Goal: Information Seeking & Learning: Learn about a topic

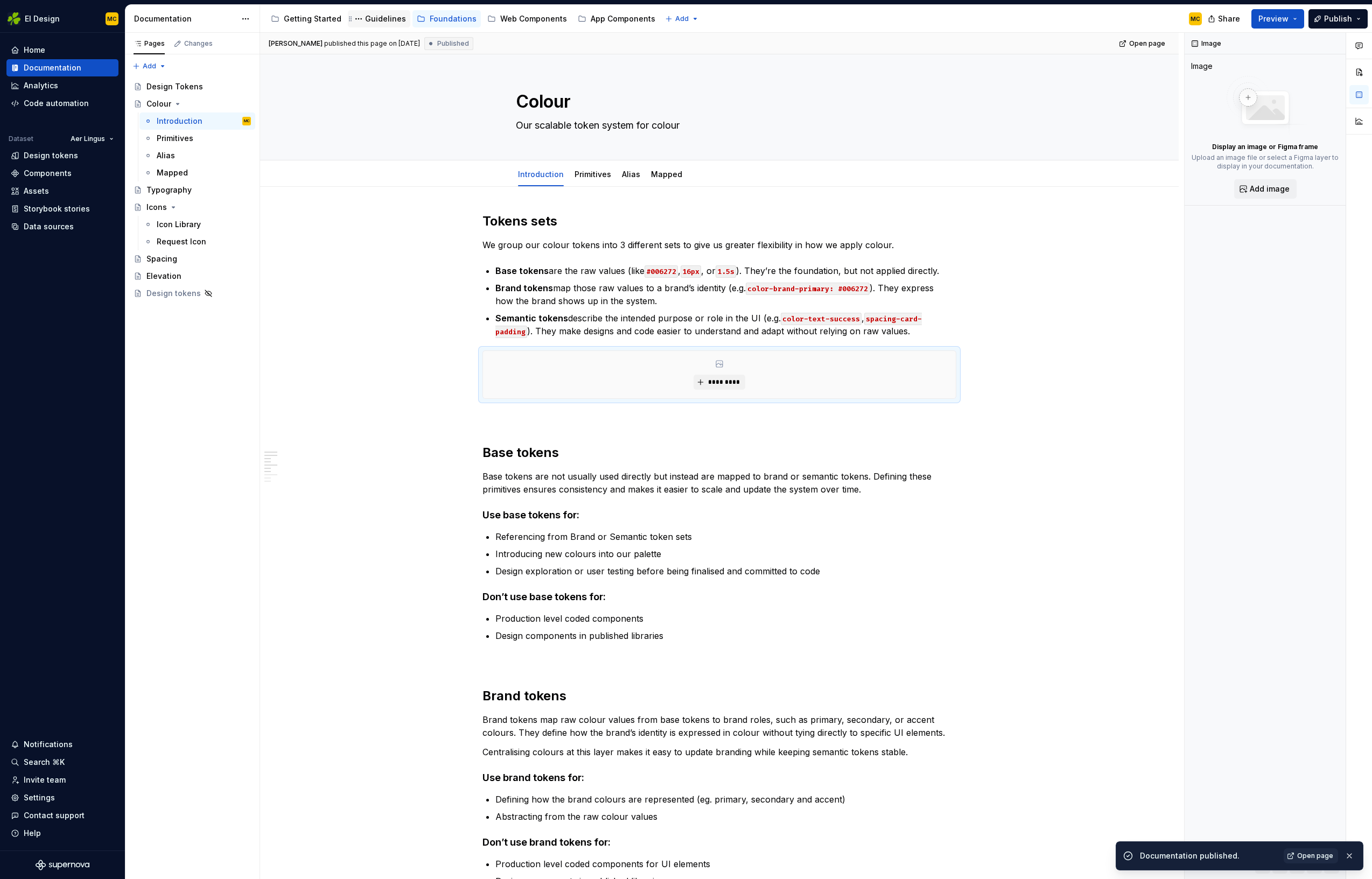
click at [382, 18] on div "Guidelines" at bounding box center [386, 19] width 41 height 11
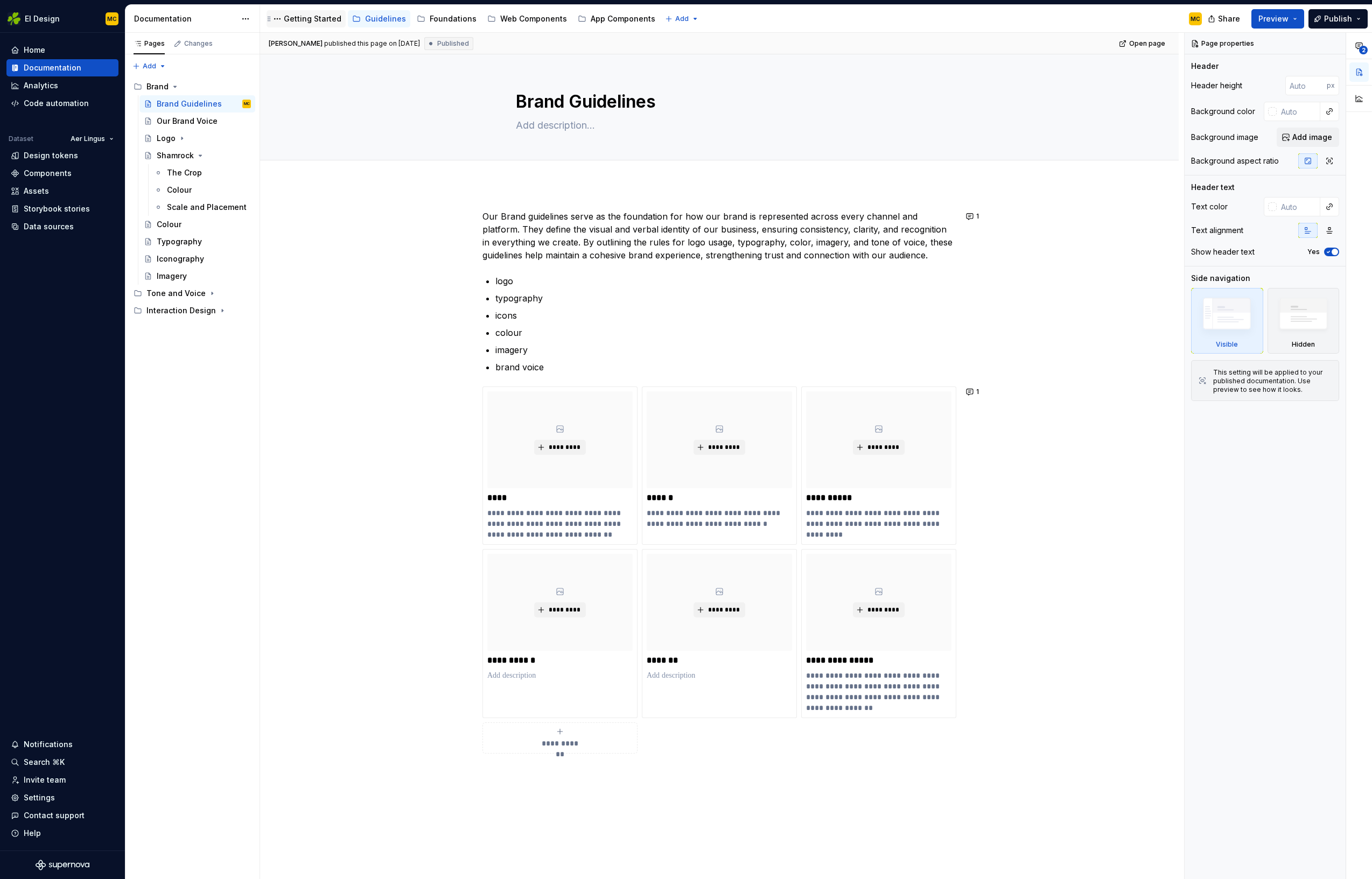
click at [324, 21] on div "Getting Started" at bounding box center [312, 19] width 57 height 11
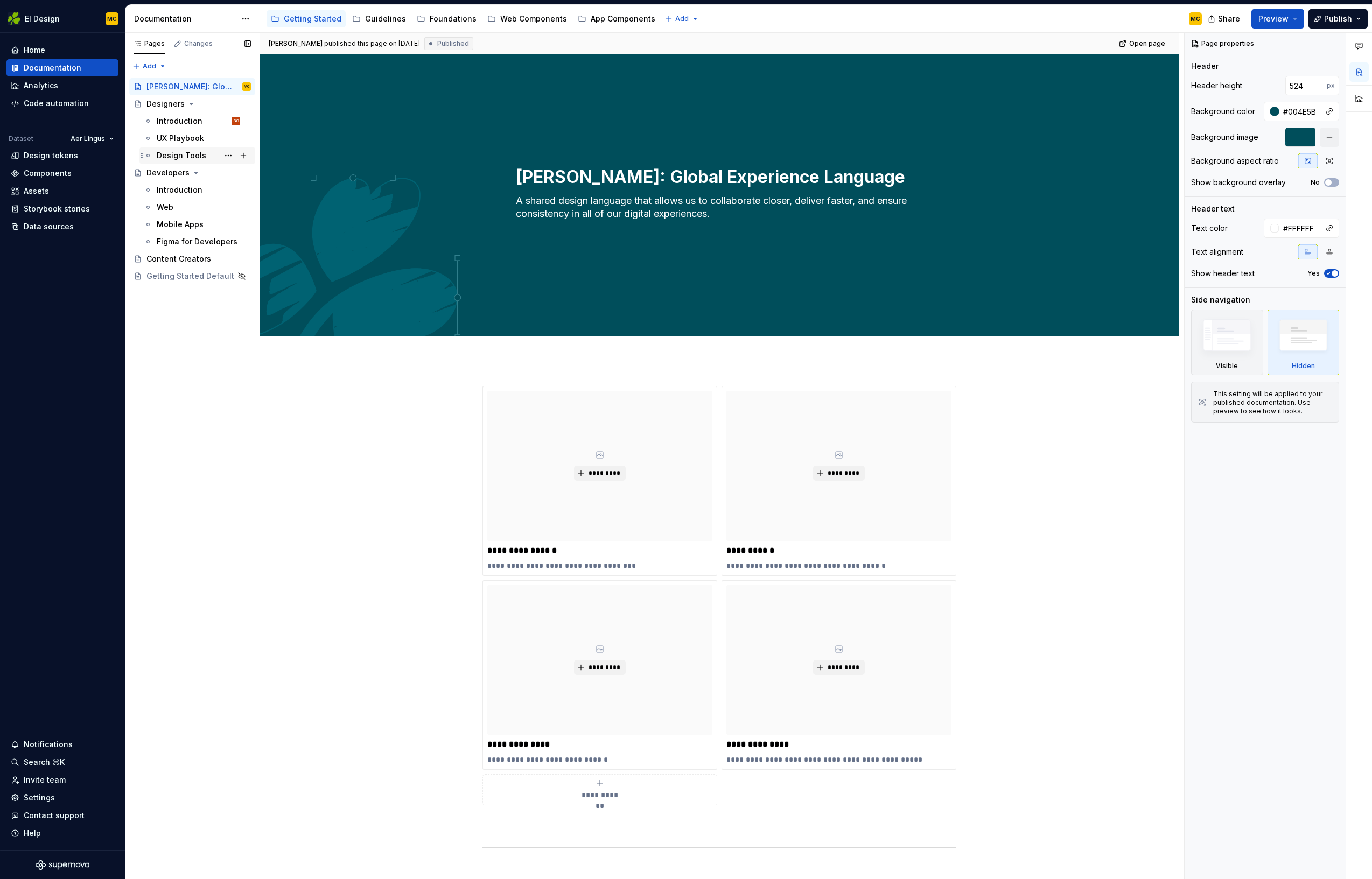
click at [206, 149] on div "Design Tools SC" at bounding box center [204, 155] width 94 height 15
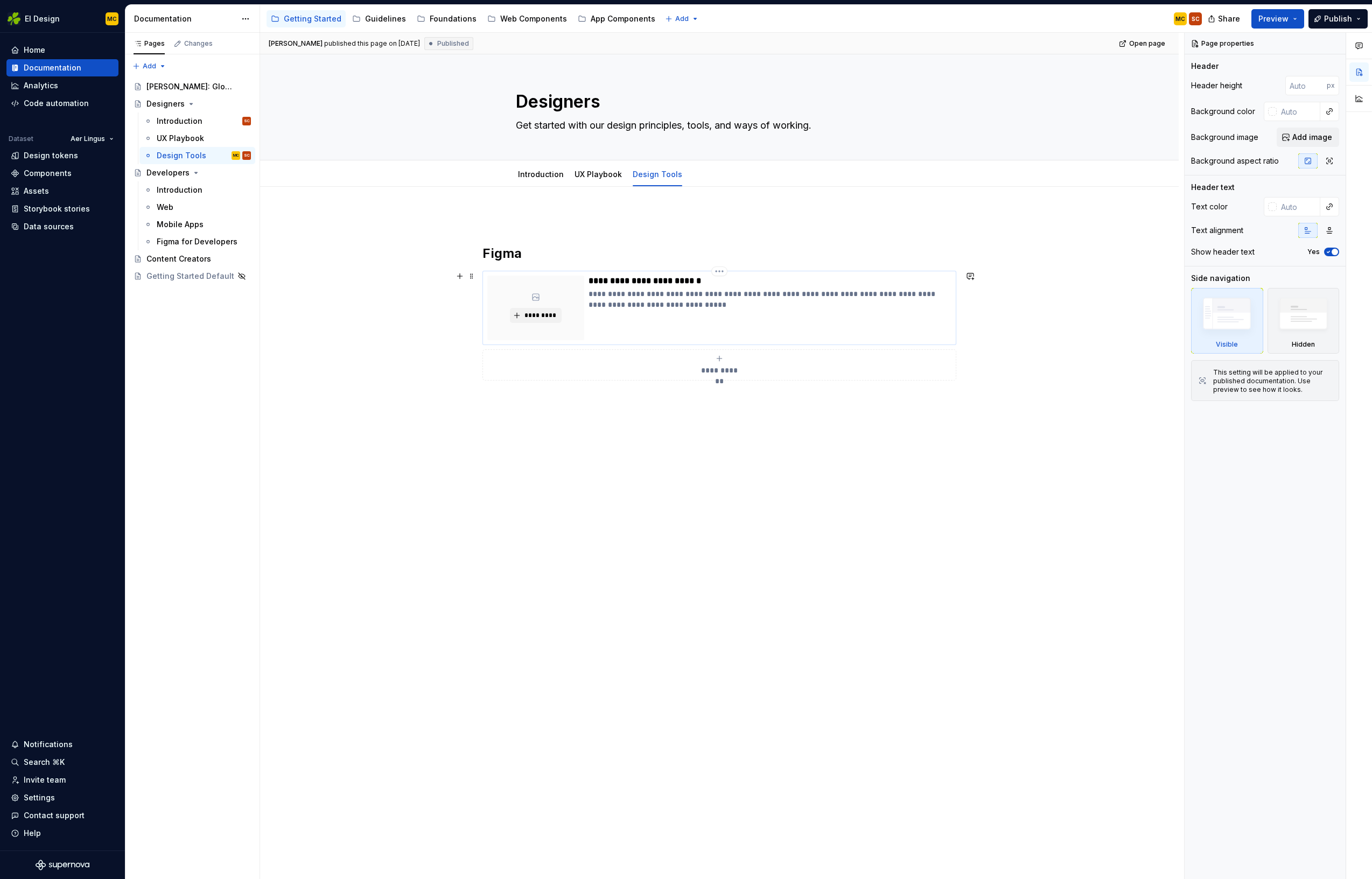
click at [621, 309] on p "**********" at bounding box center [770, 299] width 363 height 22
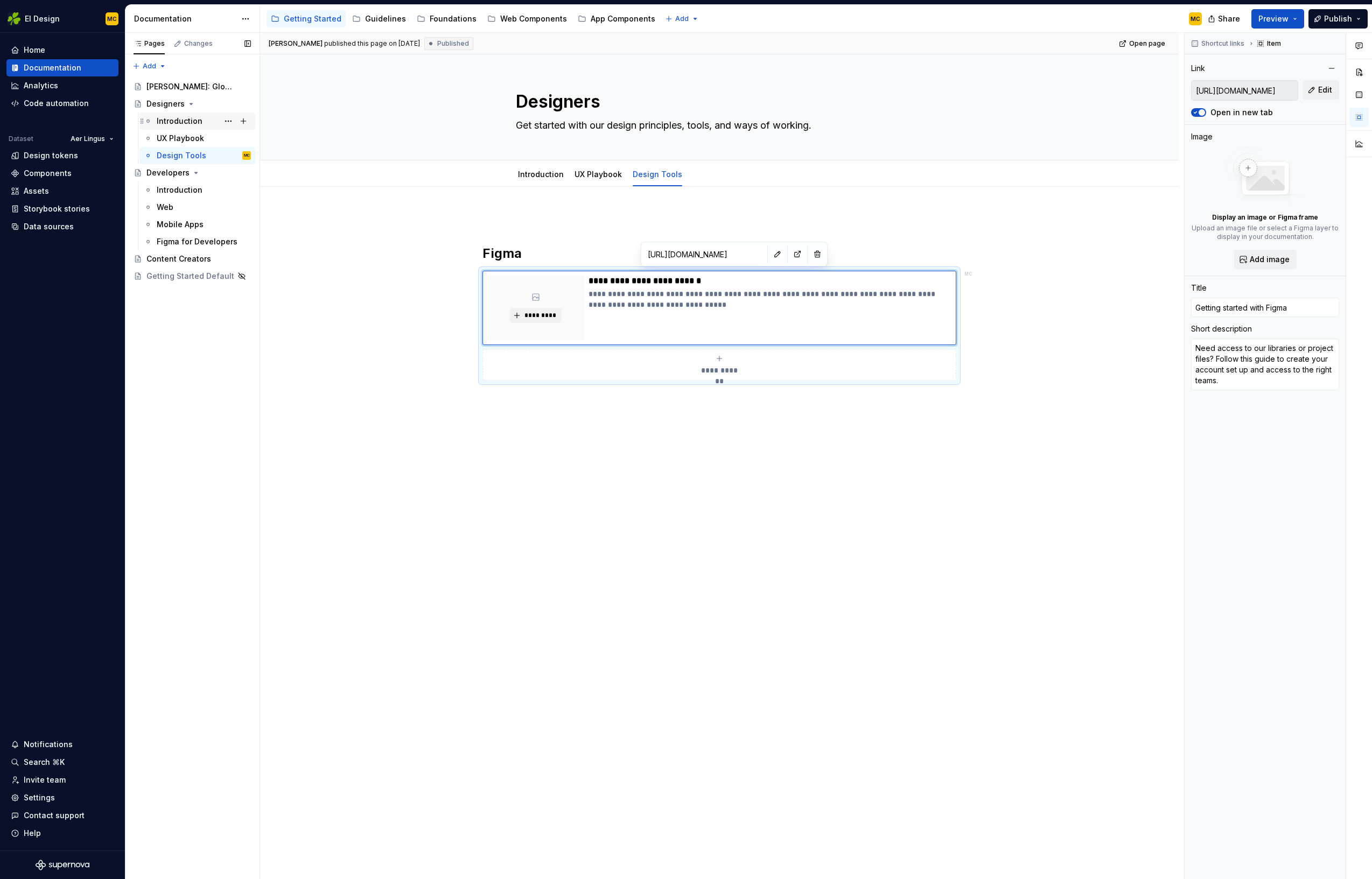
click at [168, 121] on div "Introduction" at bounding box center [180, 121] width 46 height 11
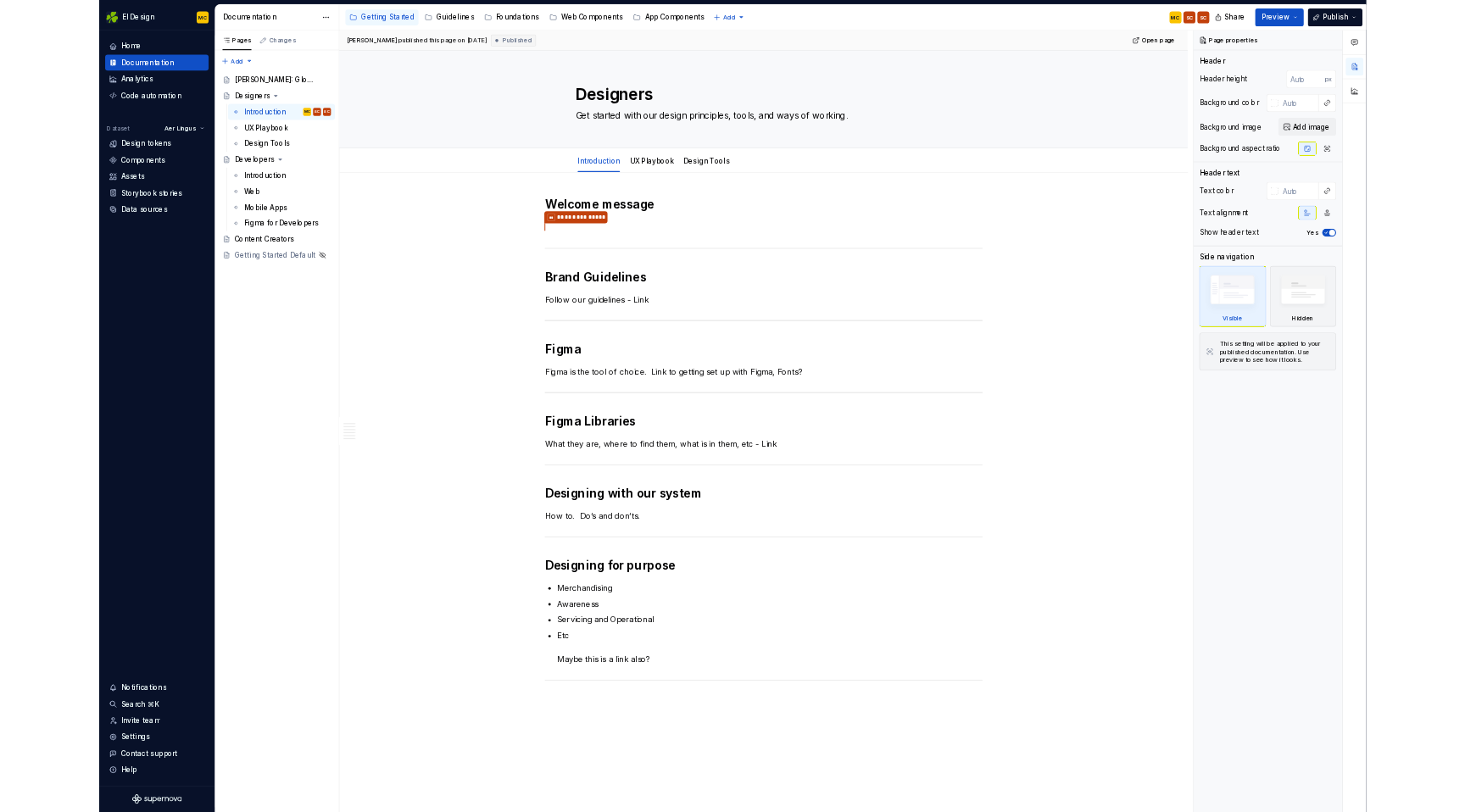
scroll to position [4, 0]
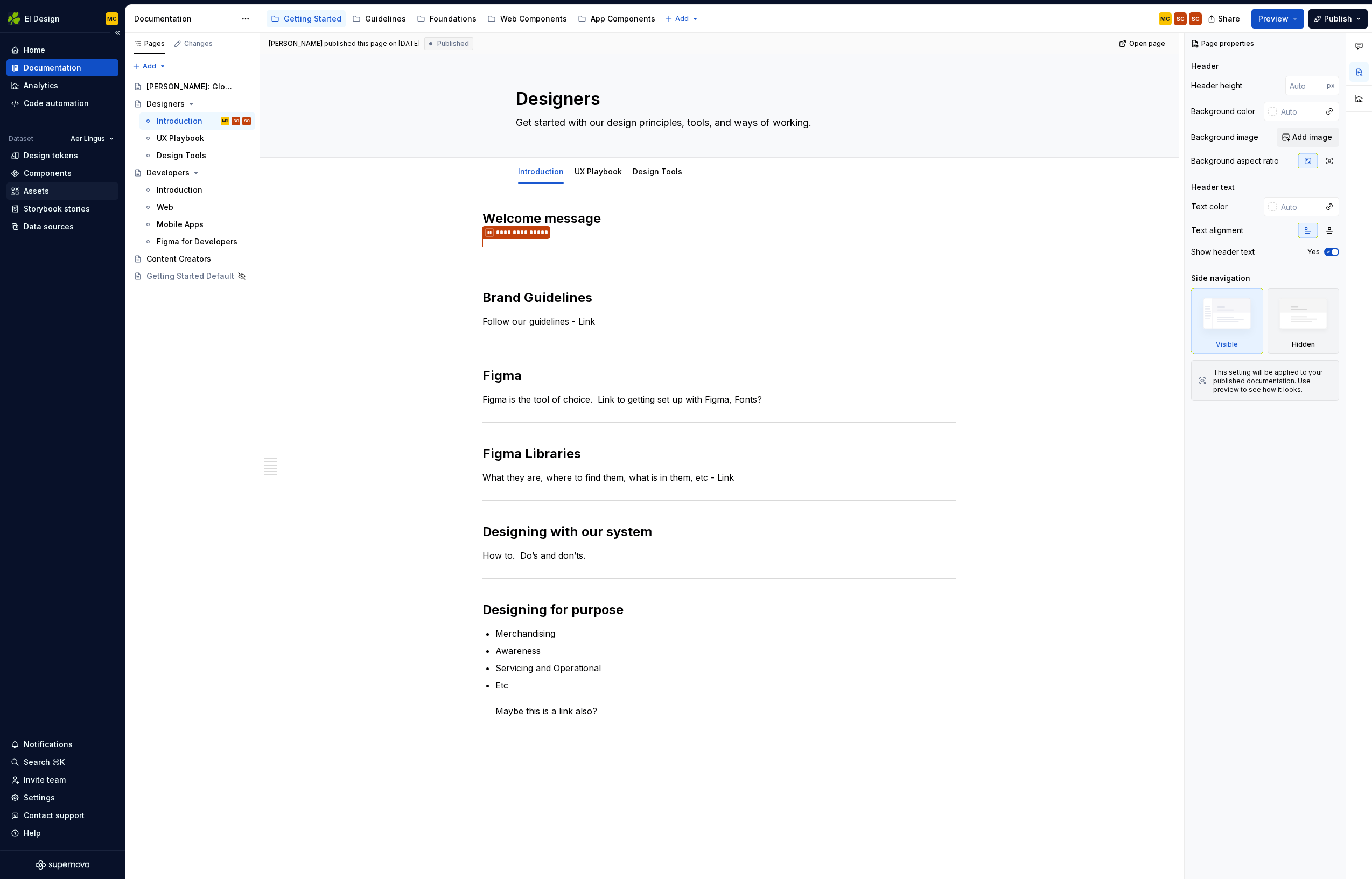
click at [57, 192] on div "Assets" at bounding box center [63, 191] width 104 height 11
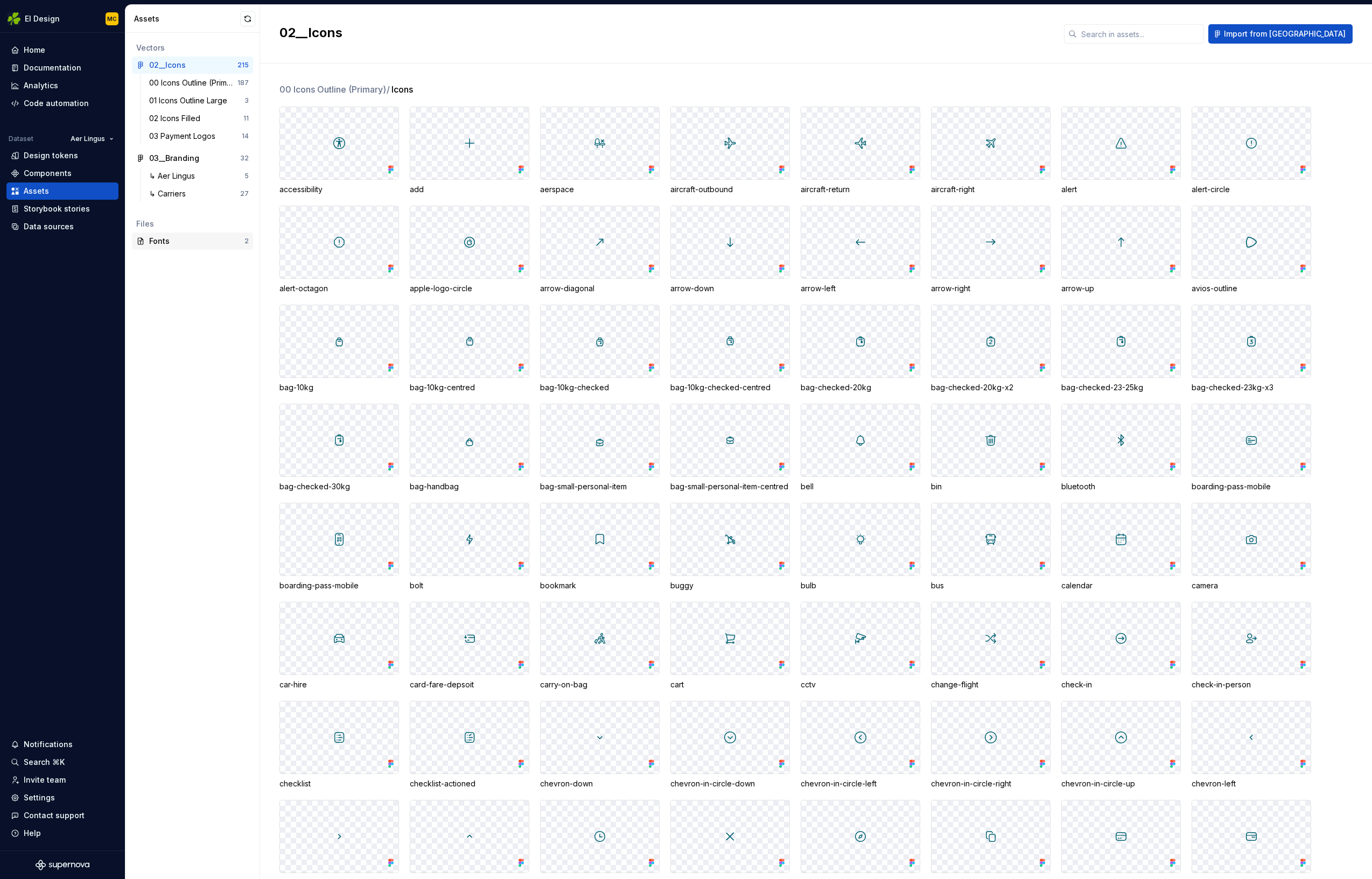
click at [180, 241] on div "Fonts" at bounding box center [197, 241] width 96 height 11
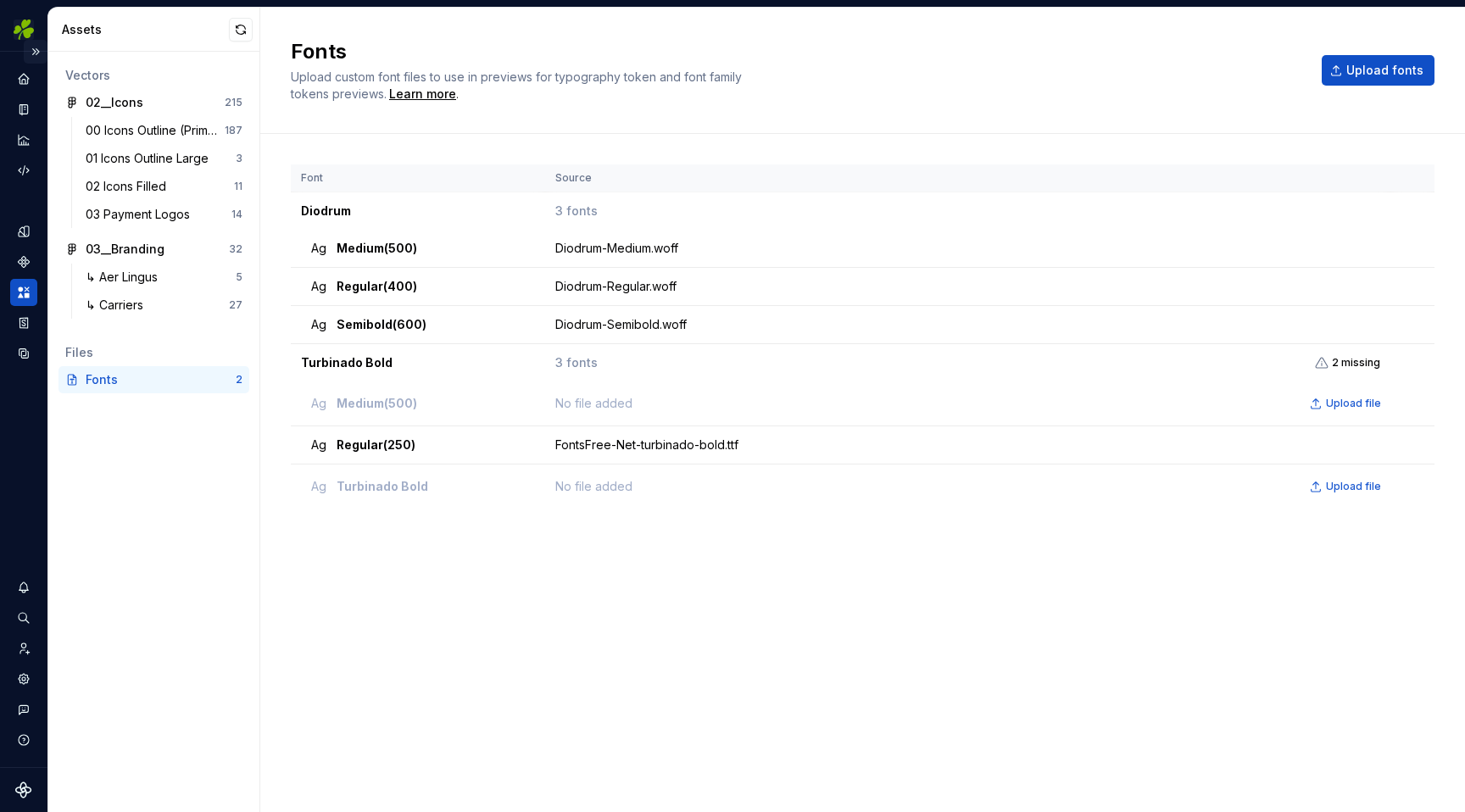
click at [39, 53] on button "Expand sidebar" at bounding box center [36, 51] width 24 height 24
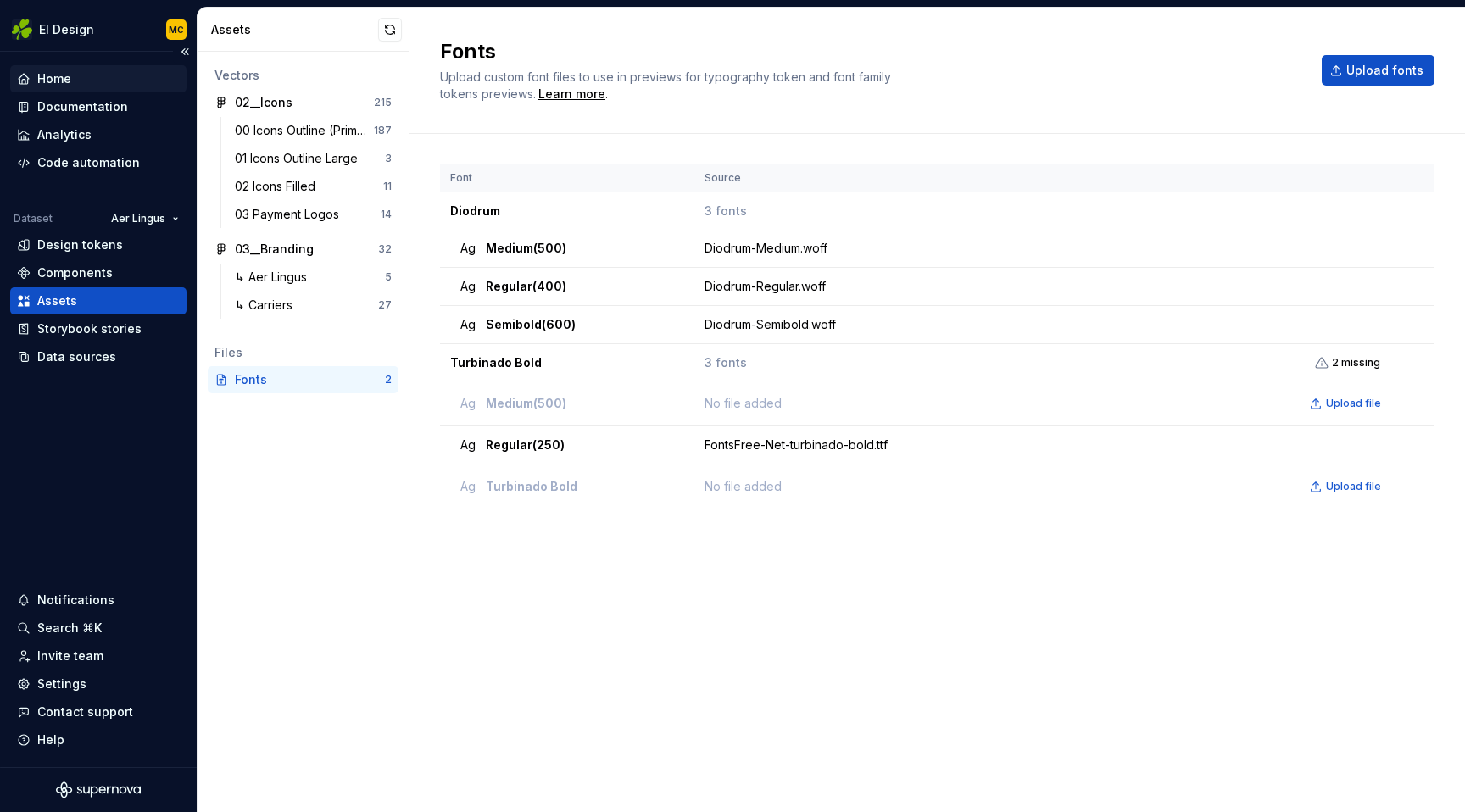
click at [70, 84] on div "Home" at bounding box center [55, 79] width 34 height 17
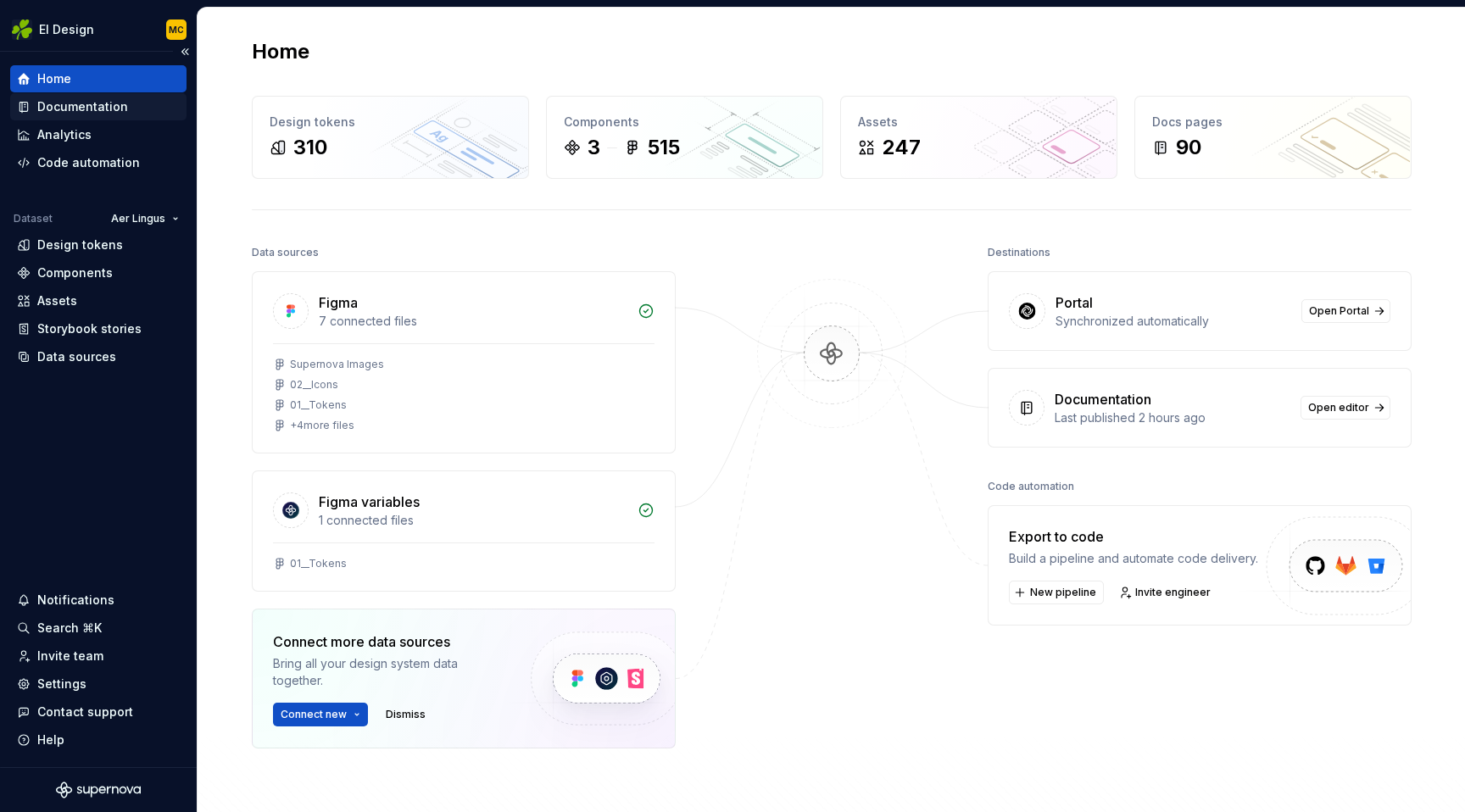
click at [82, 102] on div "Documentation" at bounding box center [82, 107] width 90 height 17
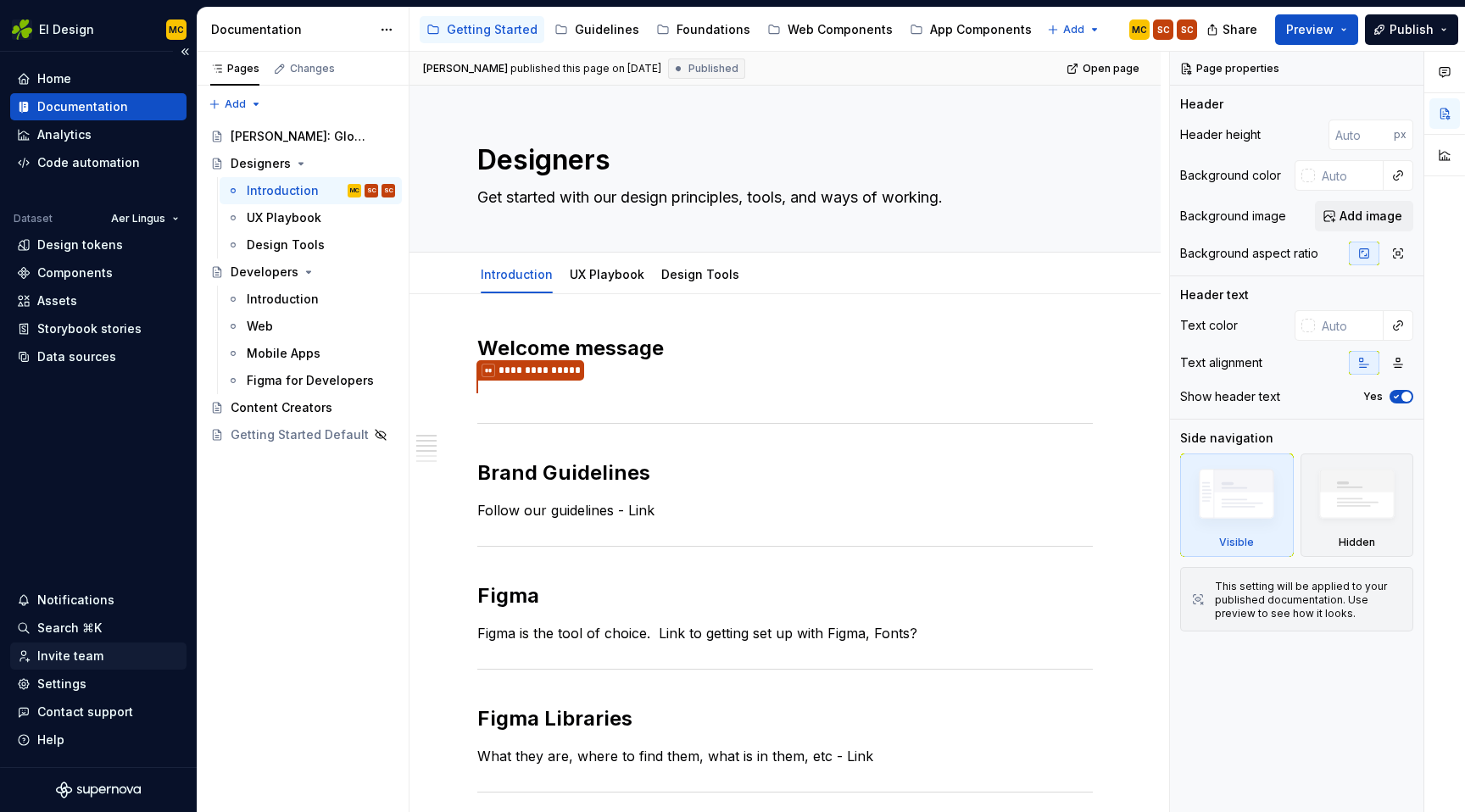
click at [67, 660] on div "Invite team" at bounding box center [71, 655] width 66 height 17
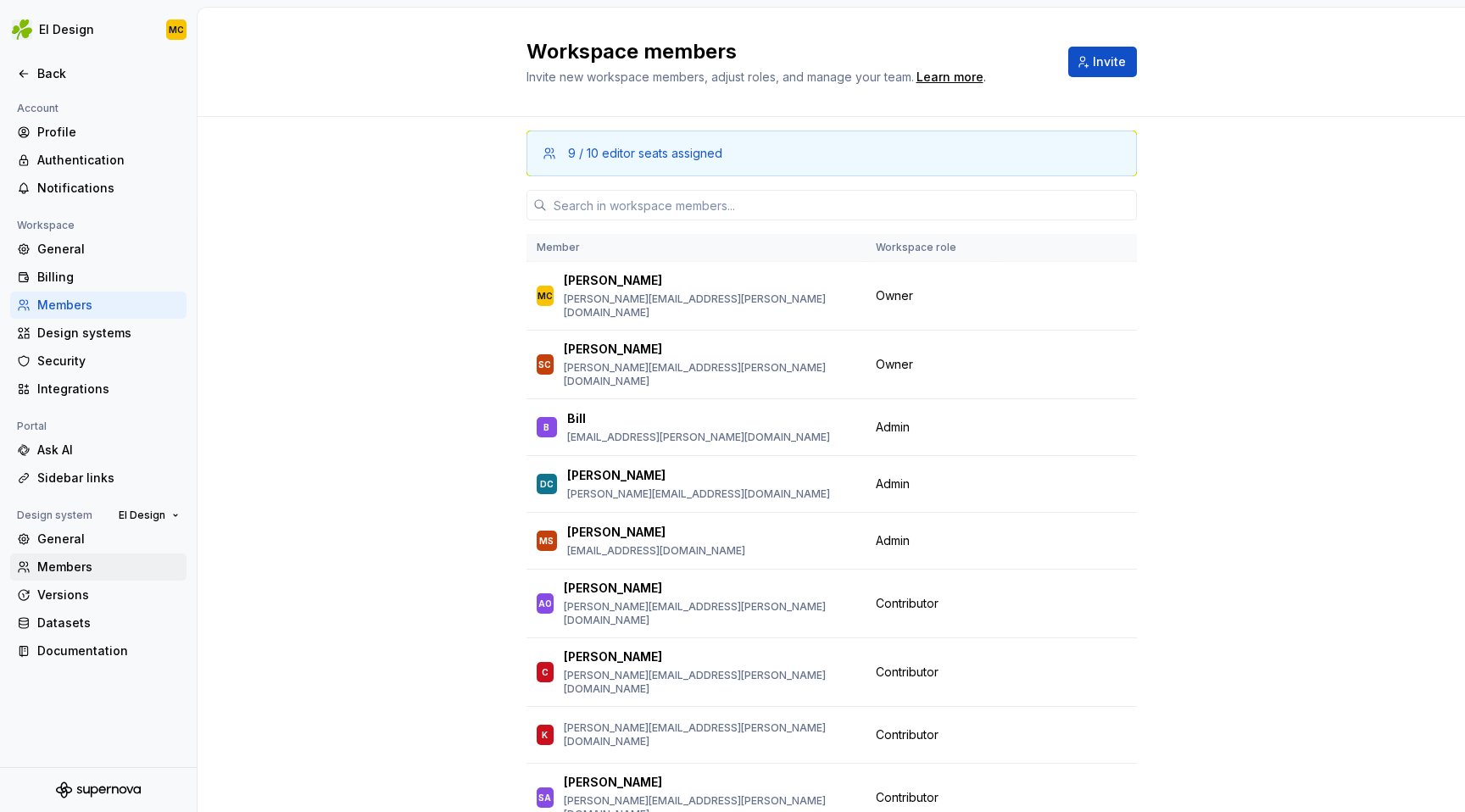
click at [62, 569] on div "Members" at bounding box center [108, 567] width 142 height 17
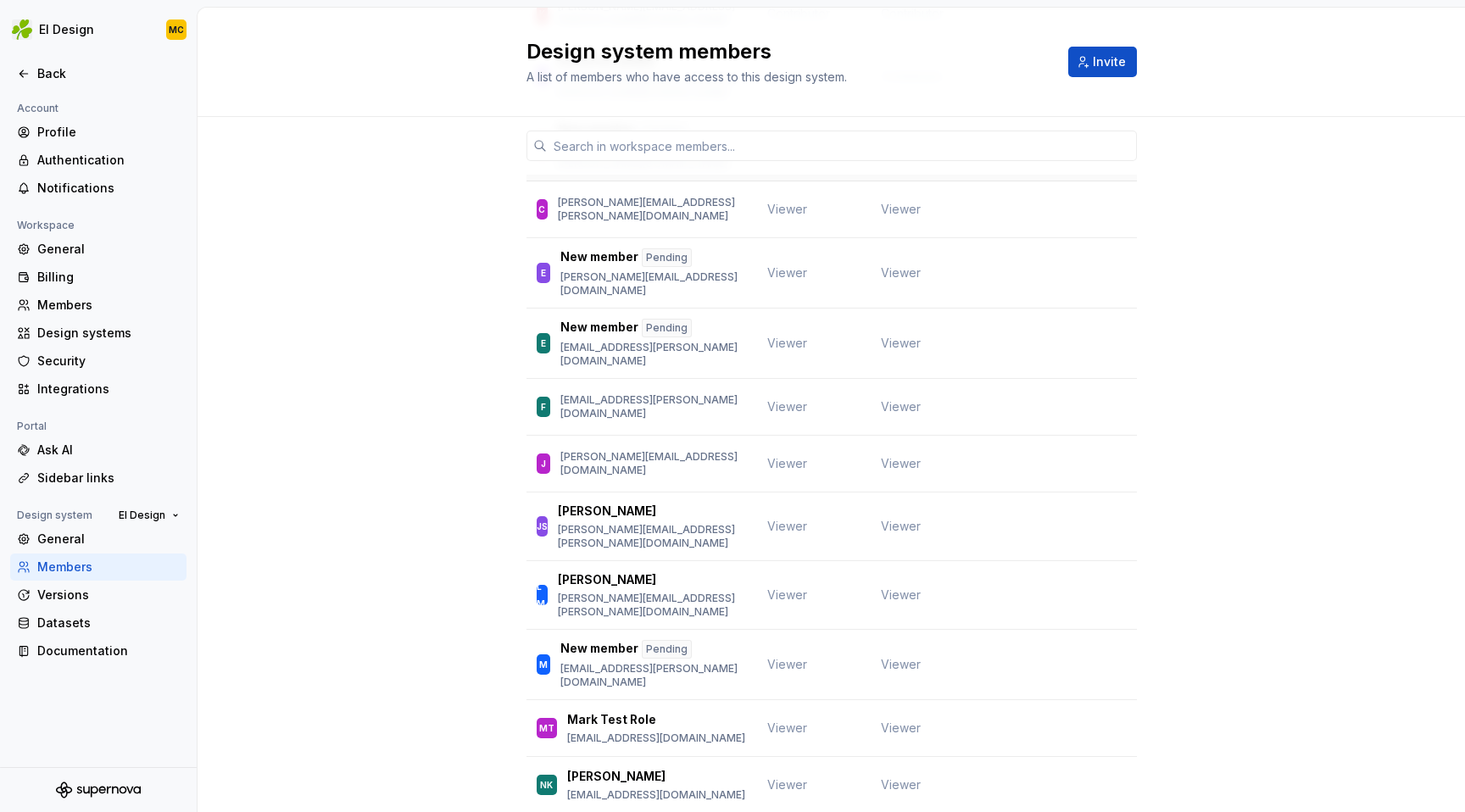
scroll to position [702, 0]
click at [1112, 771] on button "Change role" at bounding box center [1081, 782] width 90 height 24
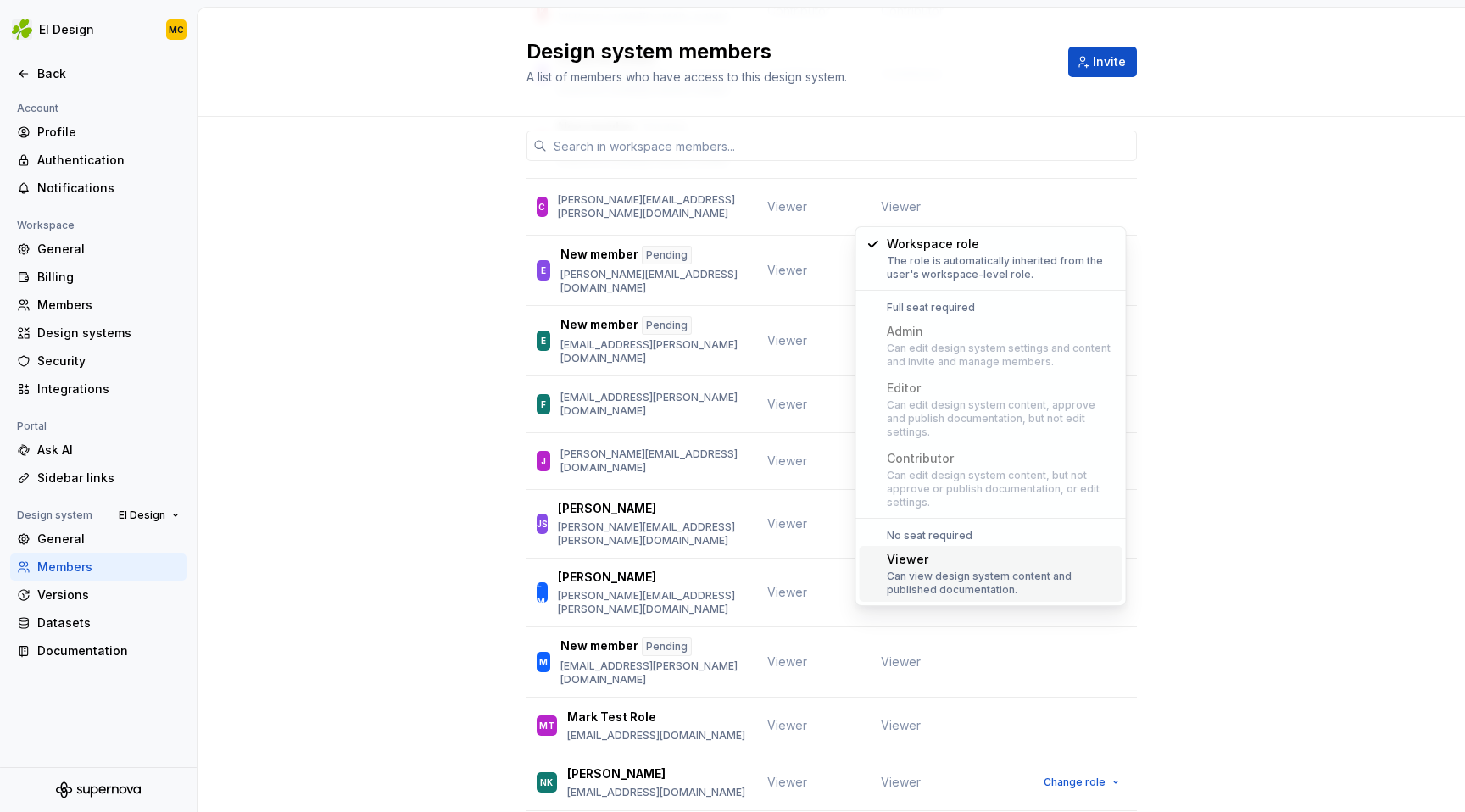
click at [1170, 321] on div "Member Workspace role Design system role MC [PERSON_NAME] [PERSON_NAME][EMAIL_A…" at bounding box center [831, 208] width 1267 height 1585
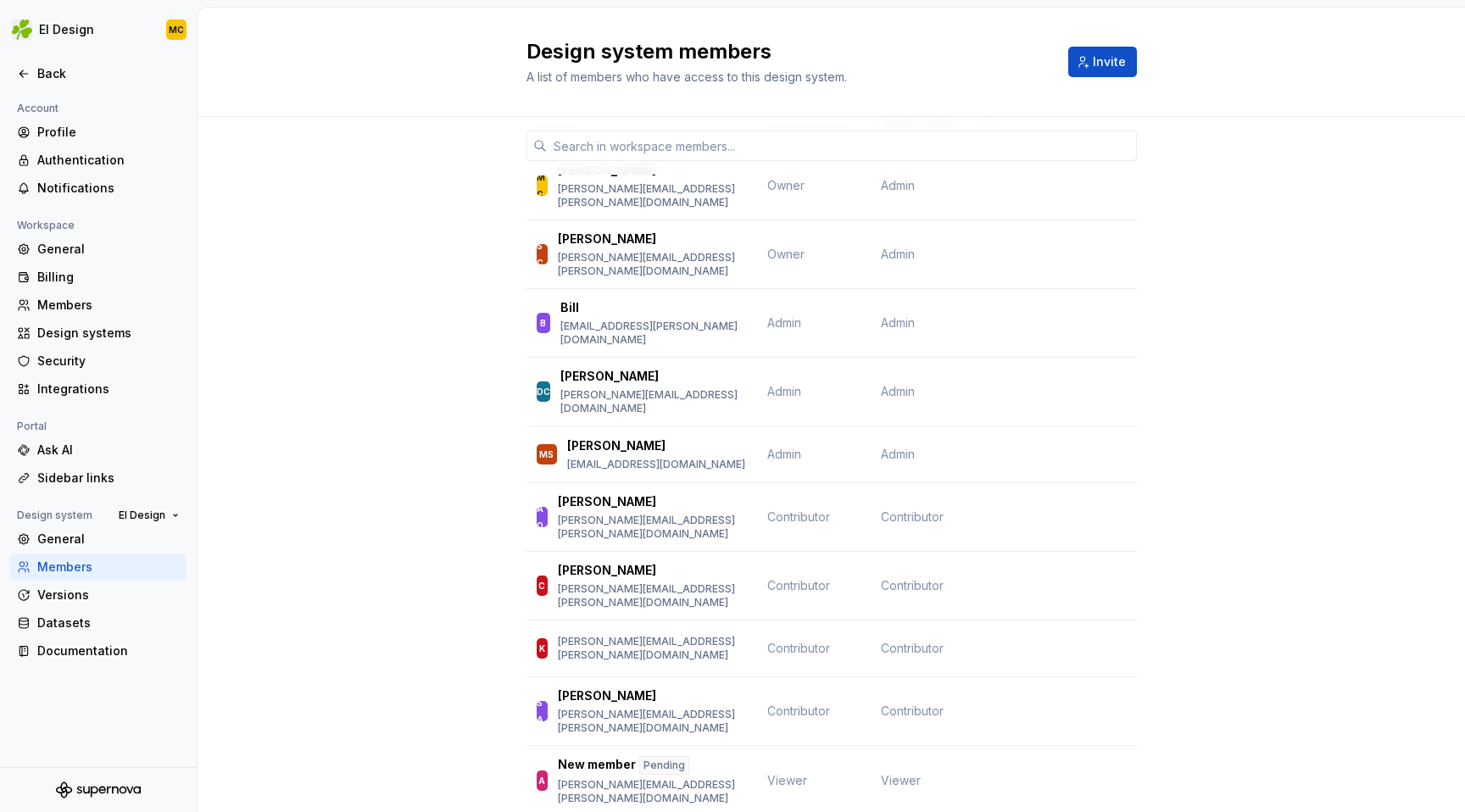
scroll to position [0, 0]
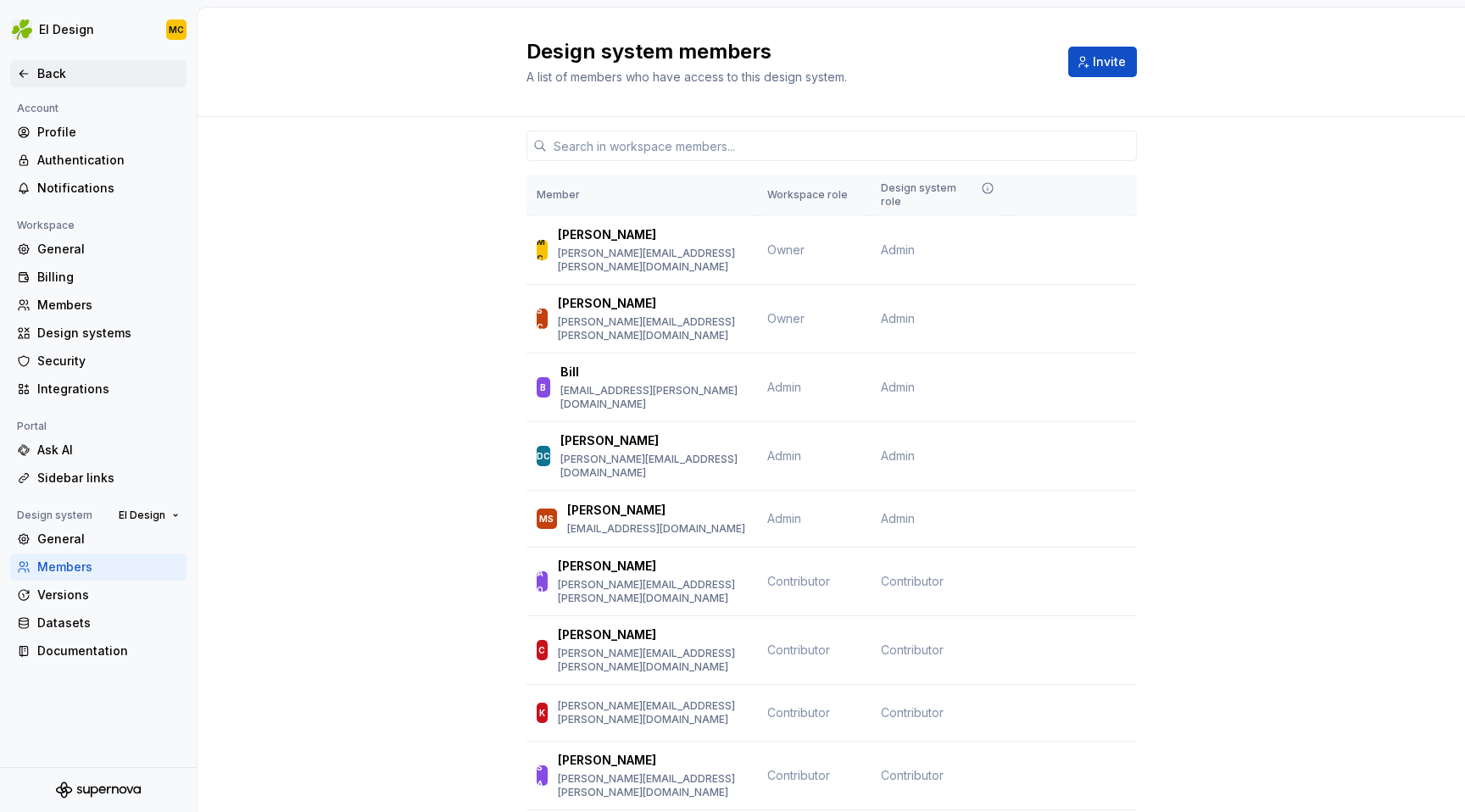
click at [29, 68] on icon at bounding box center [23, 73] width 13 height 13
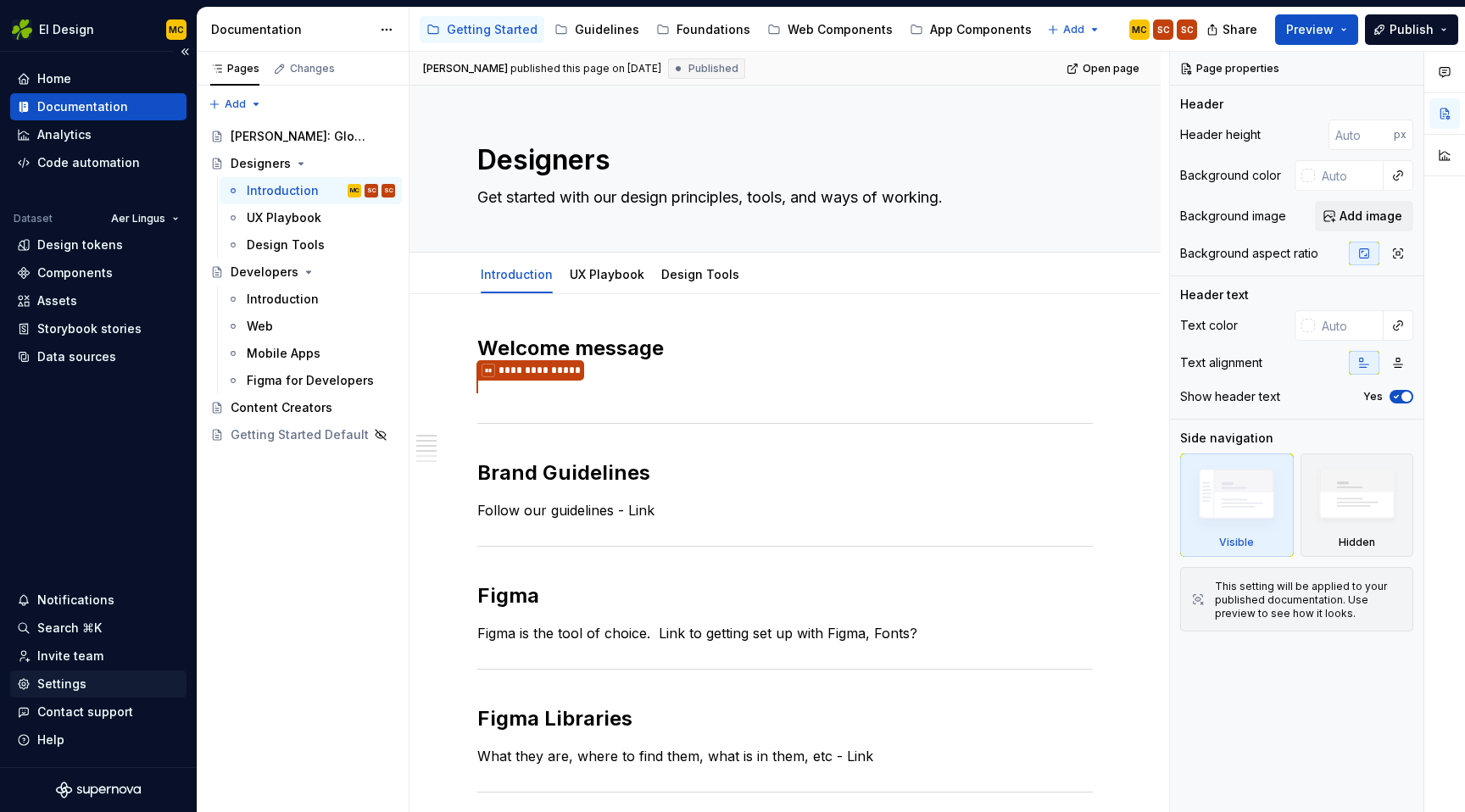
click at [76, 685] on div "Settings" at bounding box center [62, 684] width 49 height 17
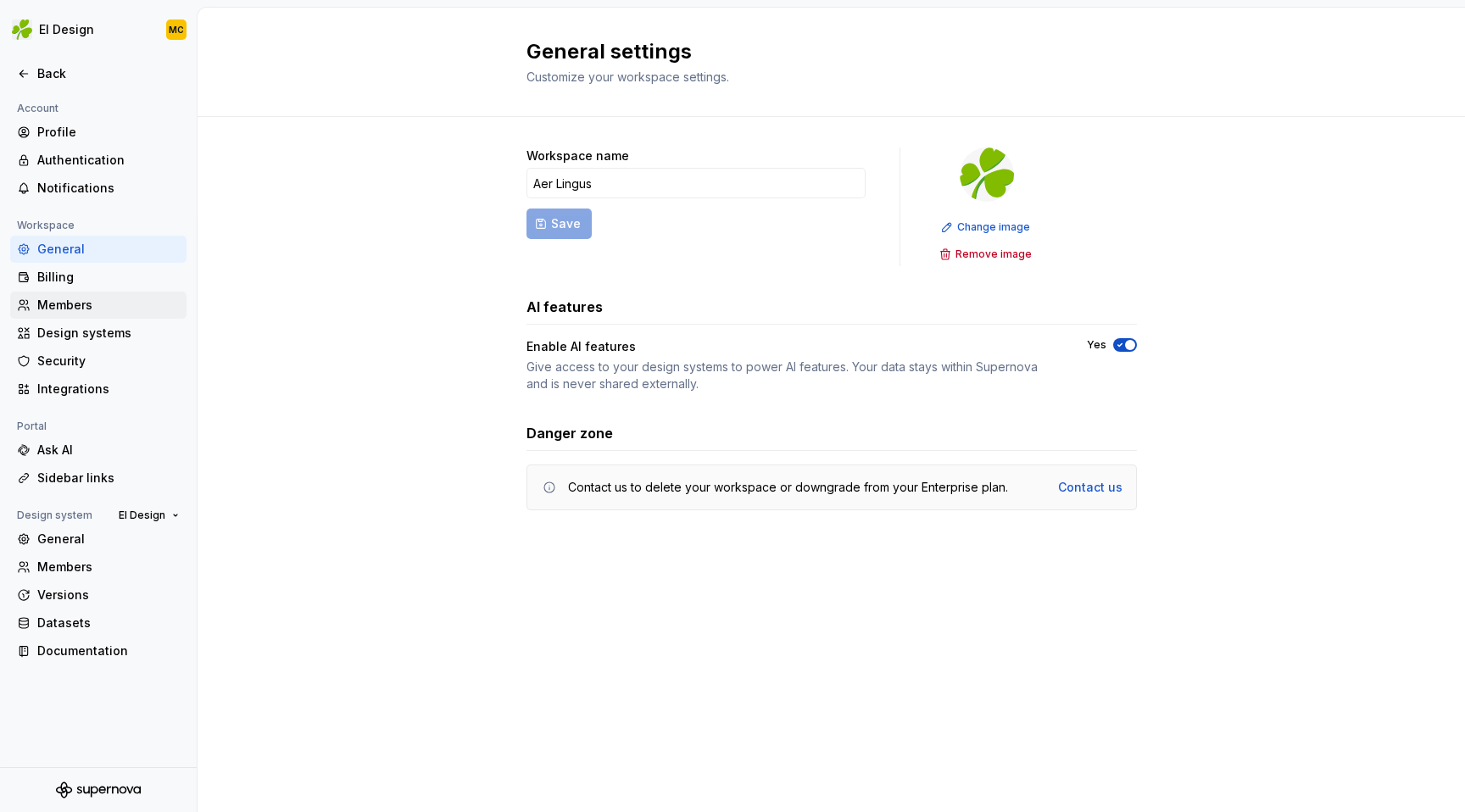
click at [68, 299] on div "Members" at bounding box center [108, 304] width 142 height 17
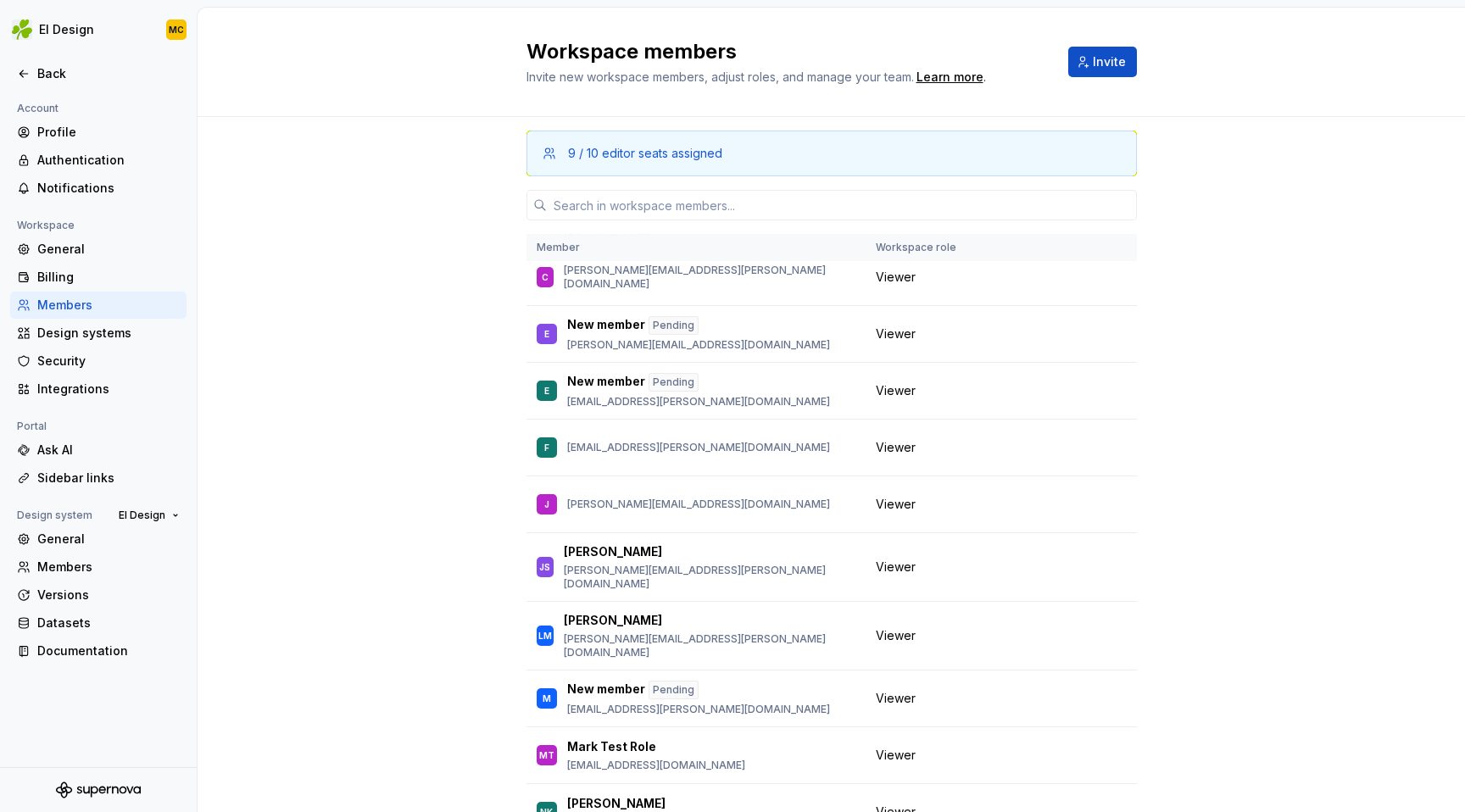
scroll to position [109, 0]
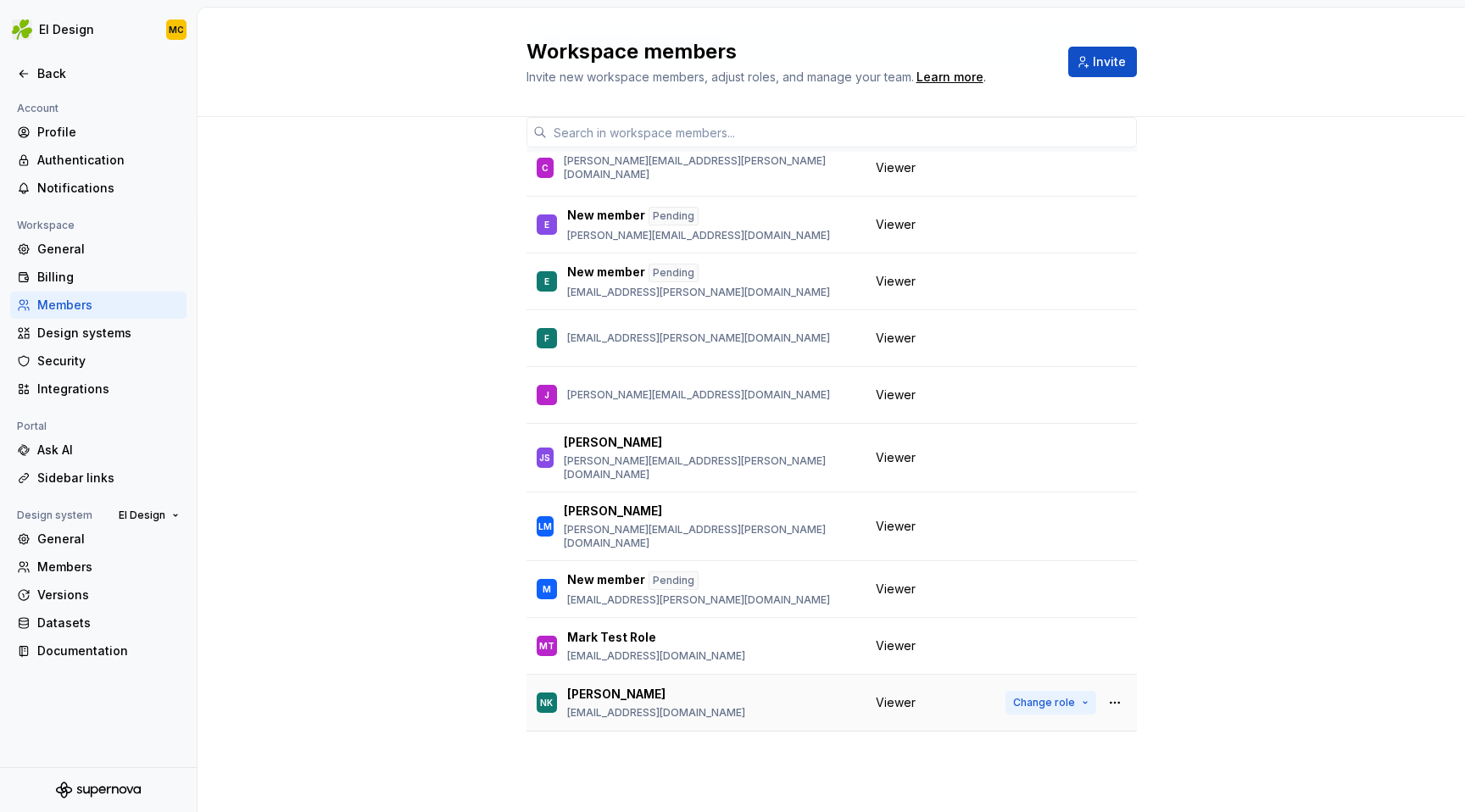
click at [1075, 691] on button "Change role" at bounding box center [1050, 703] width 90 height 24
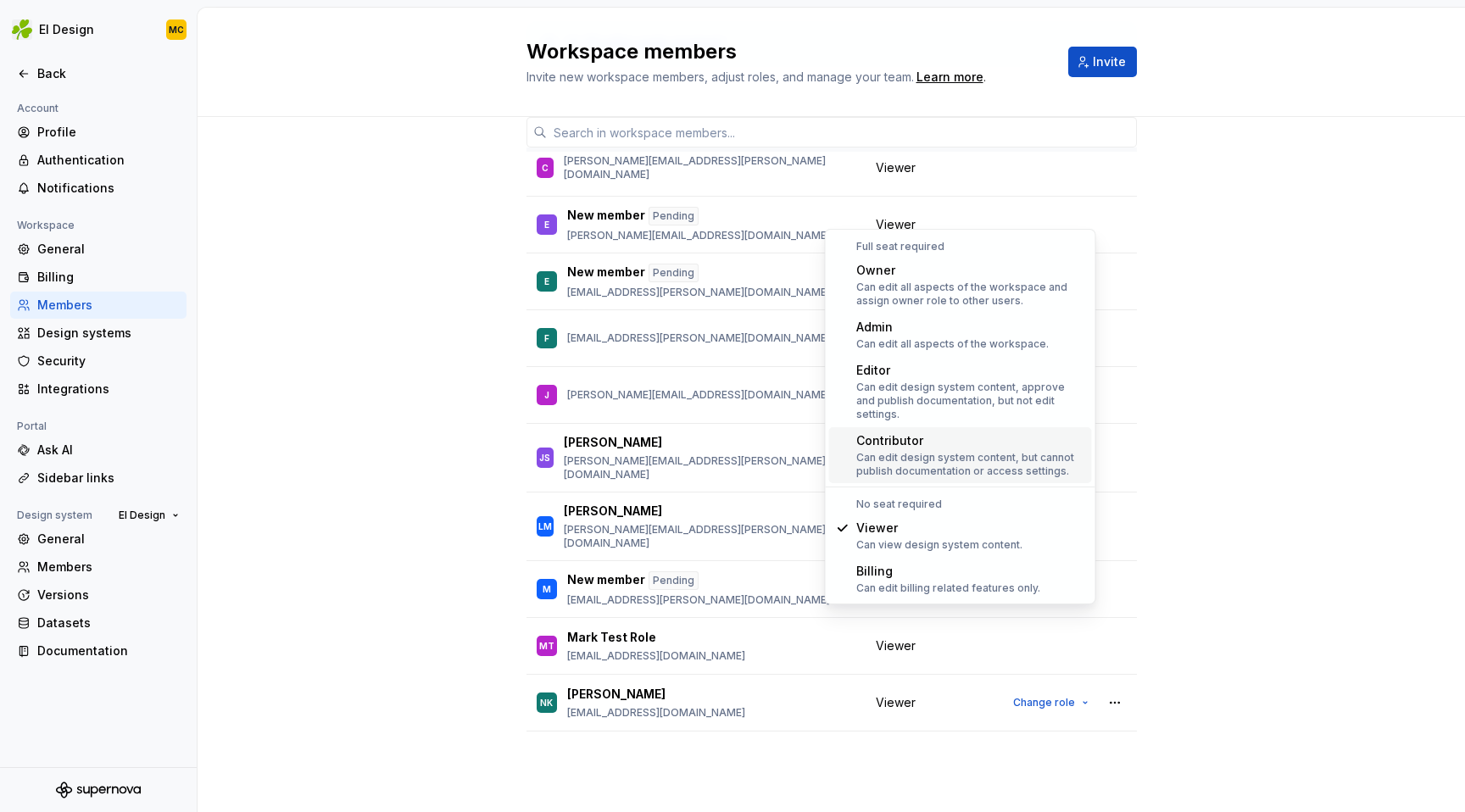
click at [1029, 451] on div "Can edit design system content, but cannot publish documentation or access sett…" at bounding box center [971, 465] width 229 height 27
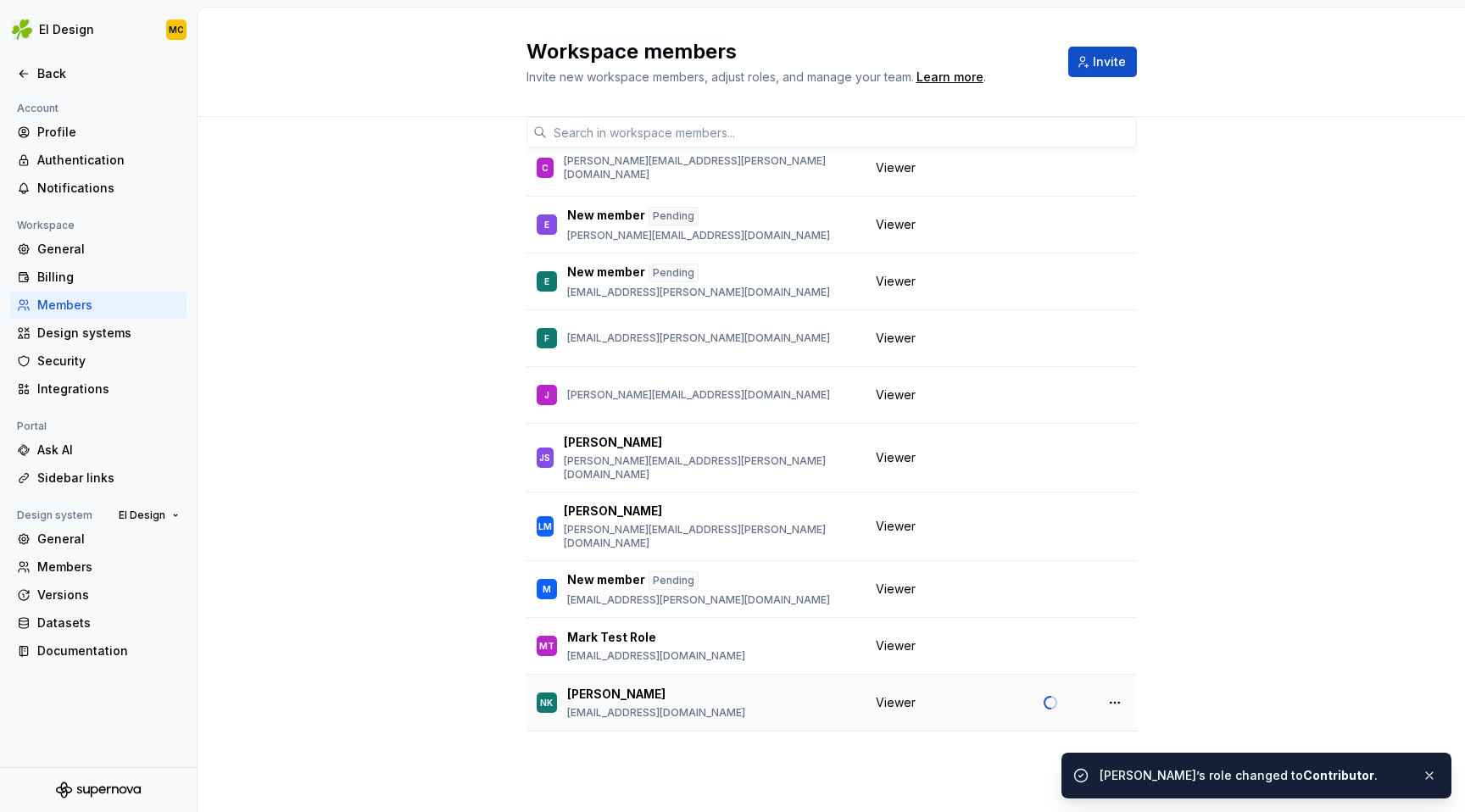
scroll to position [29, 0]
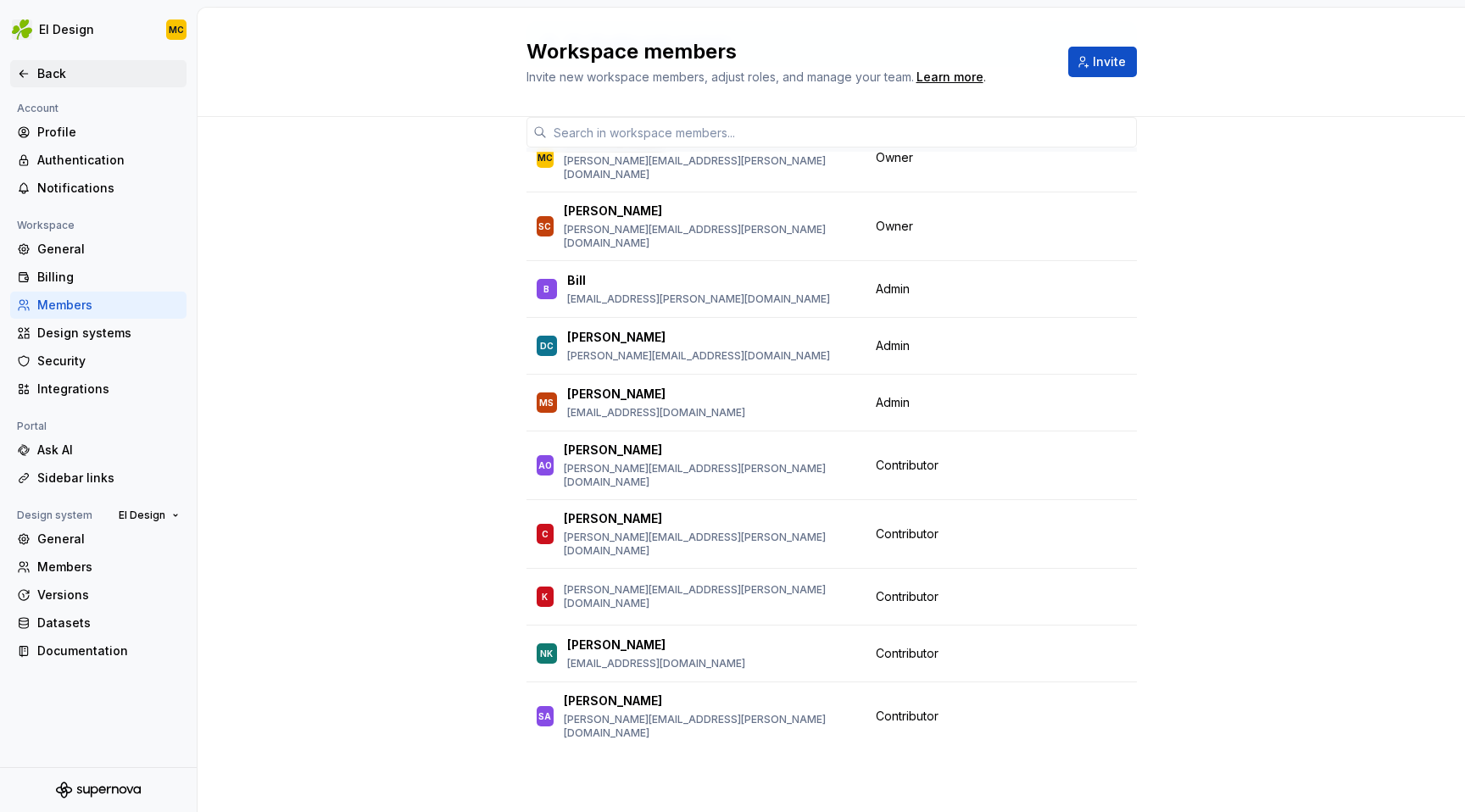
click at [41, 70] on div "Back" at bounding box center [108, 73] width 142 height 17
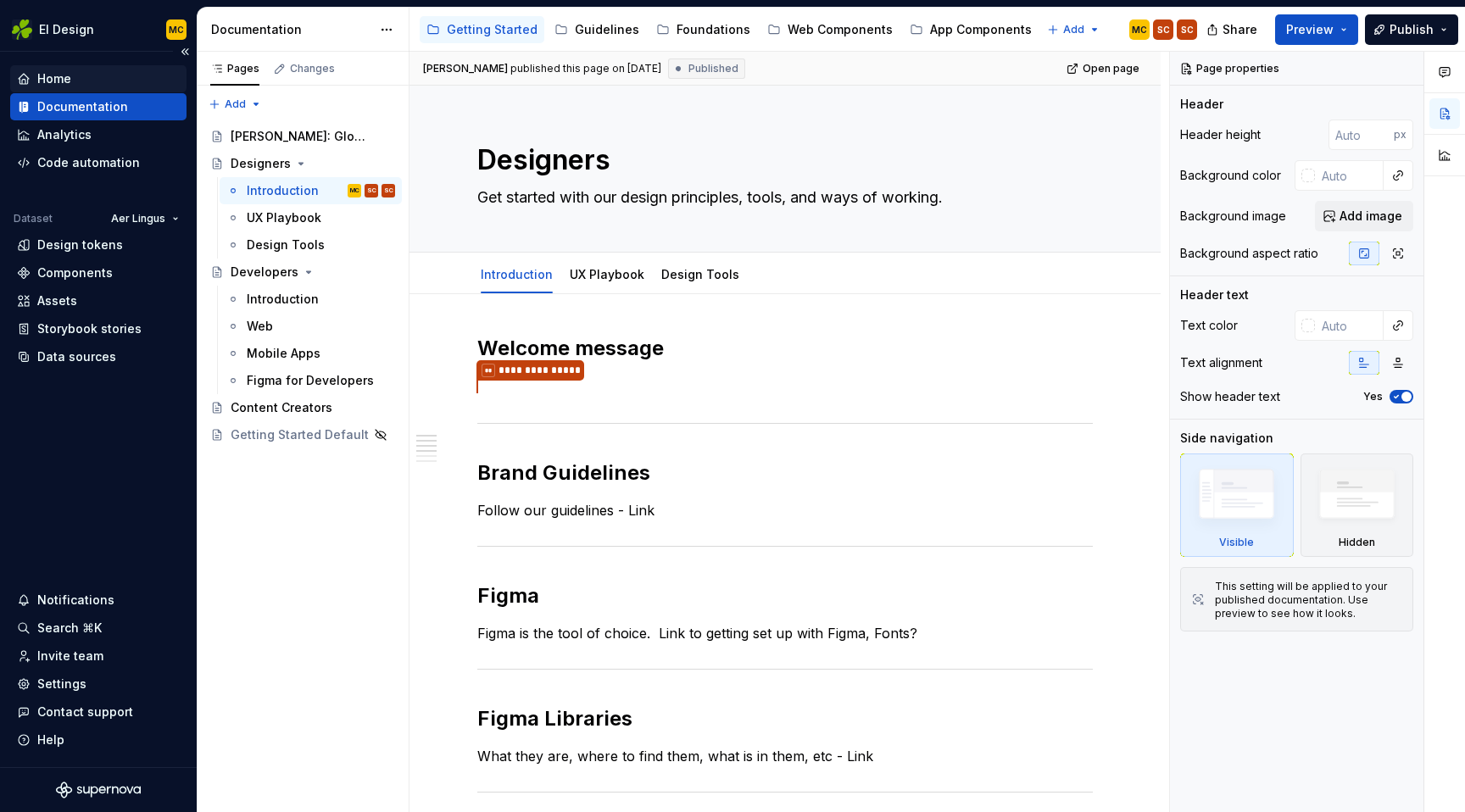
click at [73, 73] on div "Home" at bounding box center [99, 79] width 163 height 17
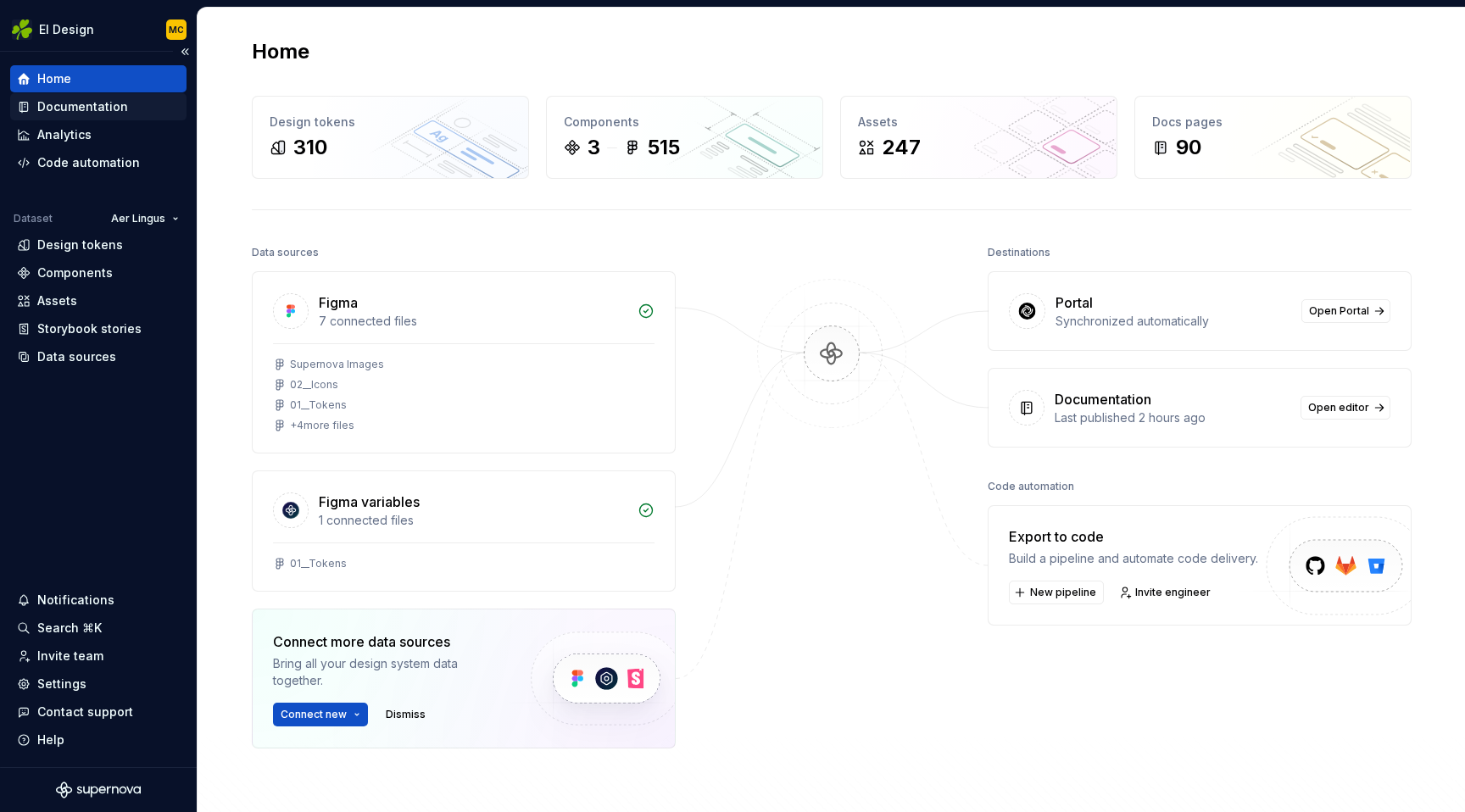
click at [85, 104] on div "Documentation" at bounding box center [82, 107] width 90 height 17
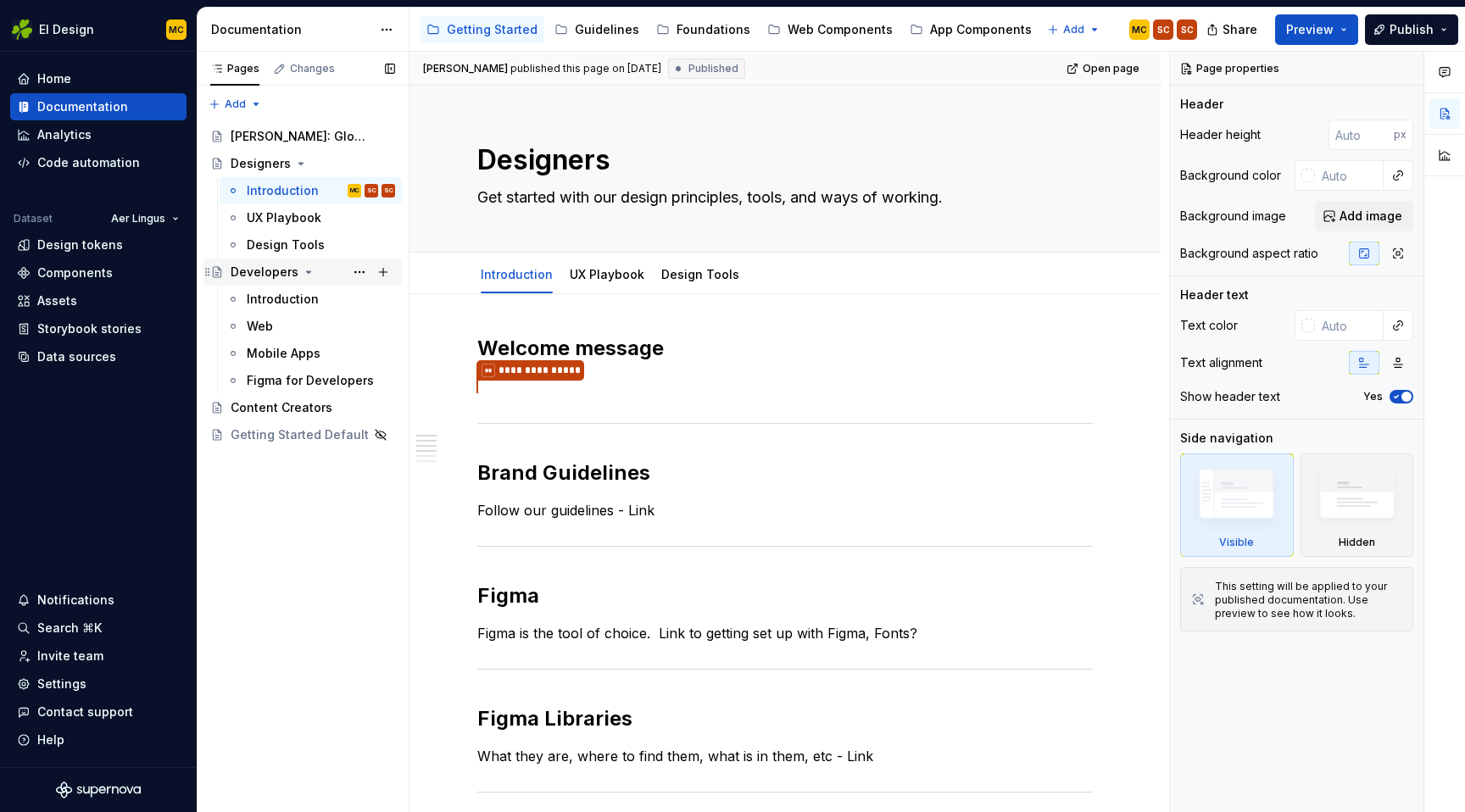
click at [276, 274] on div "Developers" at bounding box center [265, 271] width 68 height 17
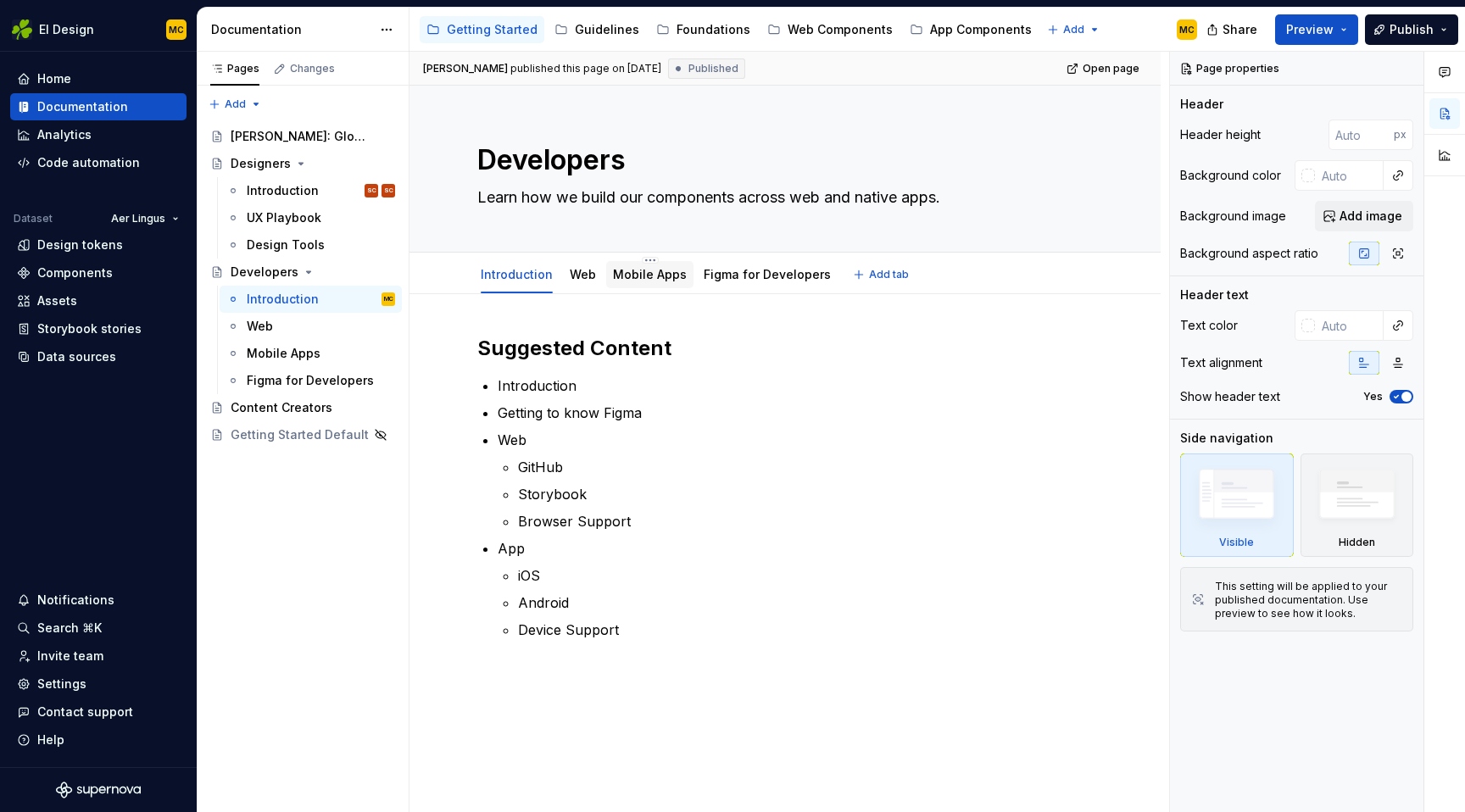
click at [630, 282] on div "Mobile Apps" at bounding box center [649, 274] width 73 height 17
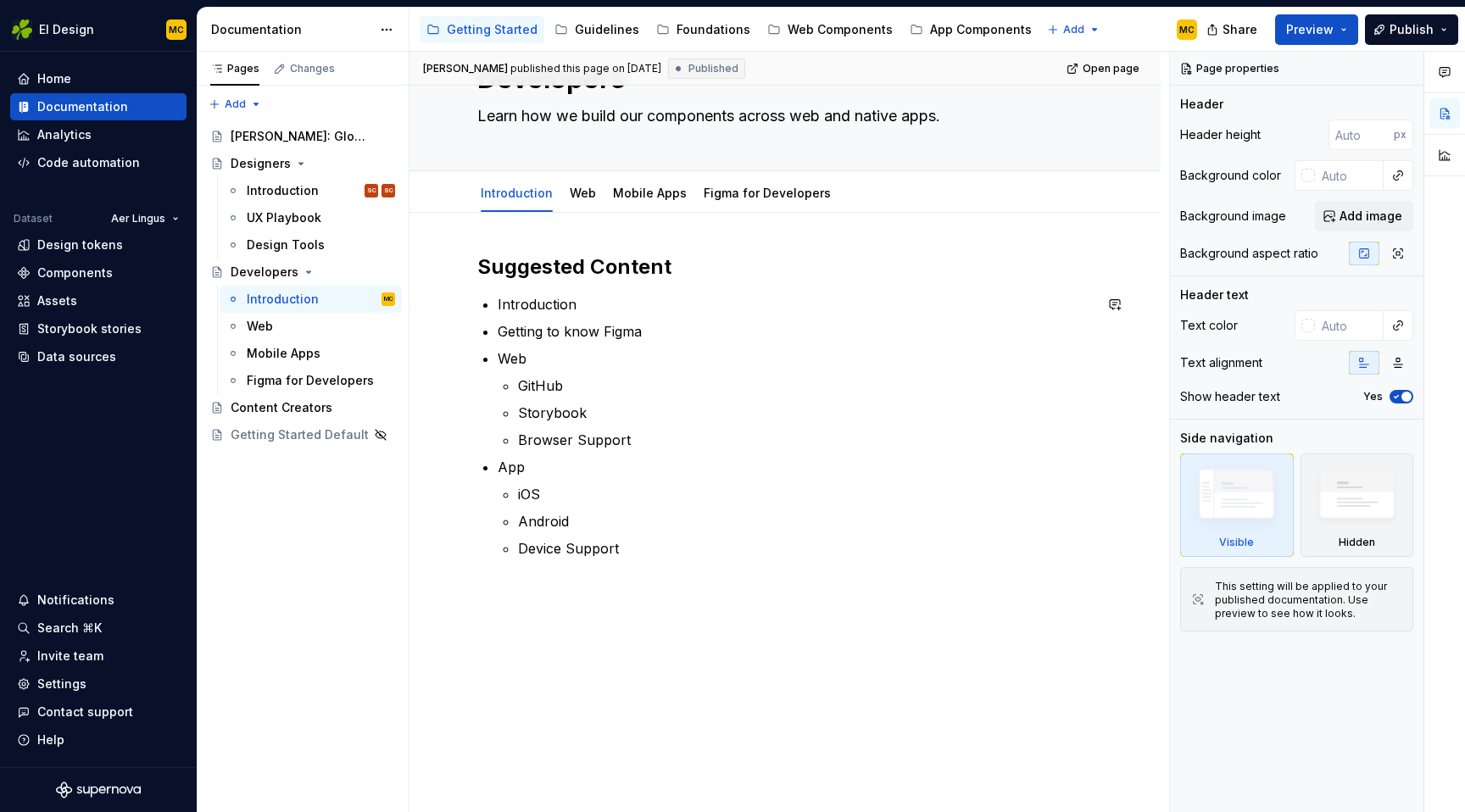
scroll to position [90, 0]
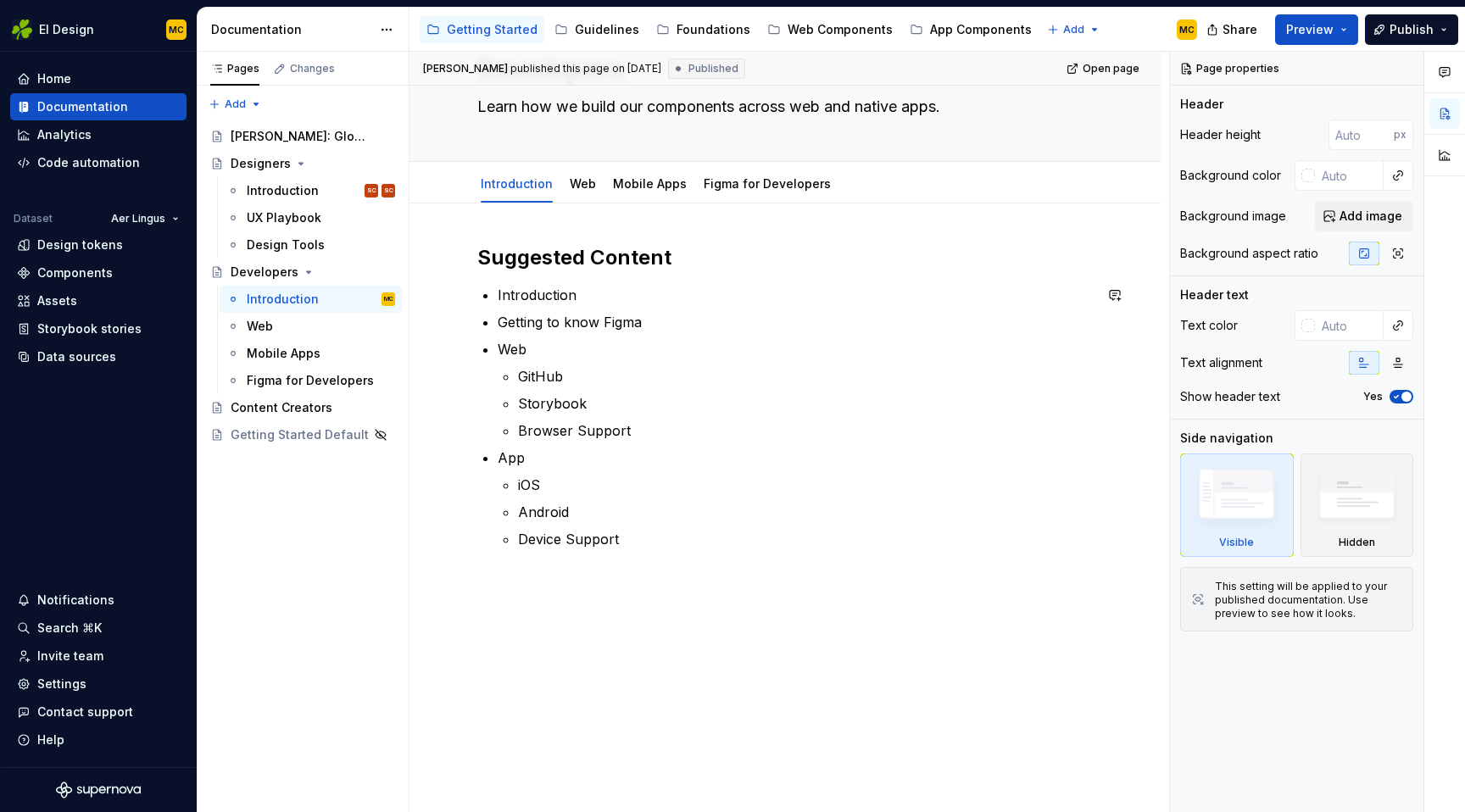
click at [613, 605] on div "Suggested Content Introduction Getting to know Figma Web GitHub Storybook Brows…" at bounding box center [784, 508] width 751 height 610
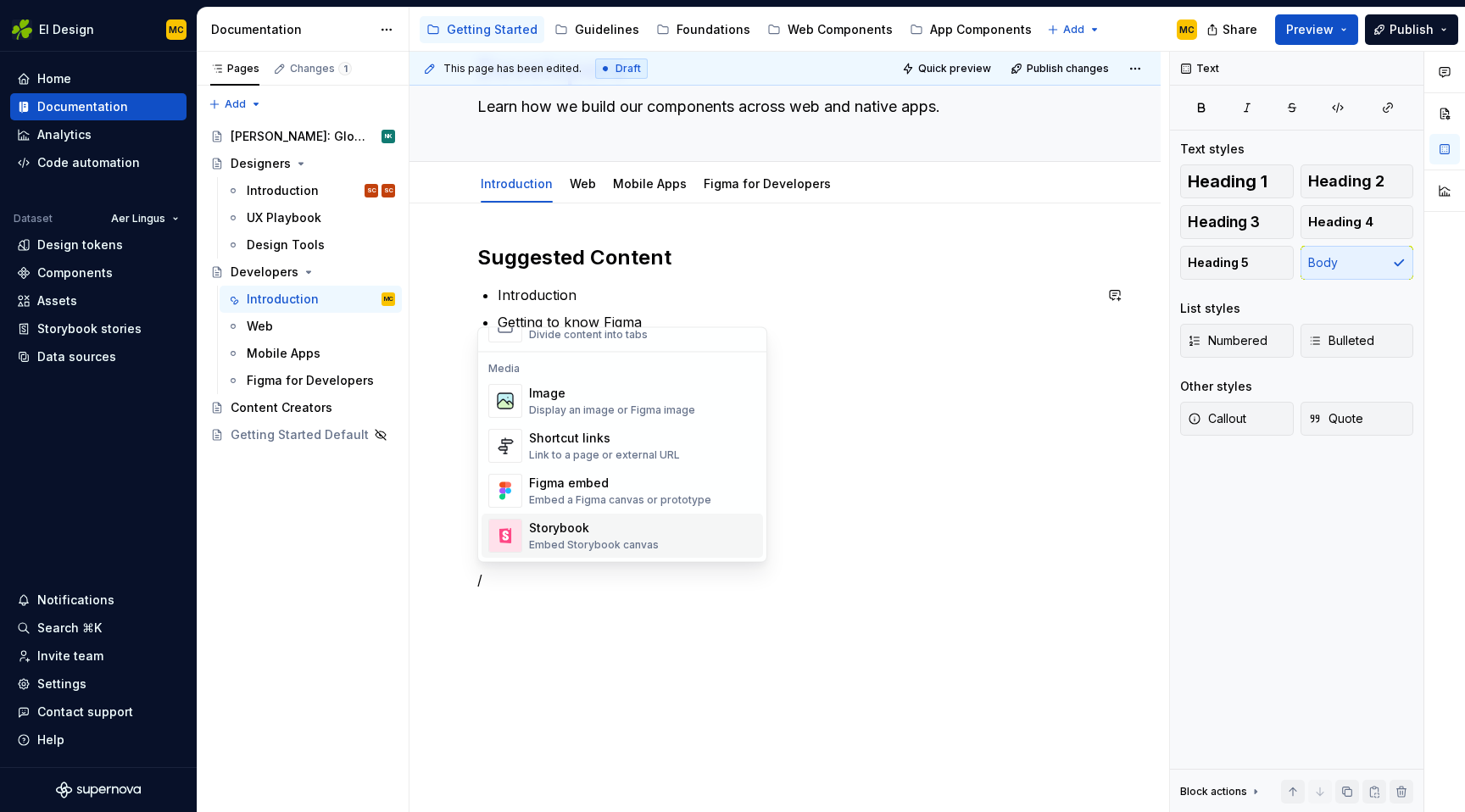
scroll to position [703, 0]
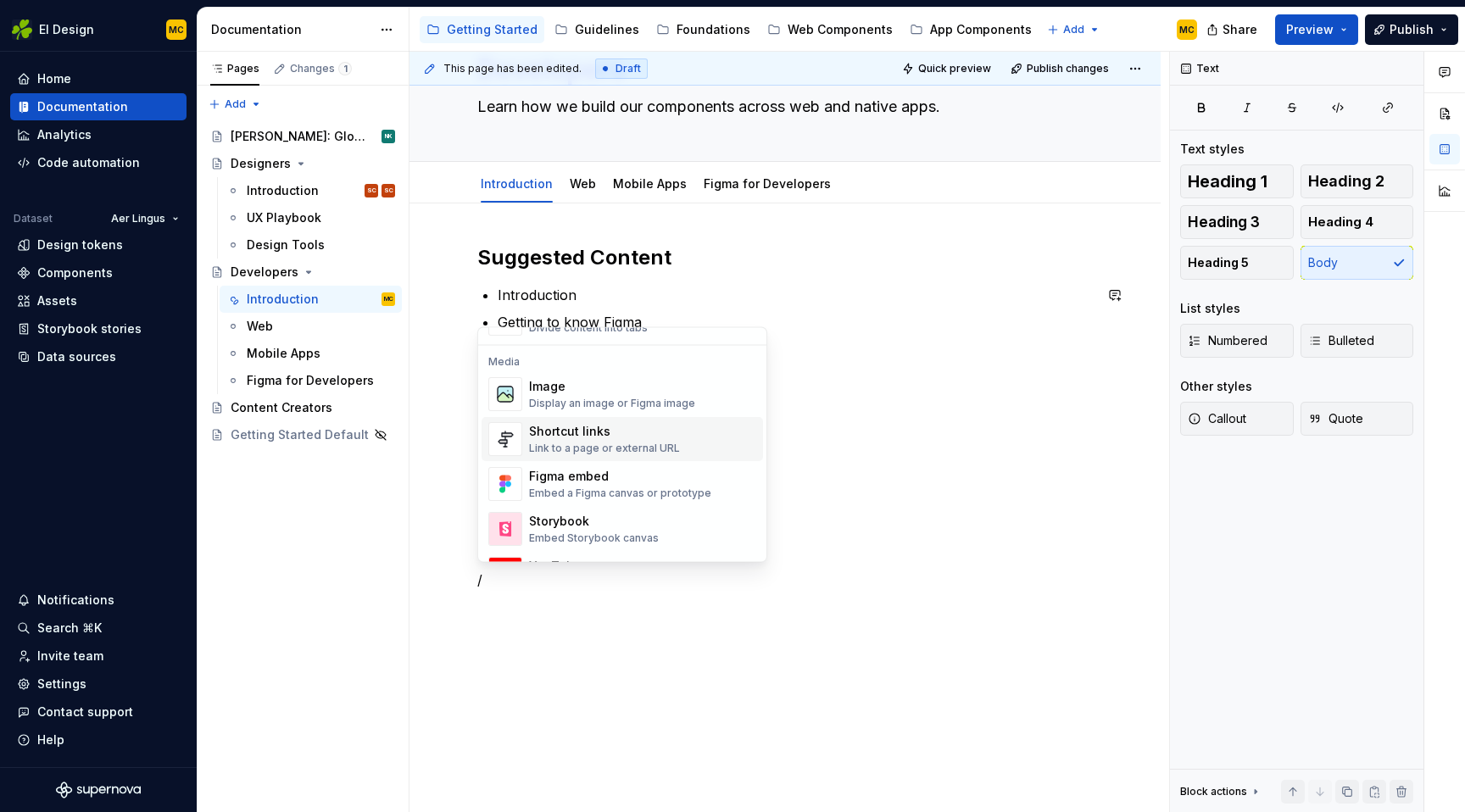
click at [676, 443] on div "Shortcut links Link to a page or external URL" at bounding box center [643, 440] width 227 height 34
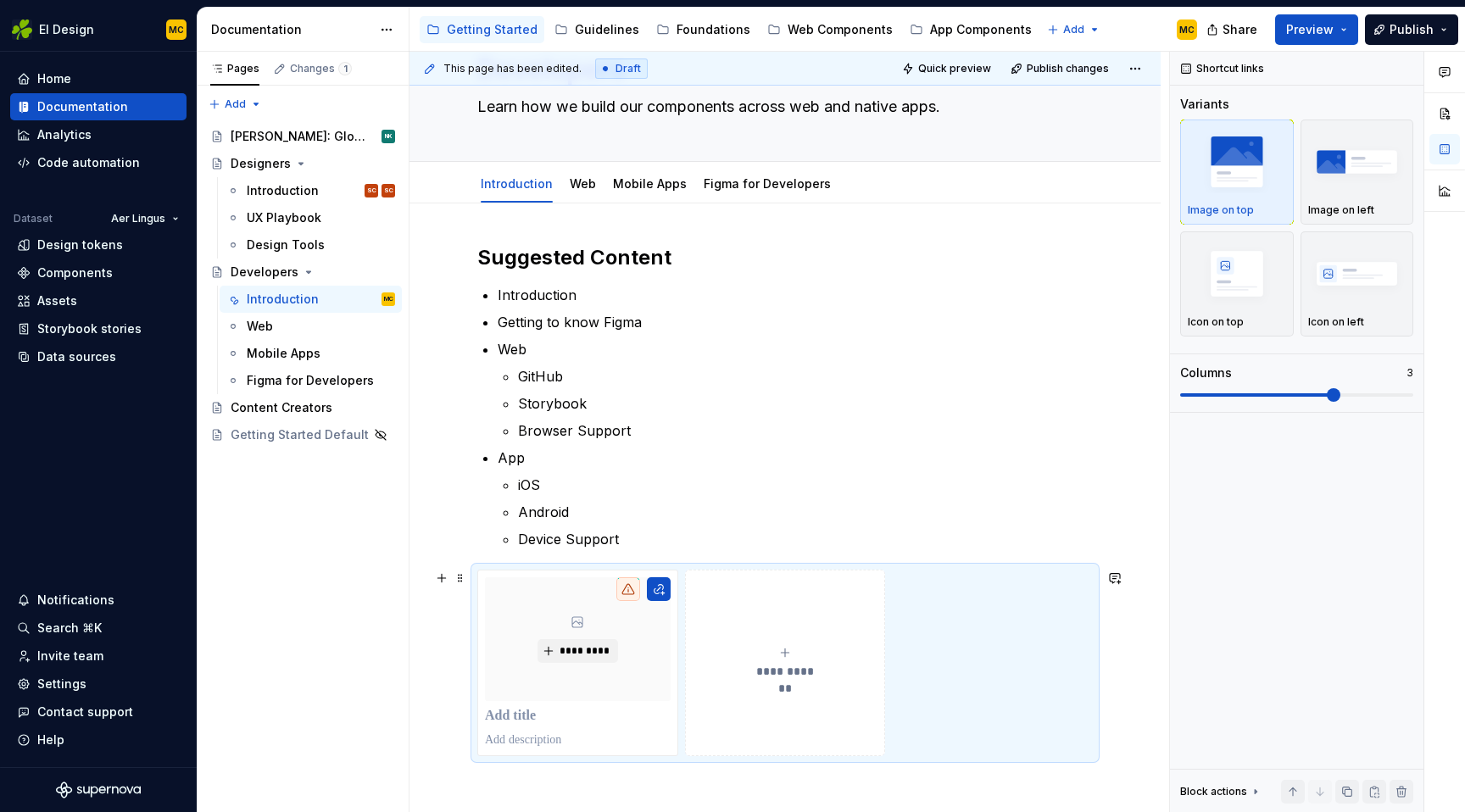
click at [1026, 605] on div "**********" at bounding box center [784, 662] width 615 height 186
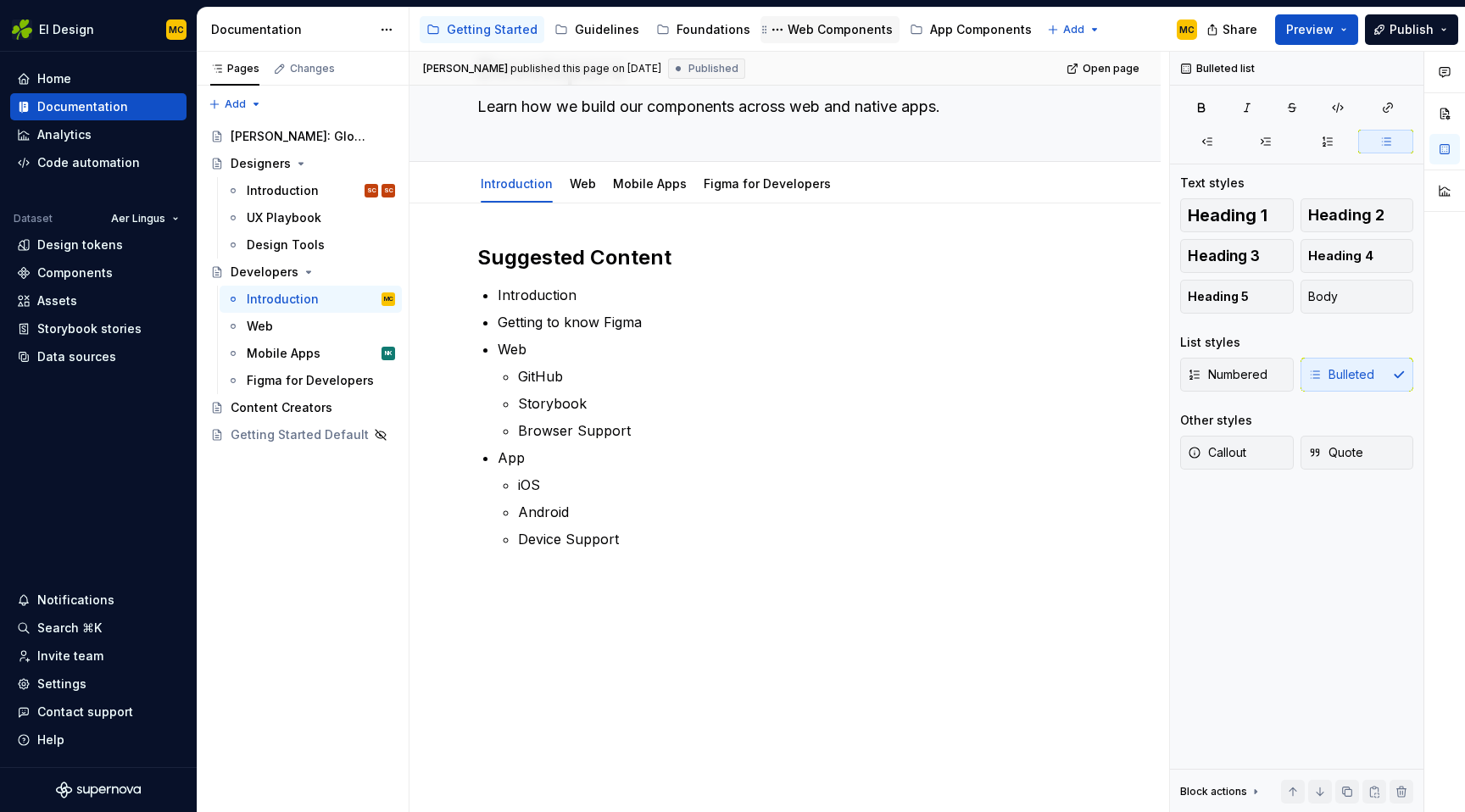
click at [817, 31] on div "Web Components" at bounding box center [840, 30] width 105 height 17
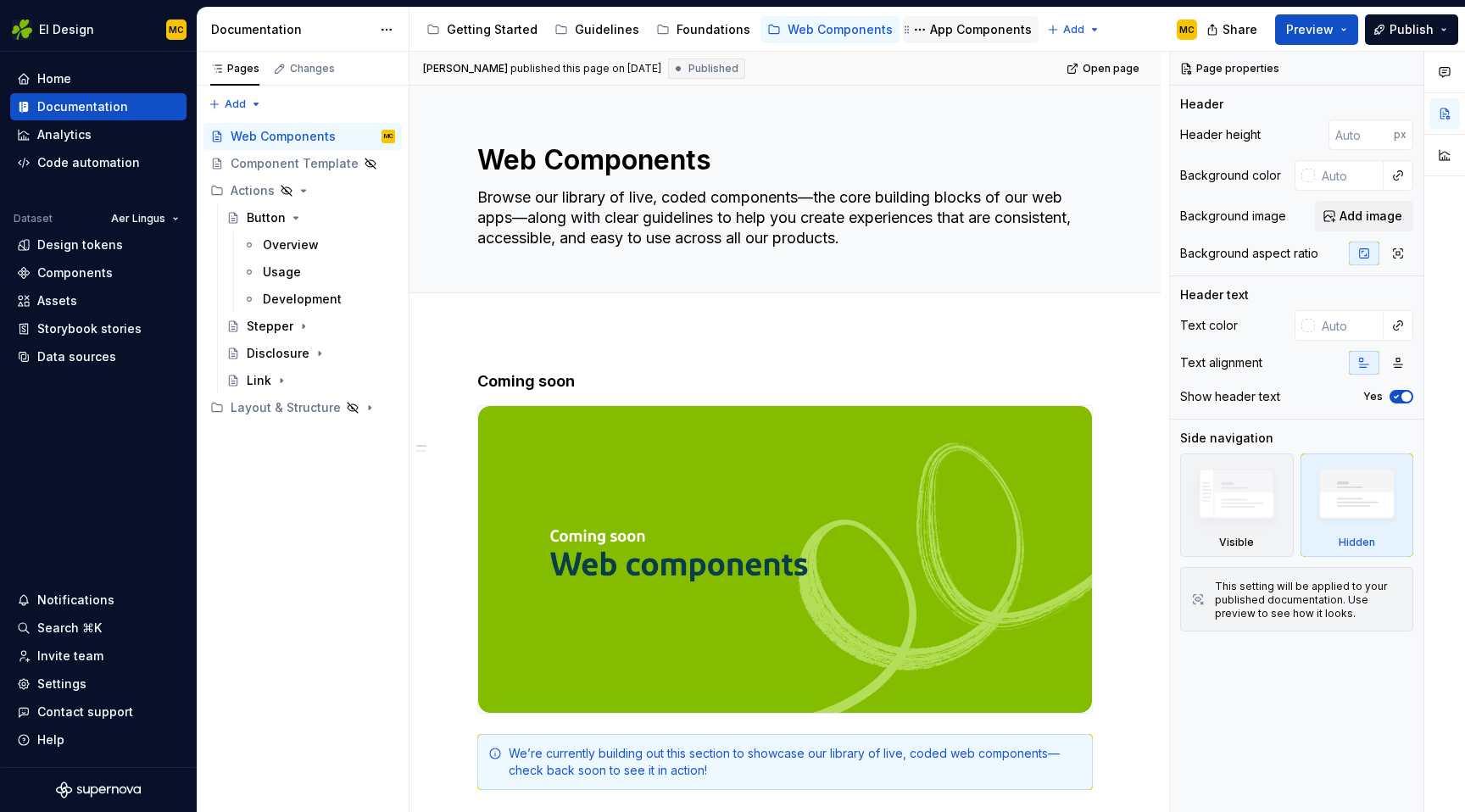
click at [930, 21] on div "App Components" at bounding box center [981, 30] width 102 height 17
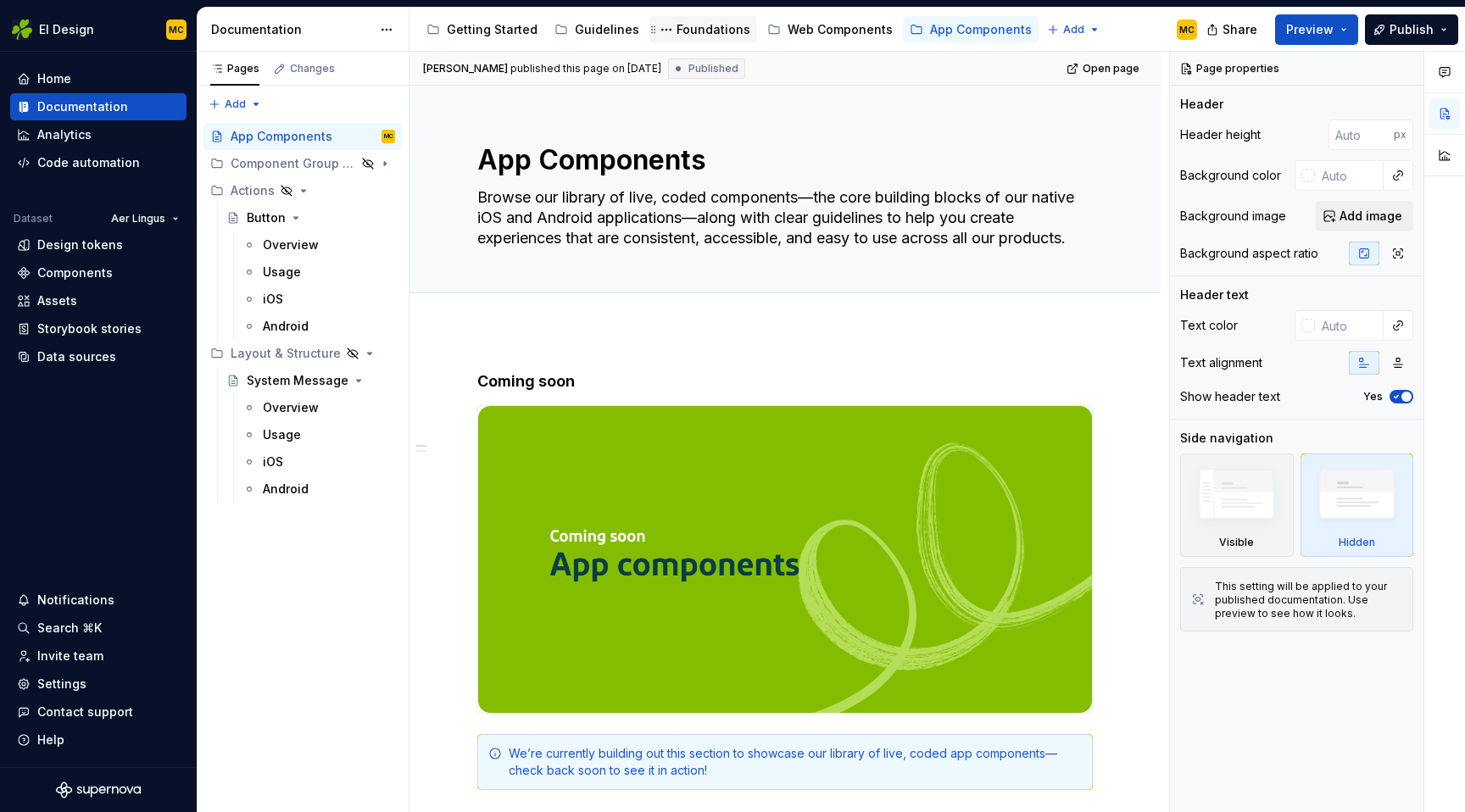
click at [721, 38] on div "Foundations" at bounding box center [703, 30] width 94 height 21
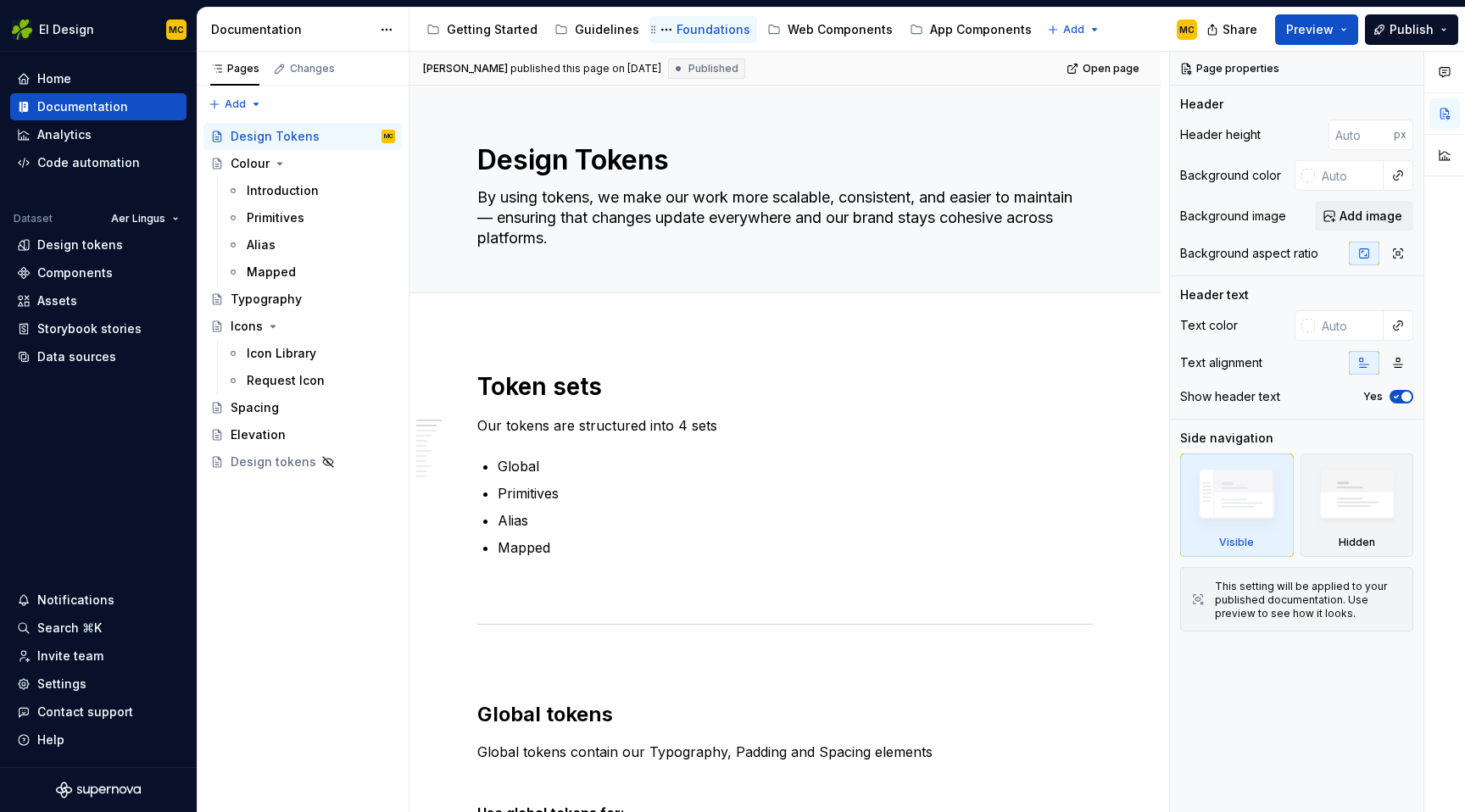
click at [704, 29] on div "Foundations" at bounding box center [714, 30] width 73 height 17
click at [840, 29] on div "Web Components" at bounding box center [840, 30] width 105 height 17
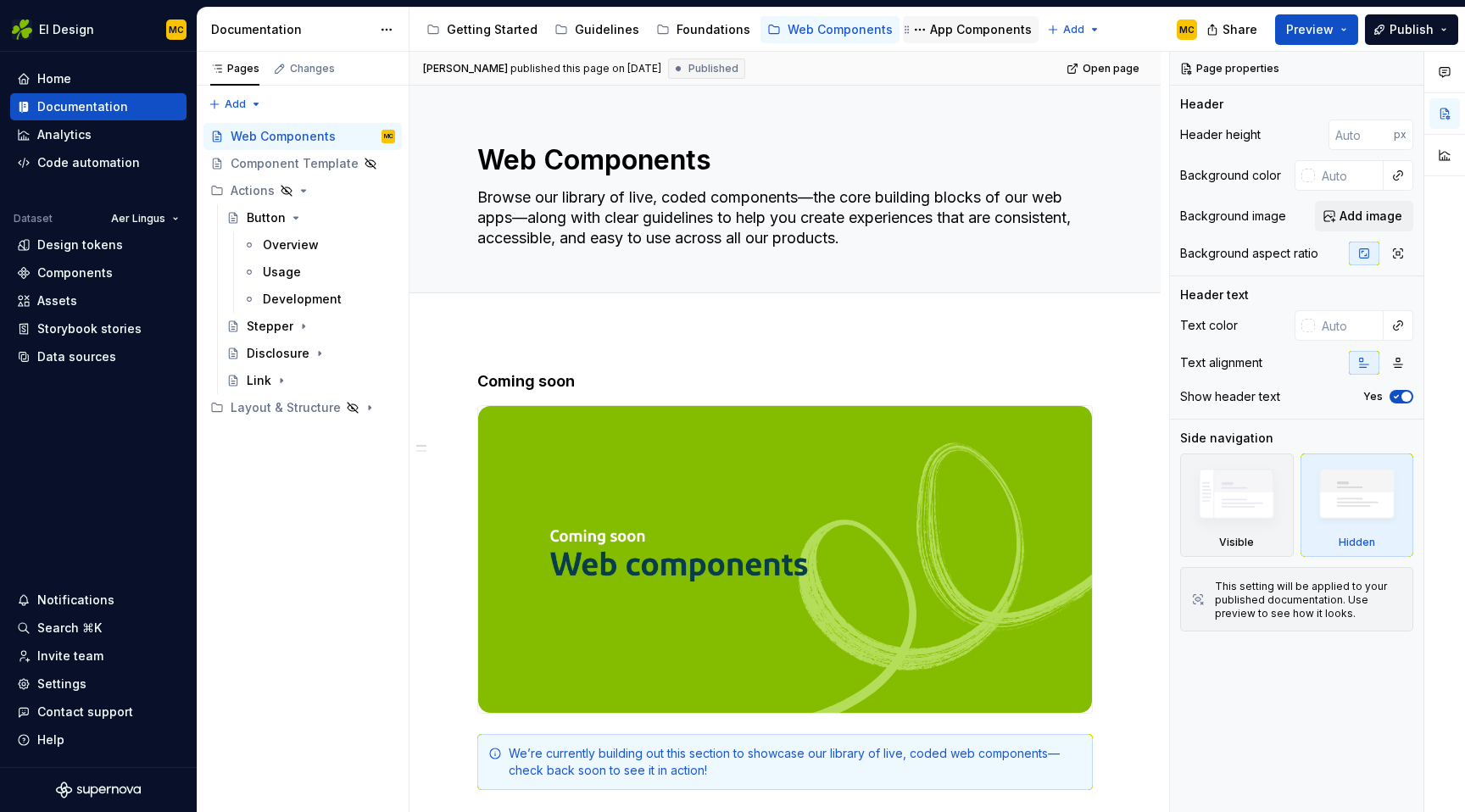
click at [974, 34] on div "App Components" at bounding box center [981, 30] width 102 height 17
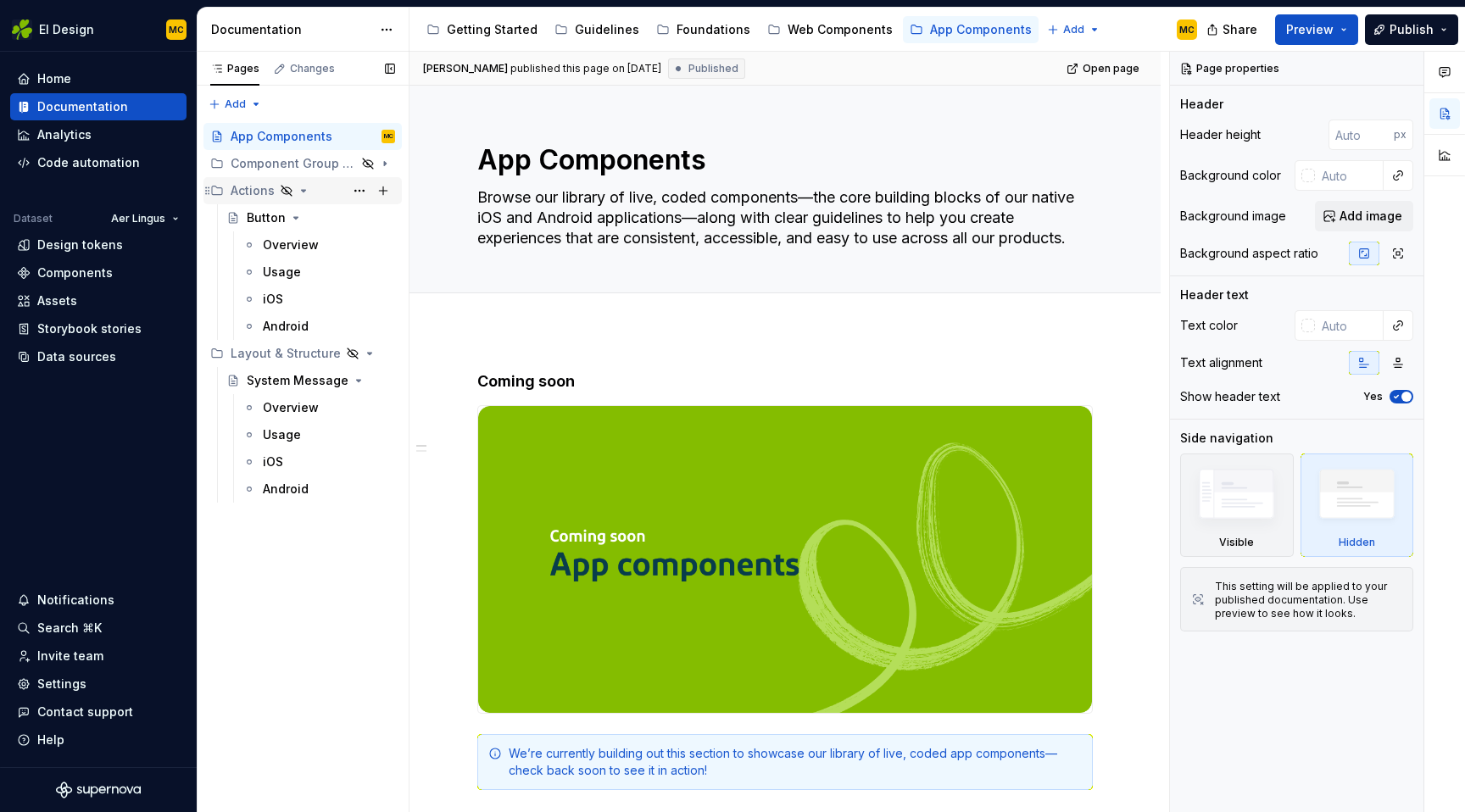
click at [253, 190] on div "Actions" at bounding box center [253, 191] width 44 height 17
click at [262, 217] on div "Button" at bounding box center [267, 218] width 39 height 17
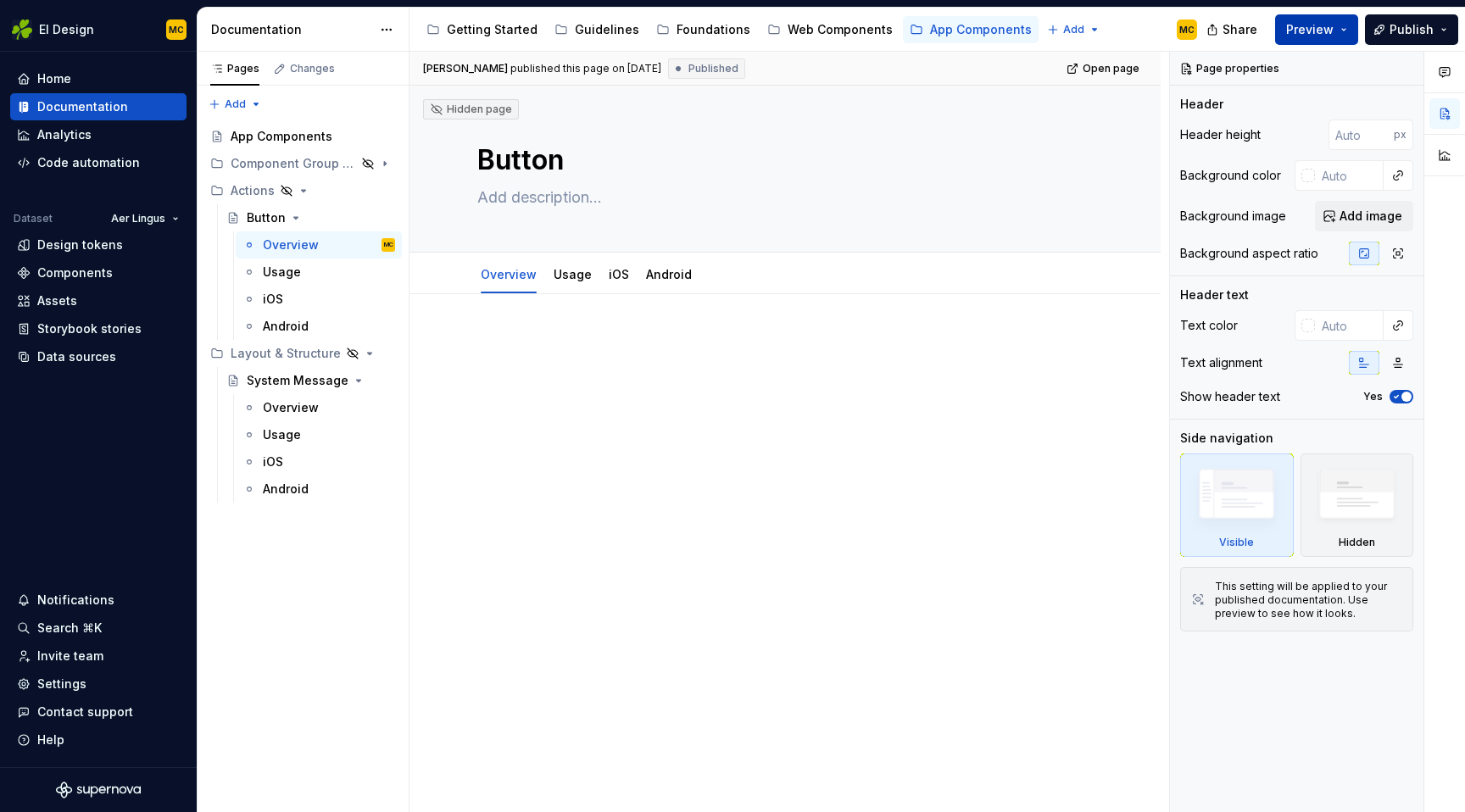
click at [1348, 30] on button "Preview" at bounding box center [1316, 30] width 83 height 30
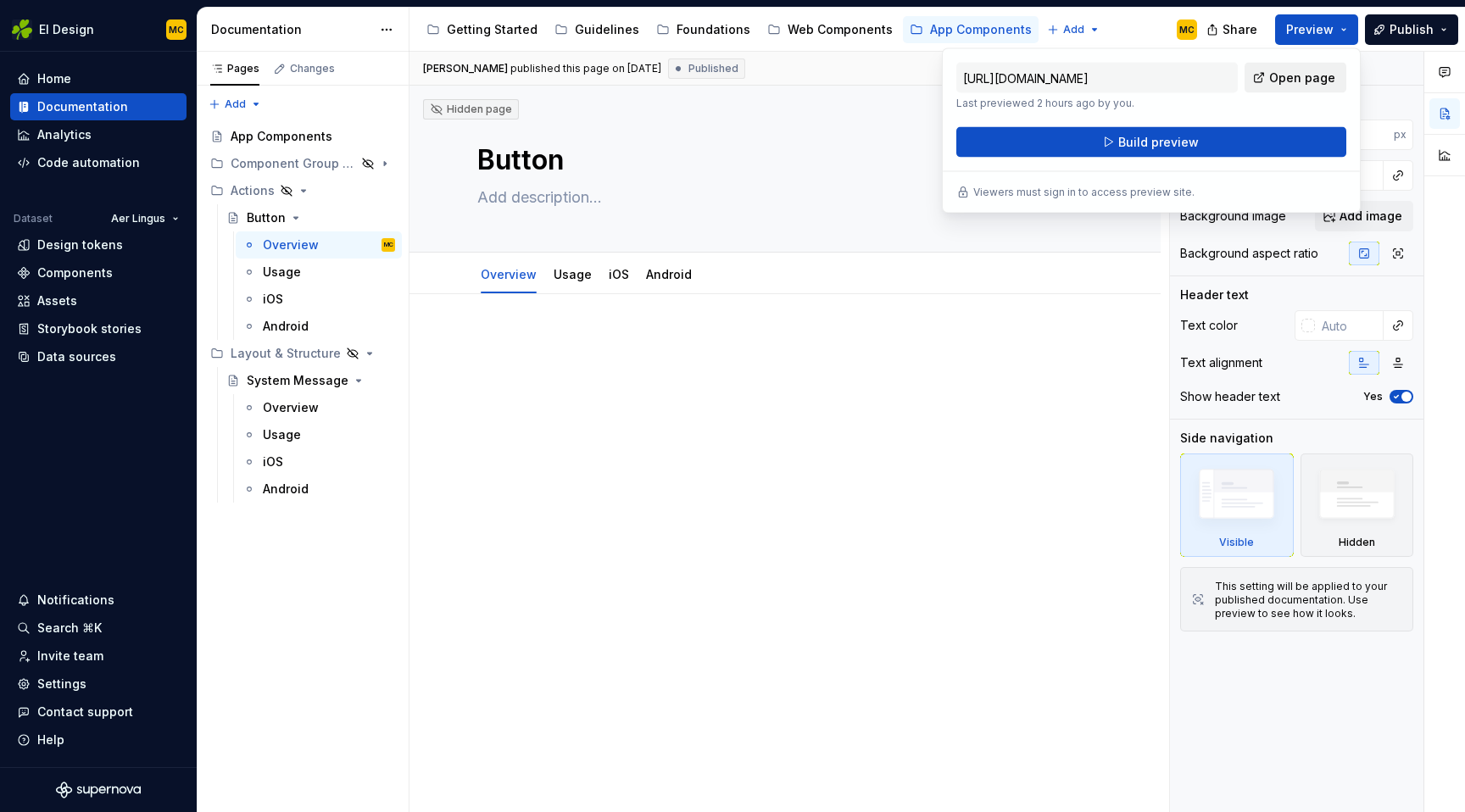
click at [1317, 80] on span "Open page" at bounding box center [1302, 78] width 66 height 17
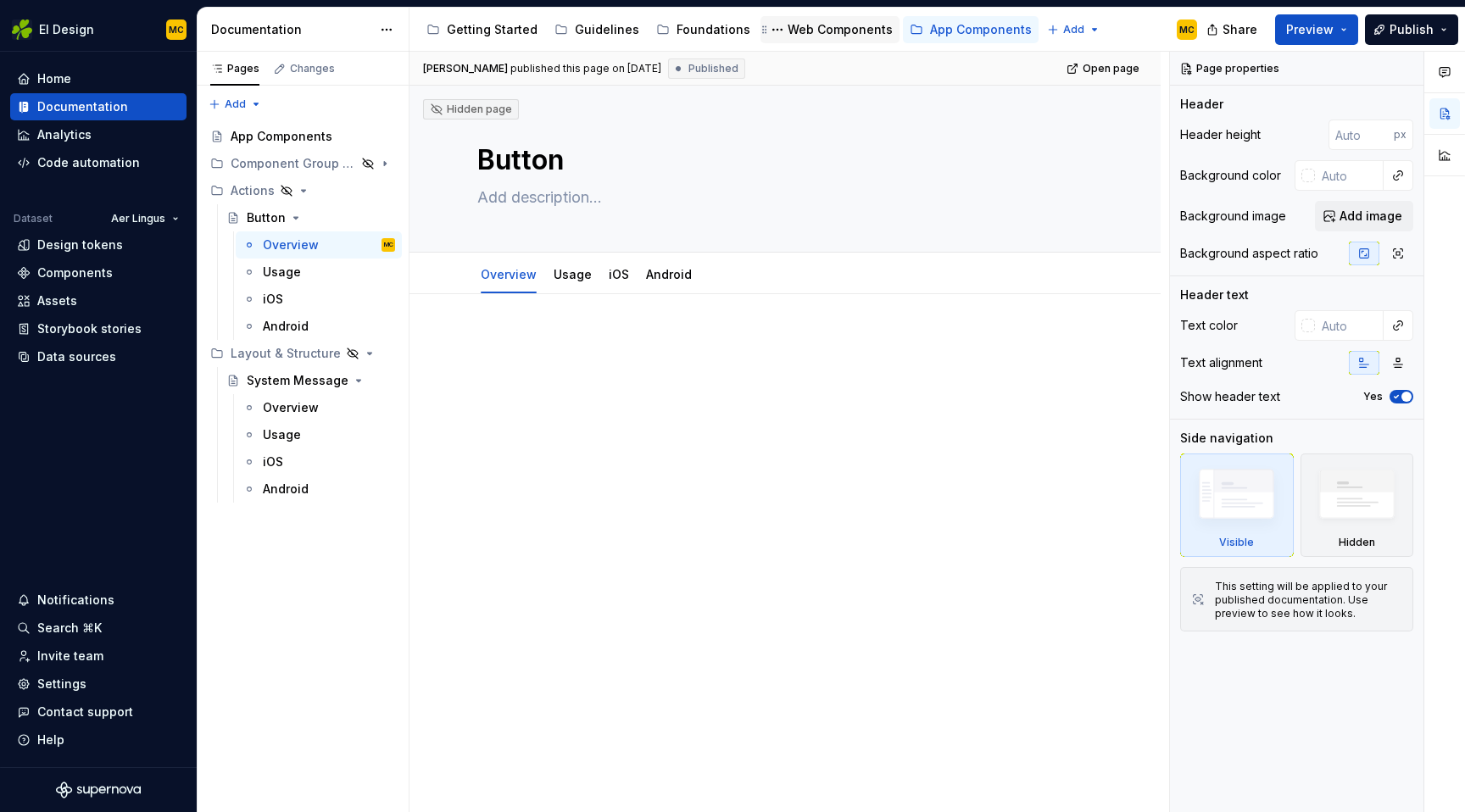
click at [792, 35] on div "Web Components" at bounding box center [840, 30] width 105 height 17
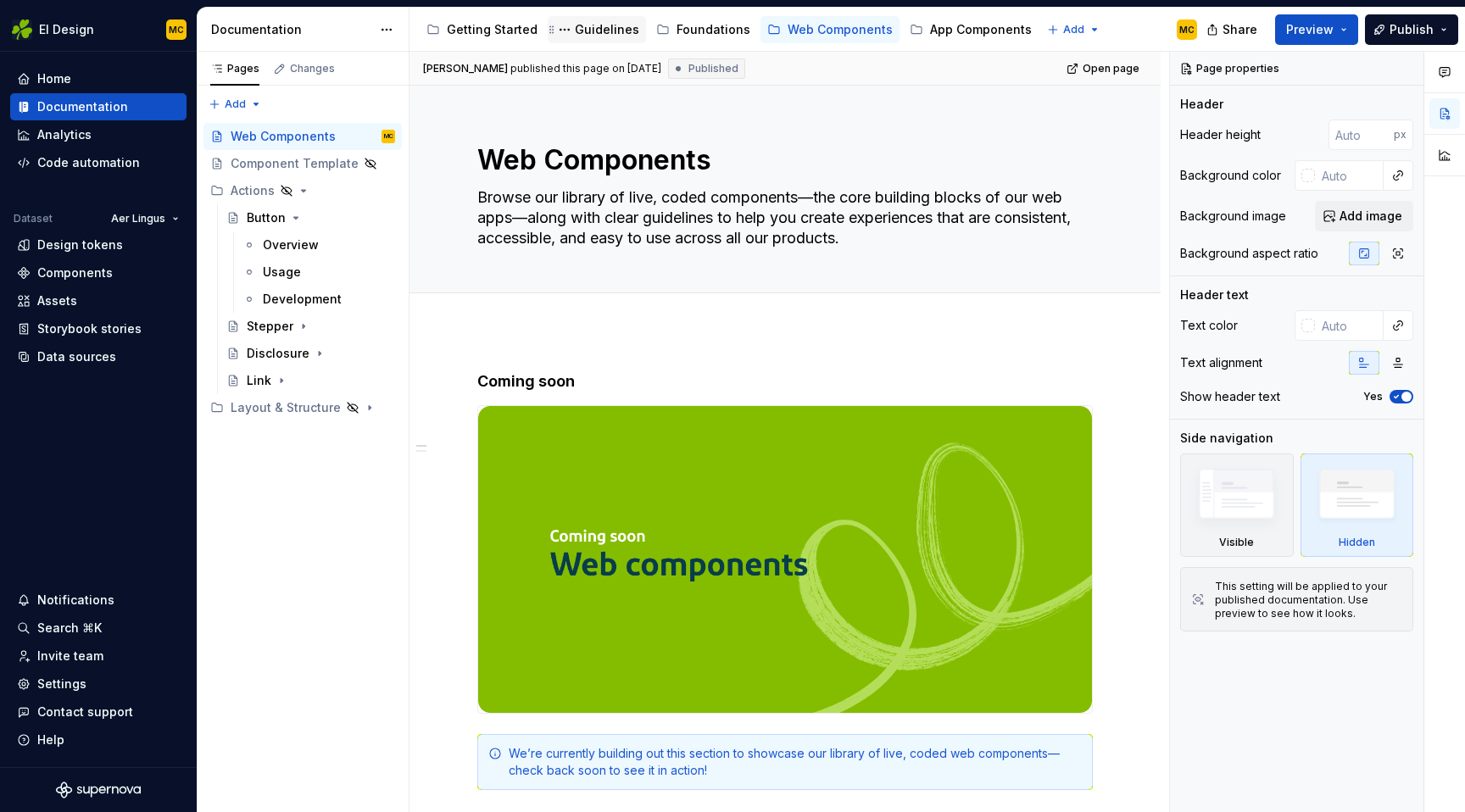
click at [590, 28] on div "Guidelines" at bounding box center [607, 30] width 64 height 17
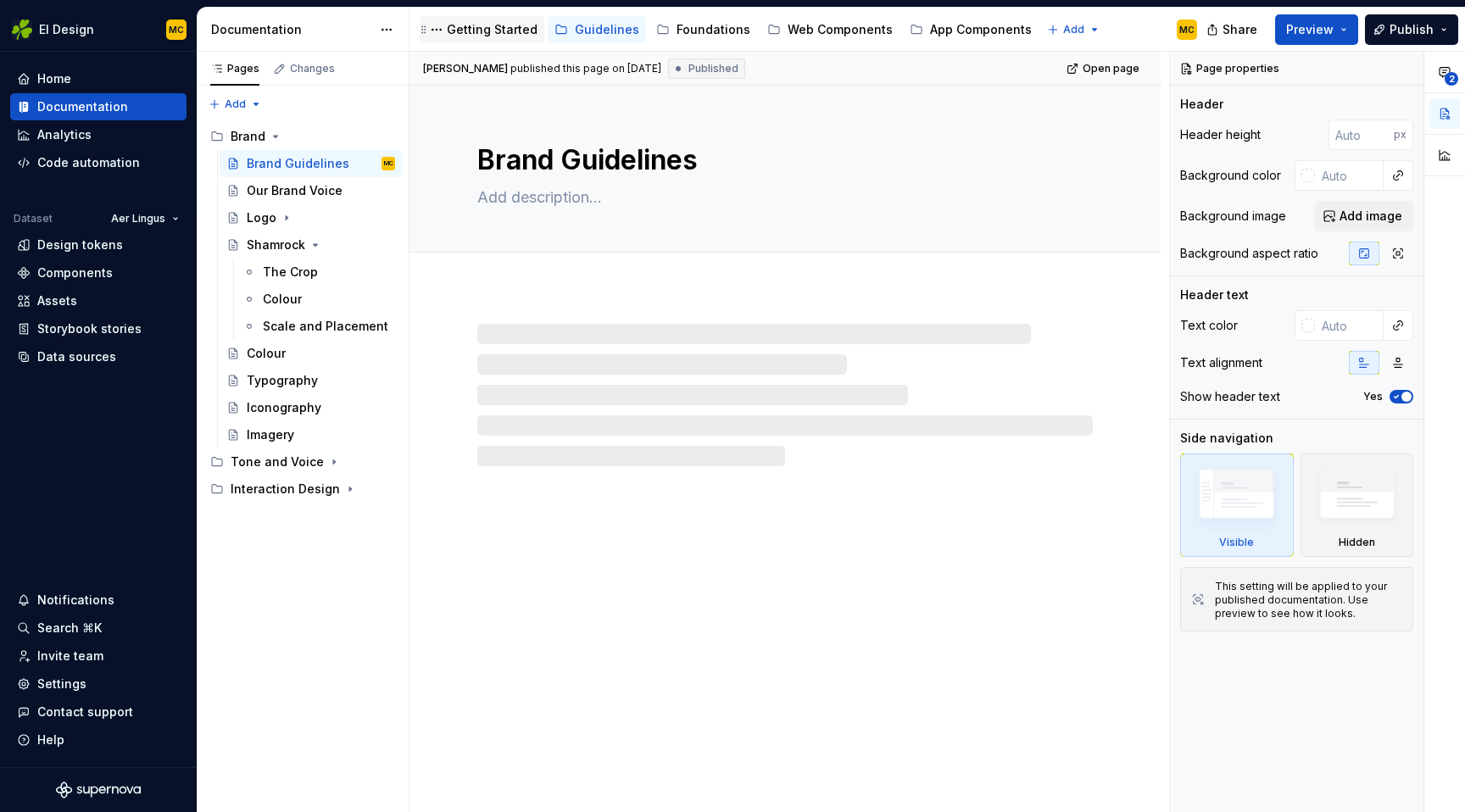
click at [500, 26] on div "Getting Started" at bounding box center [492, 30] width 90 height 17
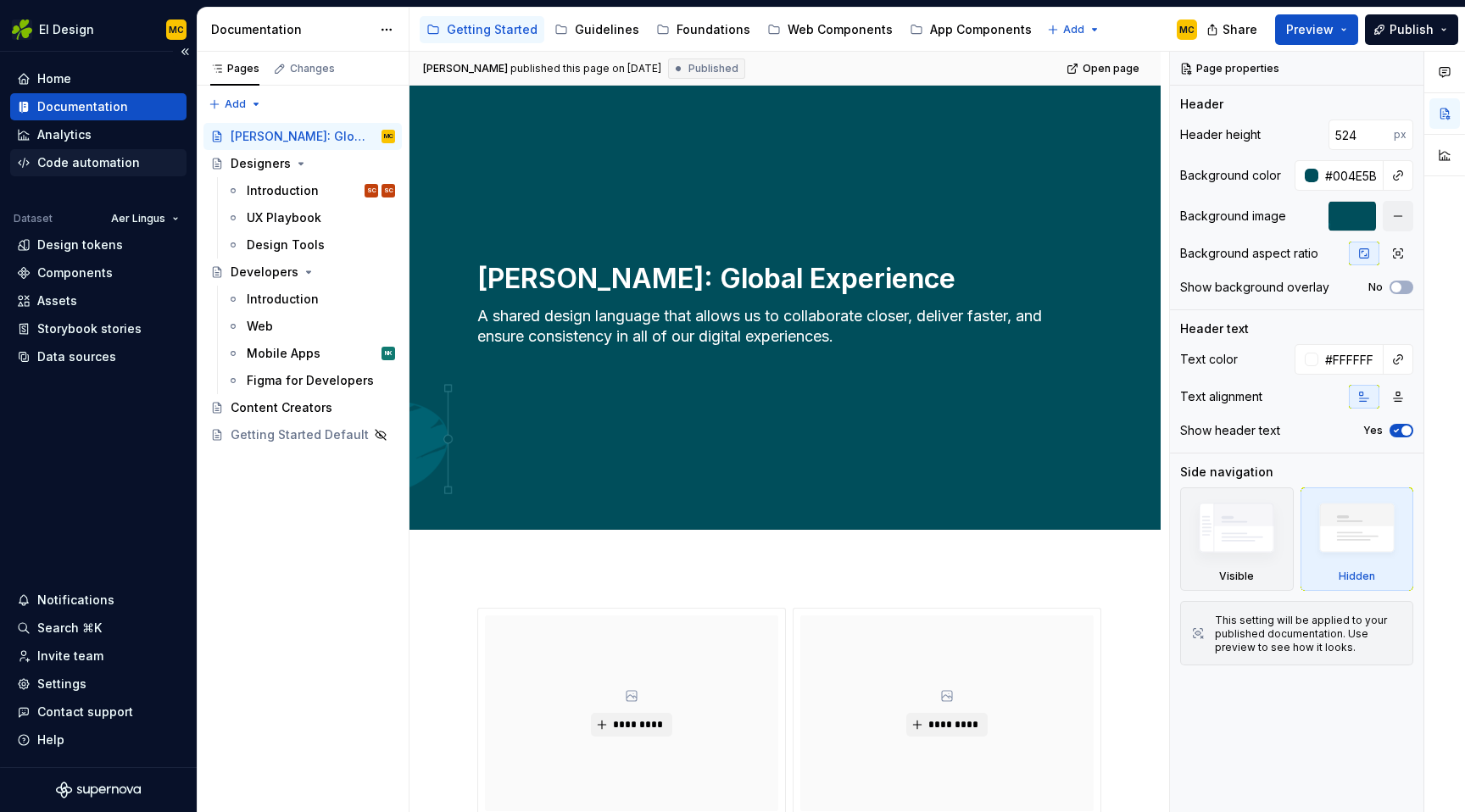
type textarea "*"
click at [68, 165] on div "Code automation" at bounding box center [89, 162] width 103 height 17
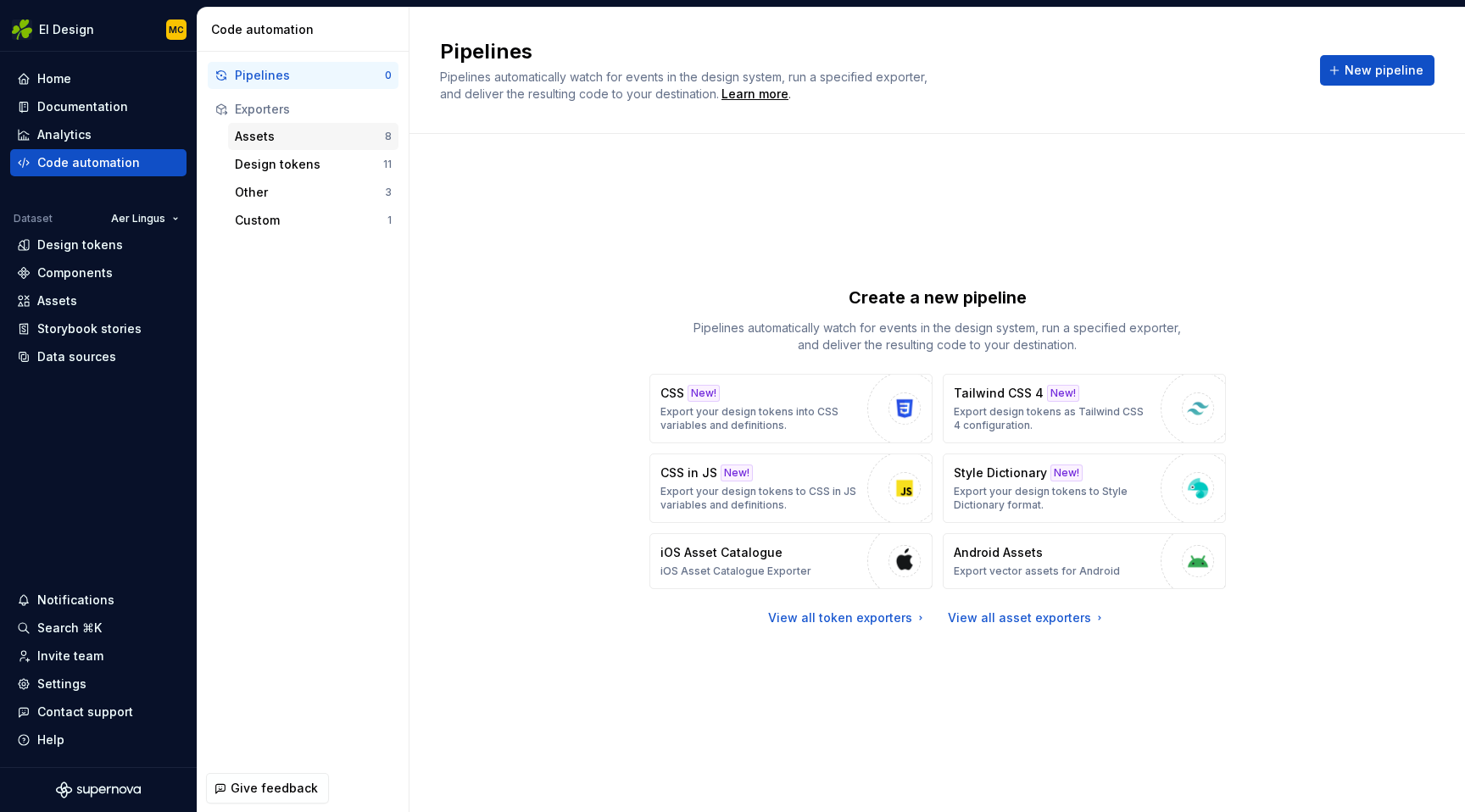
click at [299, 138] on div "Assets" at bounding box center [310, 136] width 150 height 17
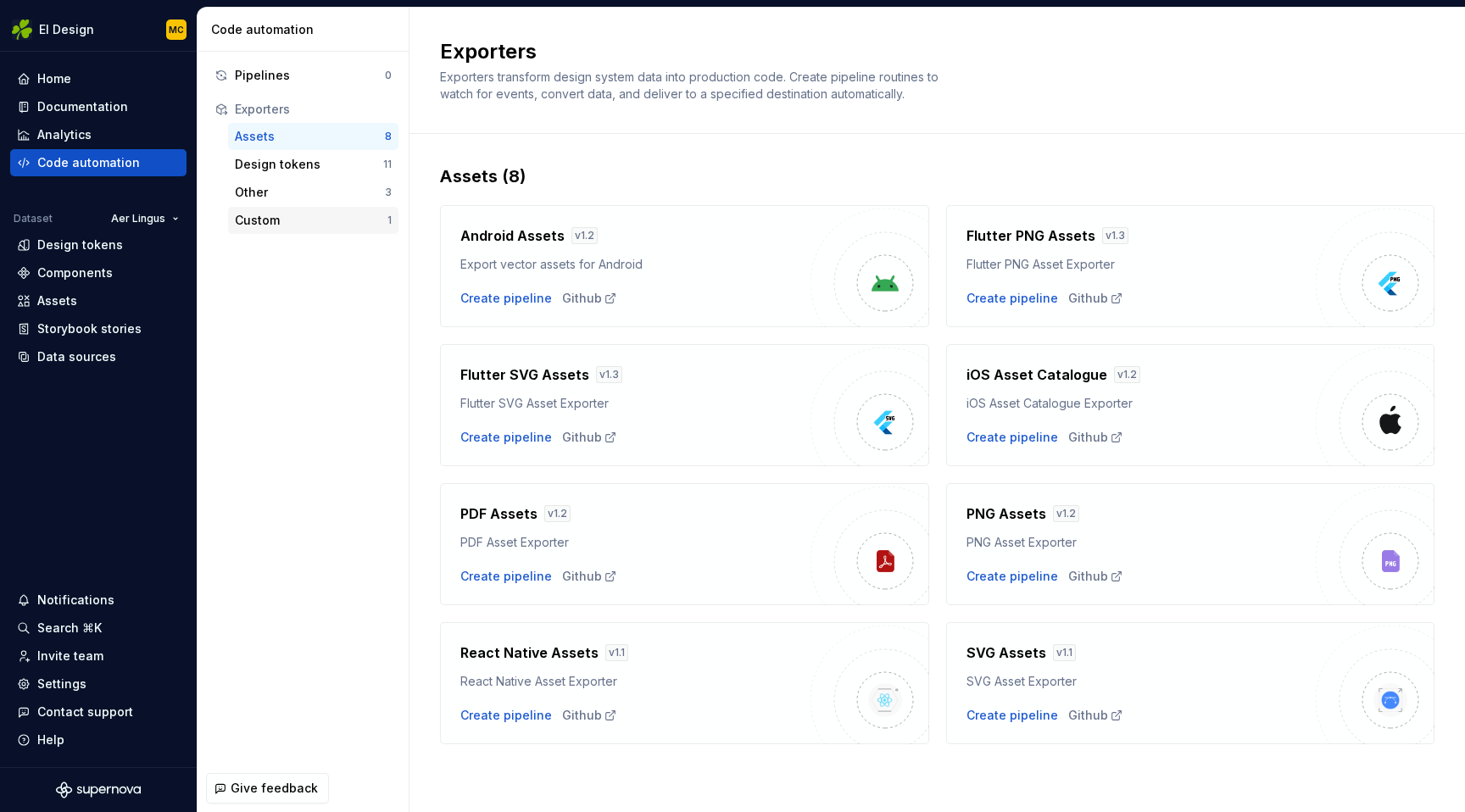
click at [273, 223] on div "Custom" at bounding box center [311, 220] width 152 height 17
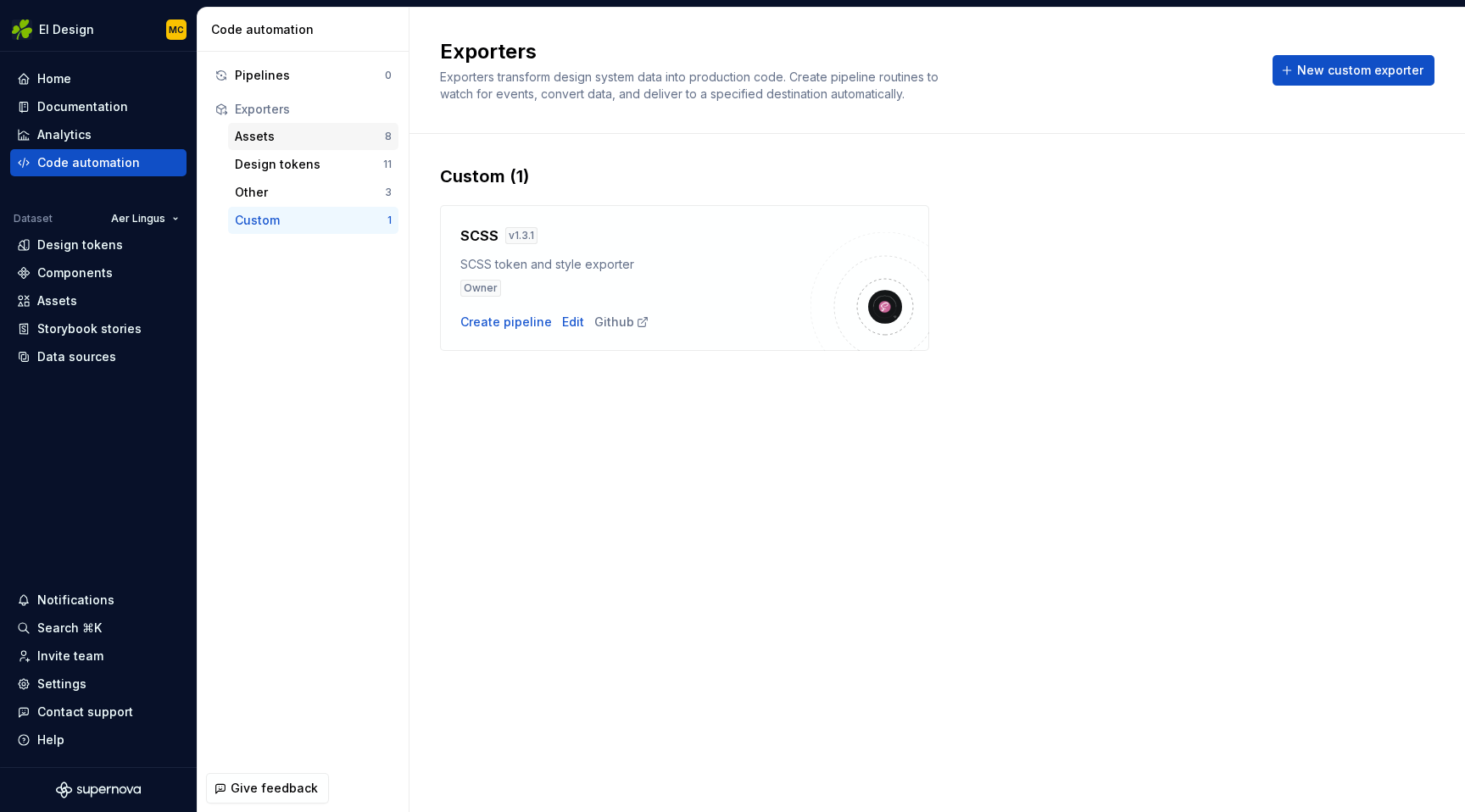
click at [278, 138] on div "Assets" at bounding box center [310, 136] width 150 height 17
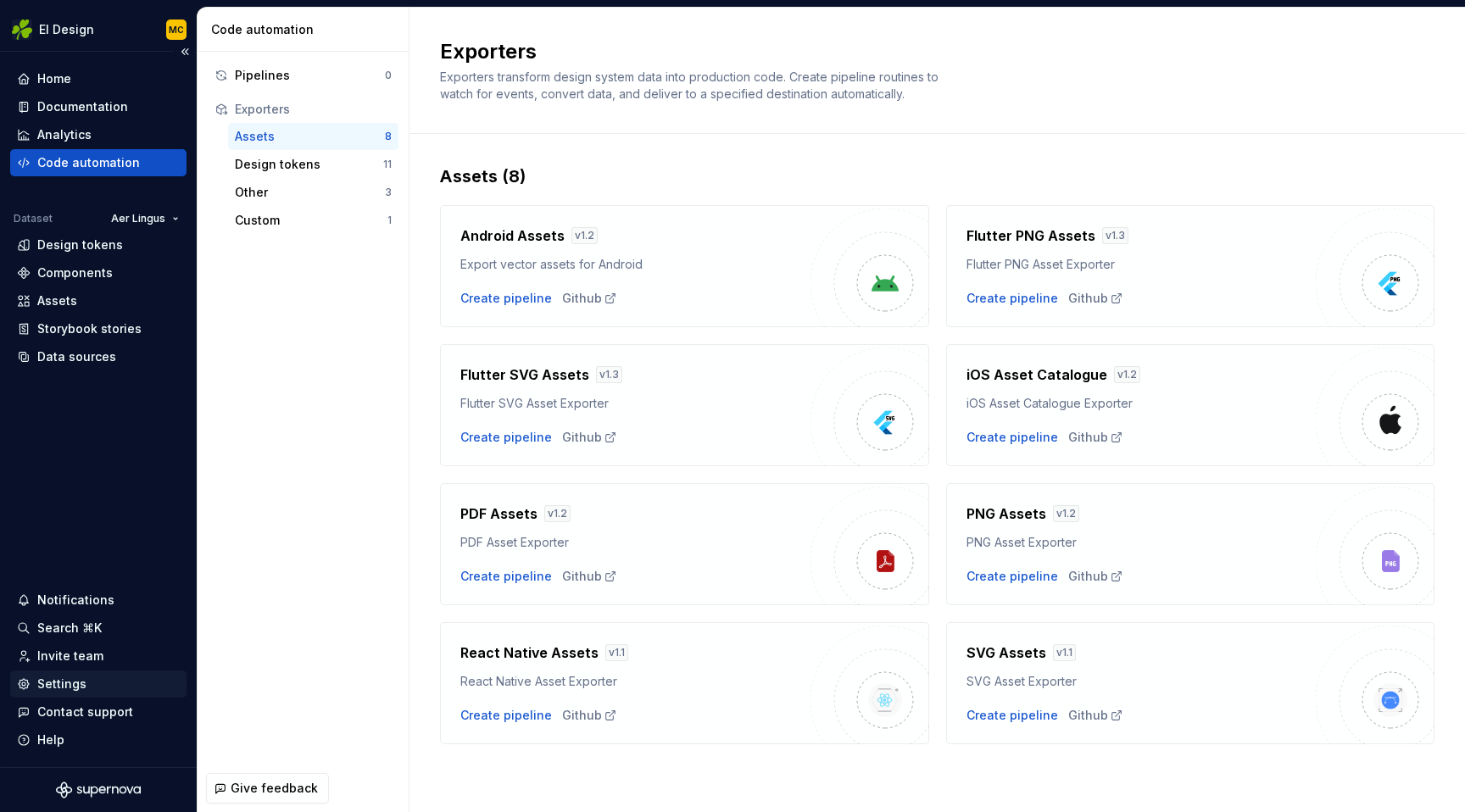
click at [65, 680] on div "Settings" at bounding box center [62, 684] width 49 height 17
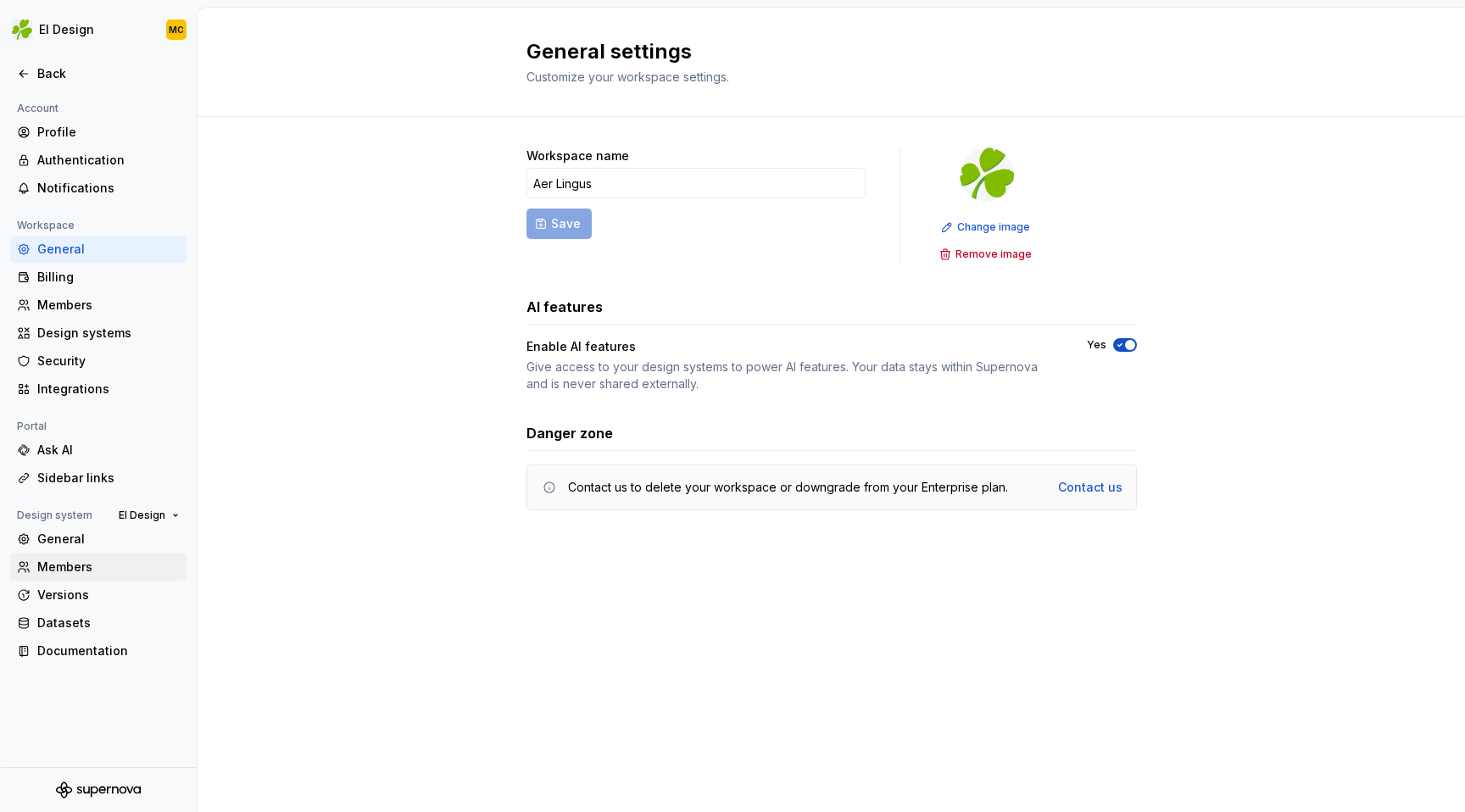
click at [74, 565] on div "Members" at bounding box center [108, 567] width 142 height 17
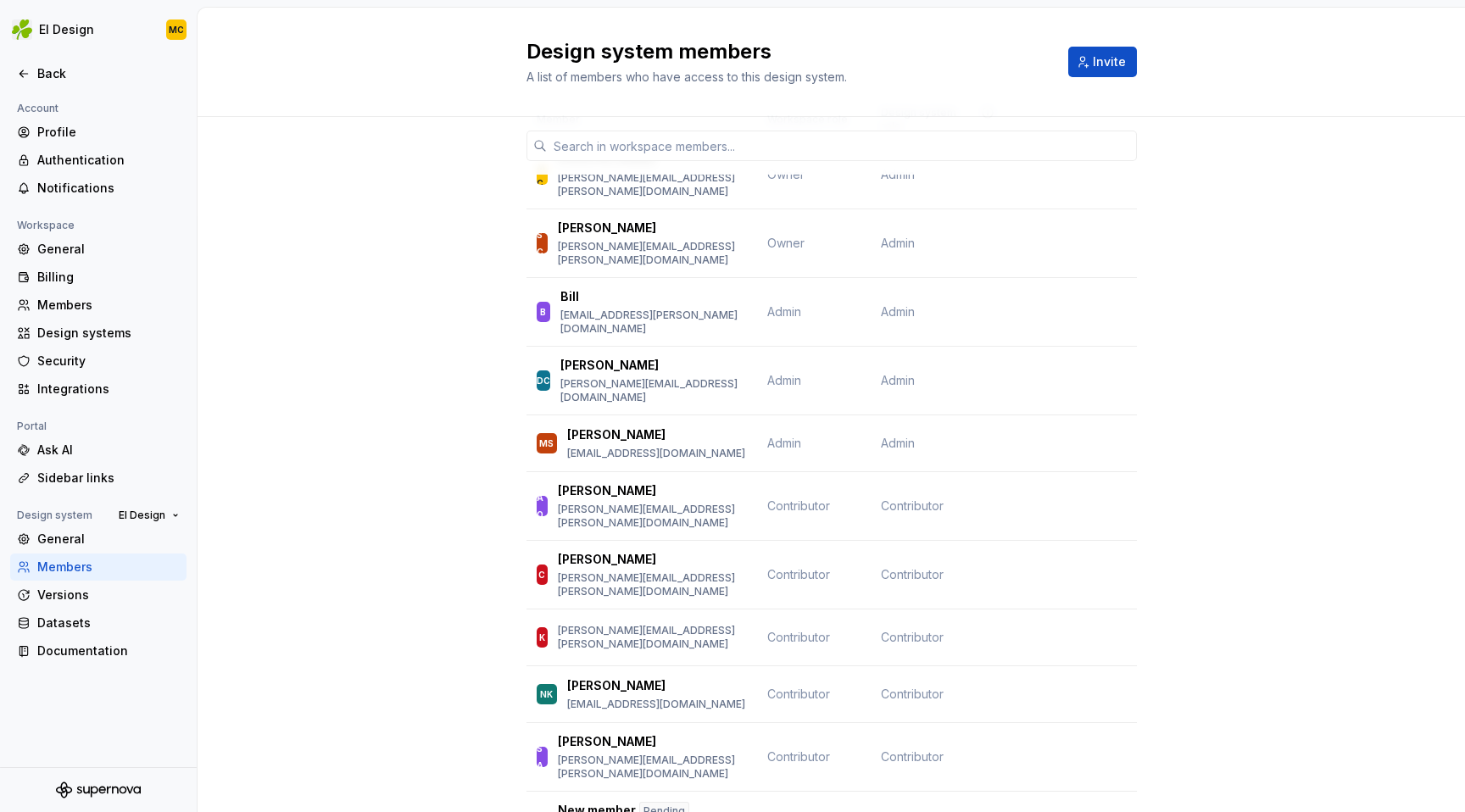
scroll to position [79, 0]
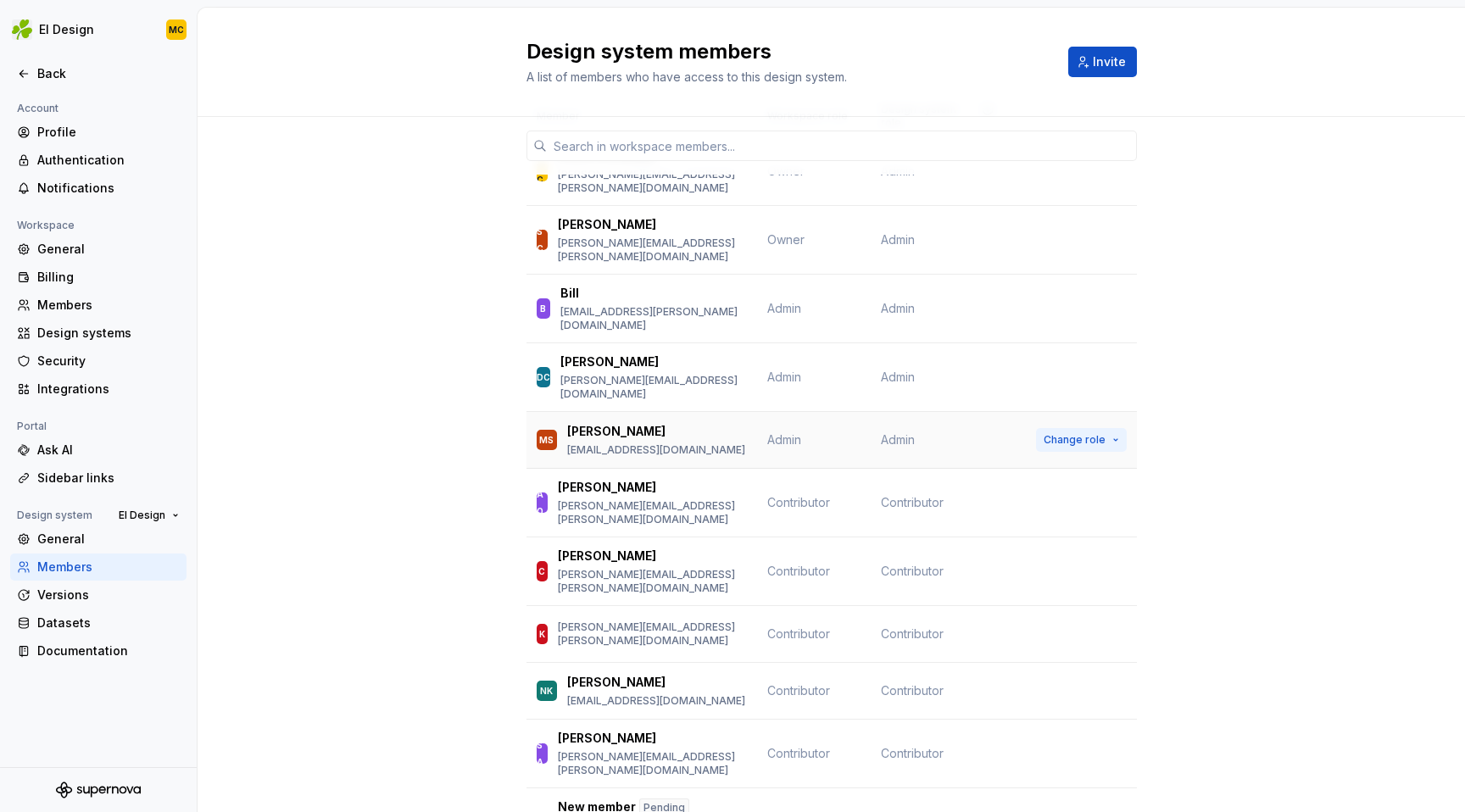
click at [1075, 433] on span "Change role" at bounding box center [1074, 440] width 62 height 13
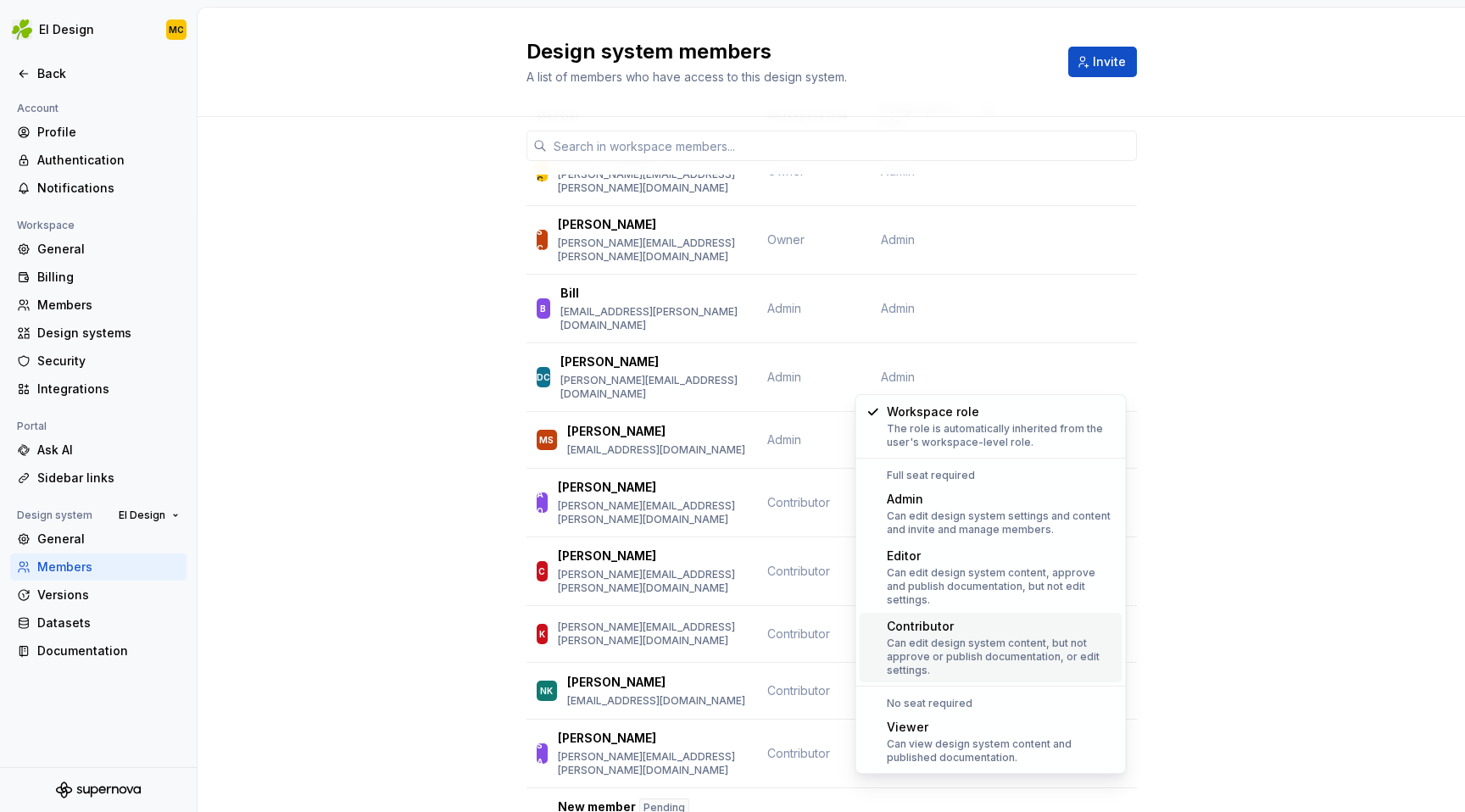
click at [949, 618] on div "Contributor" at bounding box center [1001, 626] width 229 height 17
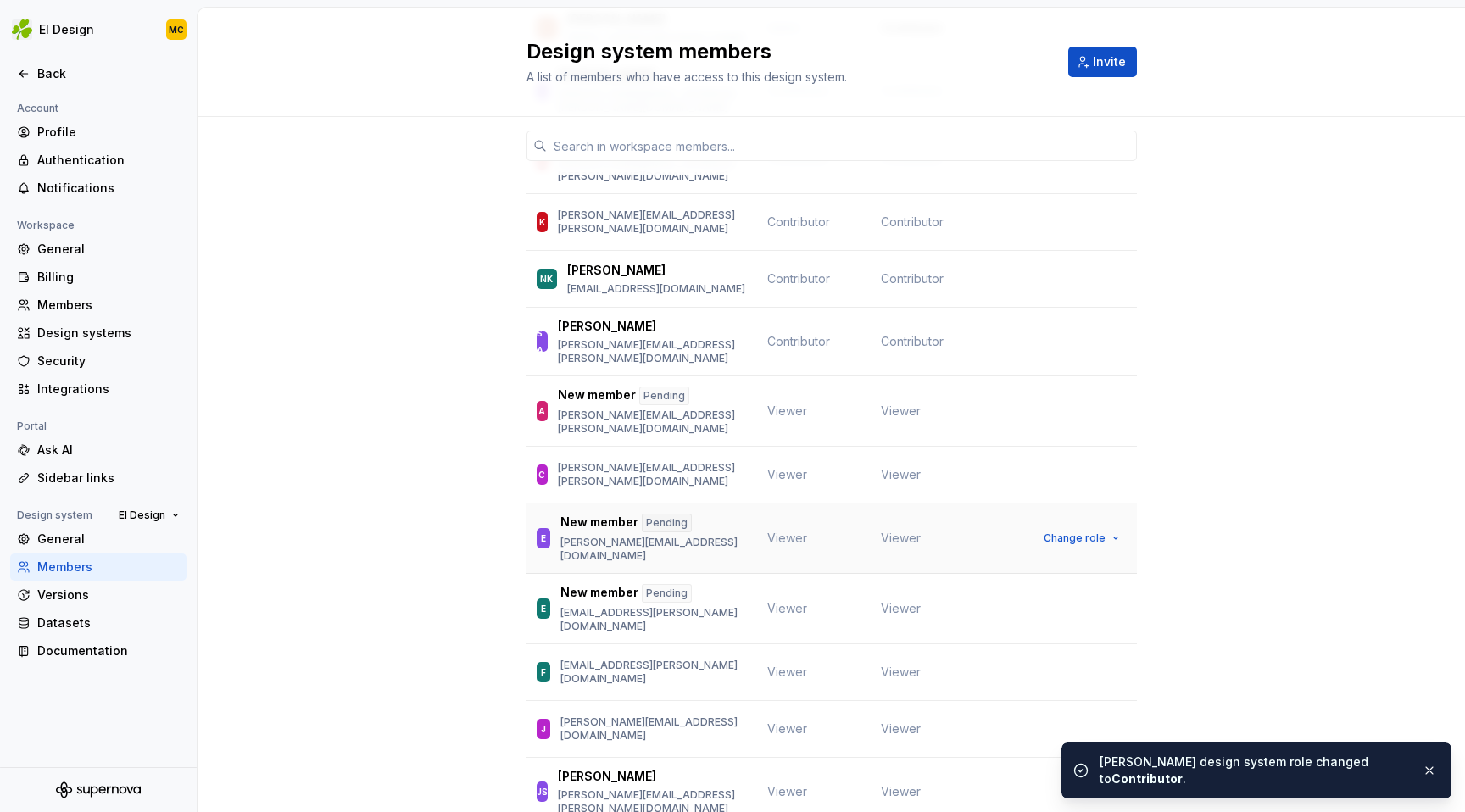
scroll to position [457, 0]
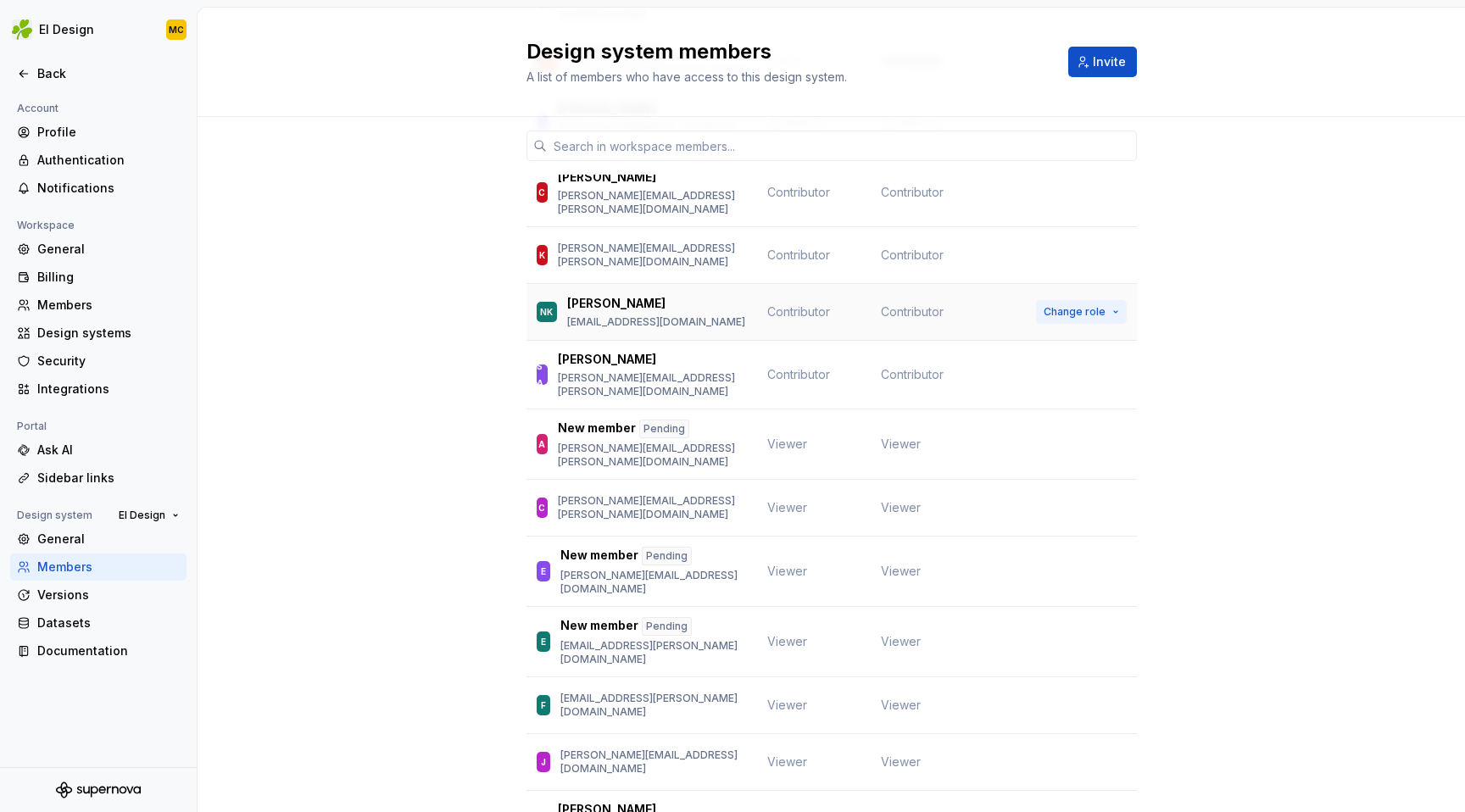
click at [1074, 305] on span "Change role" at bounding box center [1074, 312] width 62 height 13
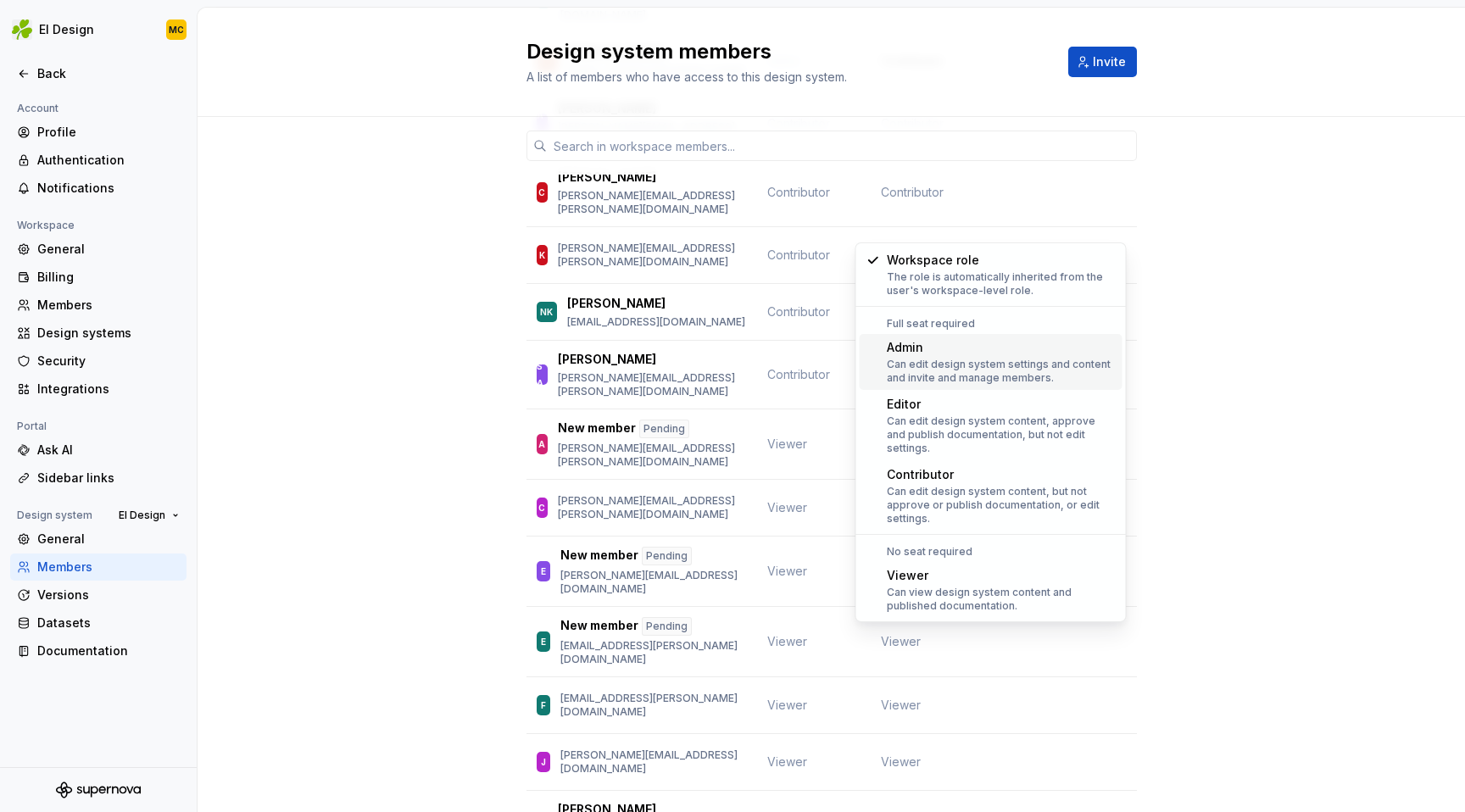
click at [956, 355] on div "Admin" at bounding box center [1001, 347] width 229 height 17
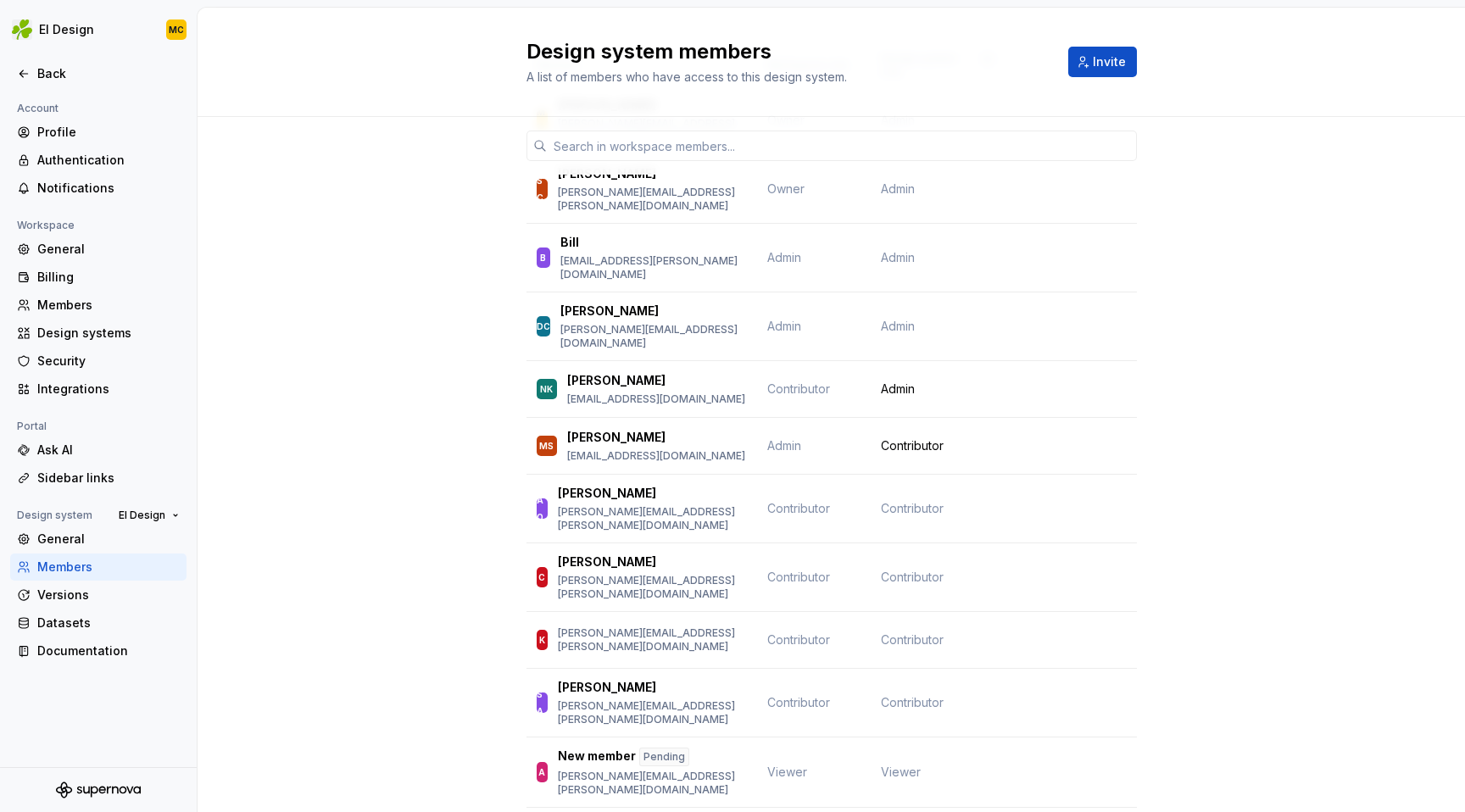
scroll to position [132, 0]
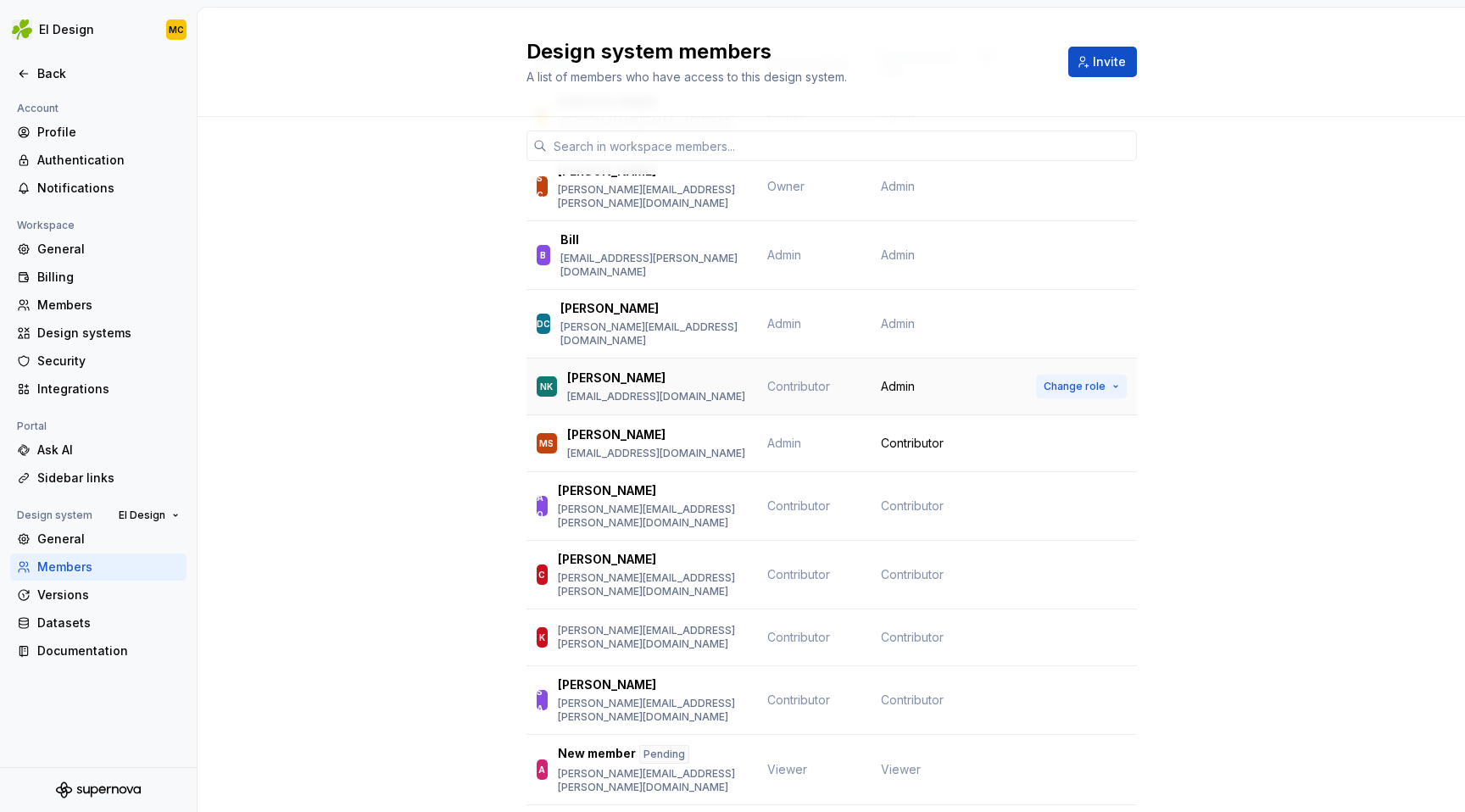
click at [1099, 380] on span "Change role" at bounding box center [1074, 386] width 62 height 13
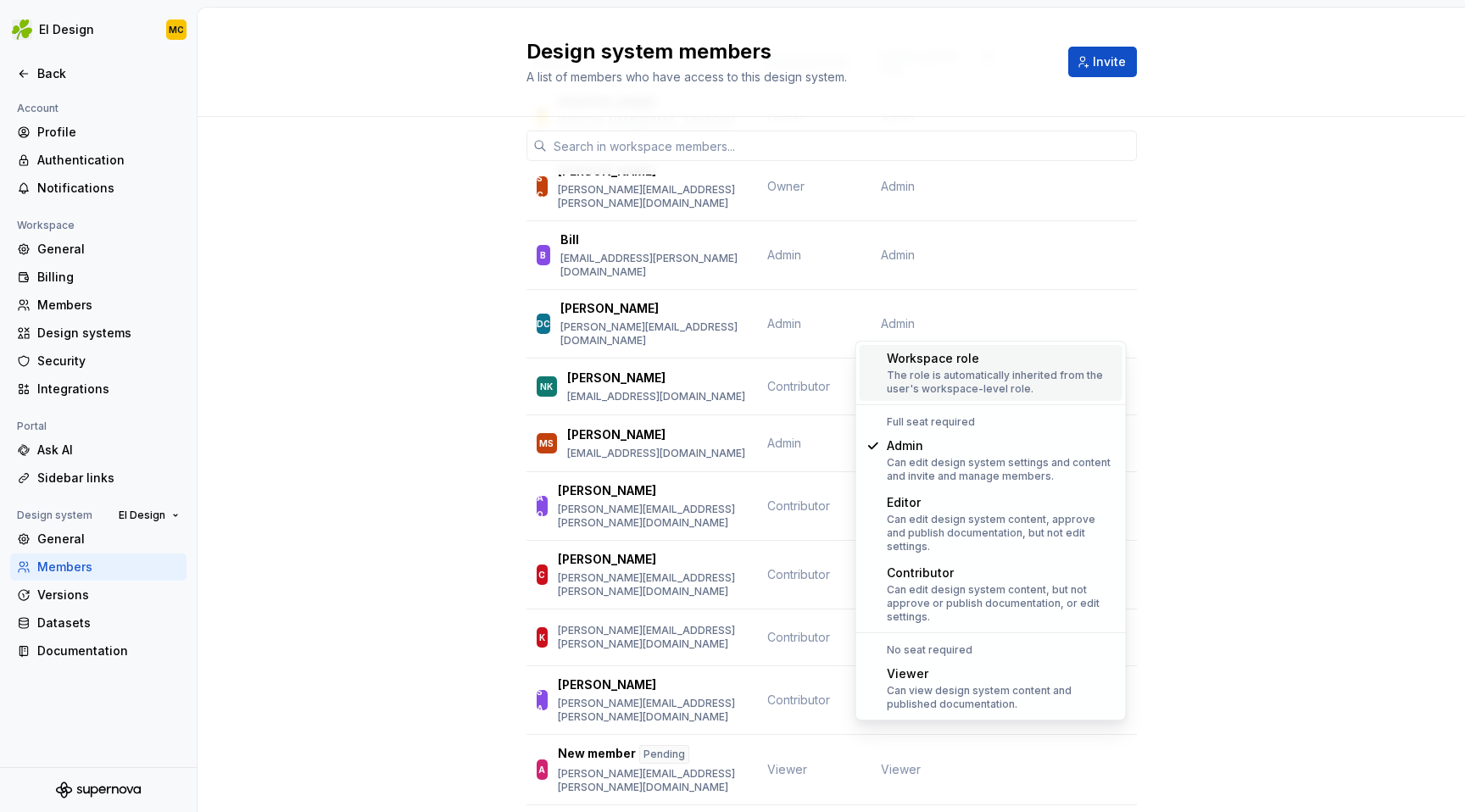
click at [1285, 338] on div "Member Workspace role Design system role MC [PERSON_NAME] [EMAIL_ADDRESS][PERSO…" at bounding box center [831, 777] width 1267 height 1585
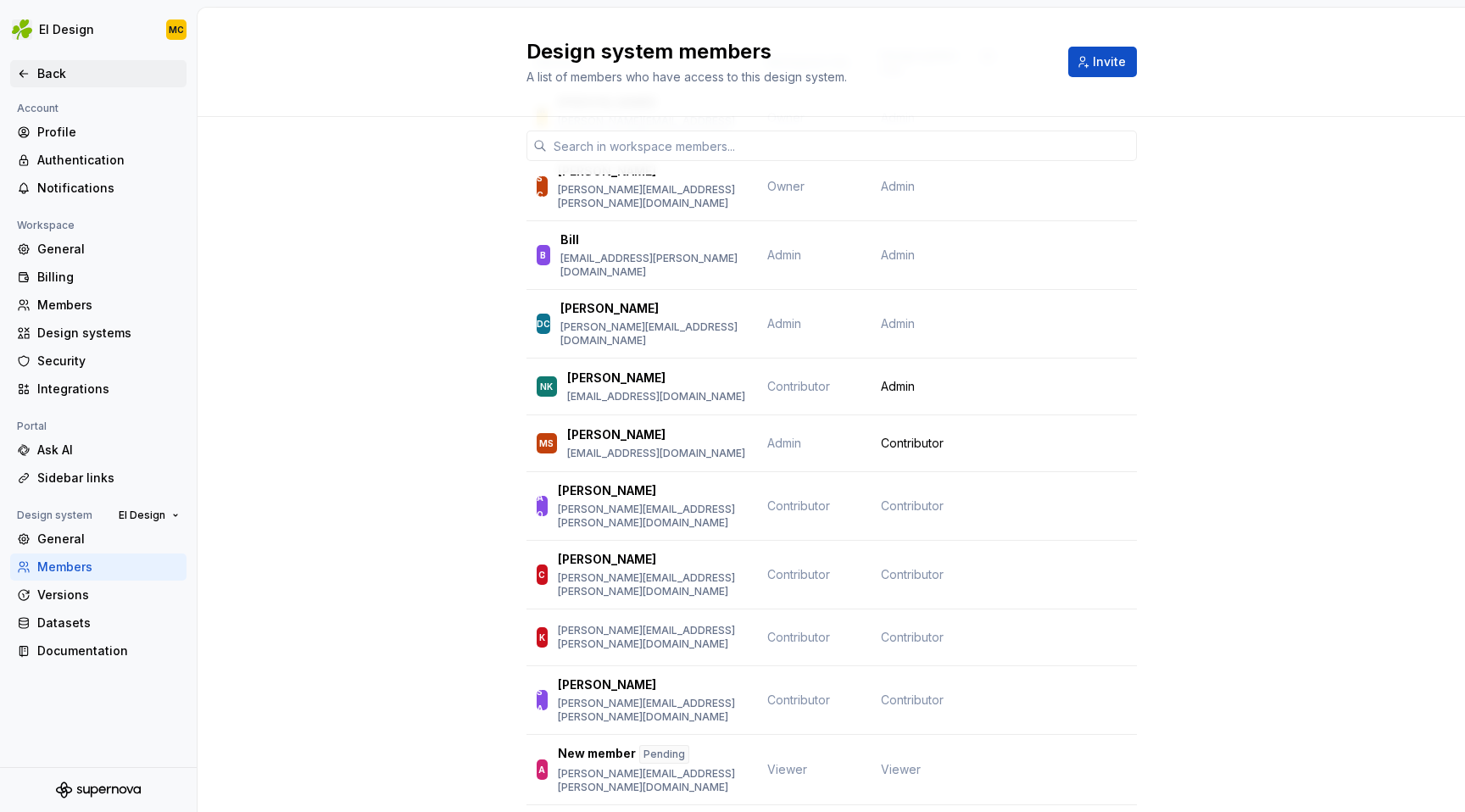
click at [52, 72] on div "Back" at bounding box center [108, 73] width 142 height 17
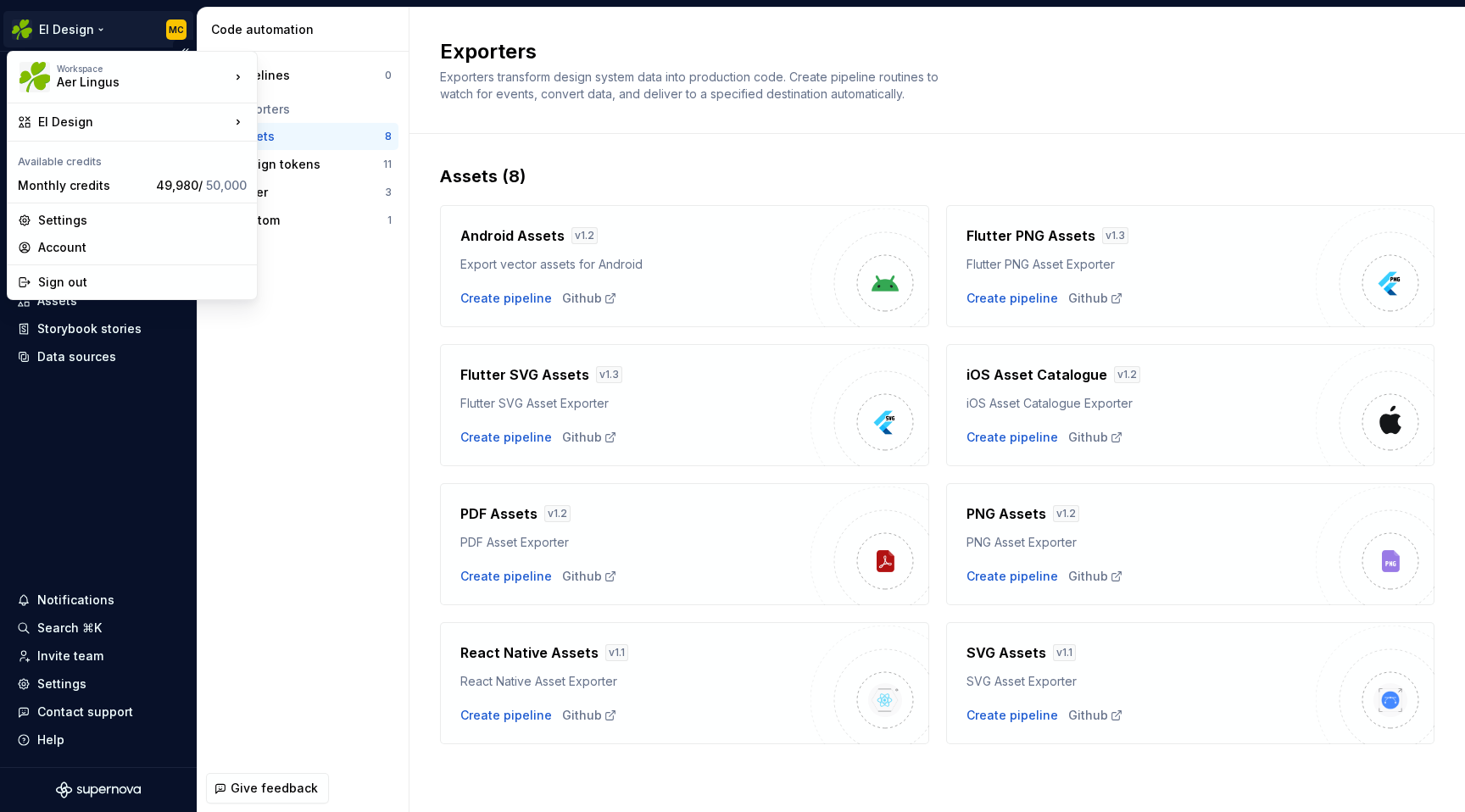
click at [74, 29] on html "EI Design MC Home Documentation Analytics Code automation Dataset Aer Lingus De…" at bounding box center [732, 406] width 1465 height 812
click at [116, 35] on html "EI Design MC Home Documentation Analytics Code automation Dataset Aer Lingus De…" at bounding box center [732, 406] width 1465 height 812
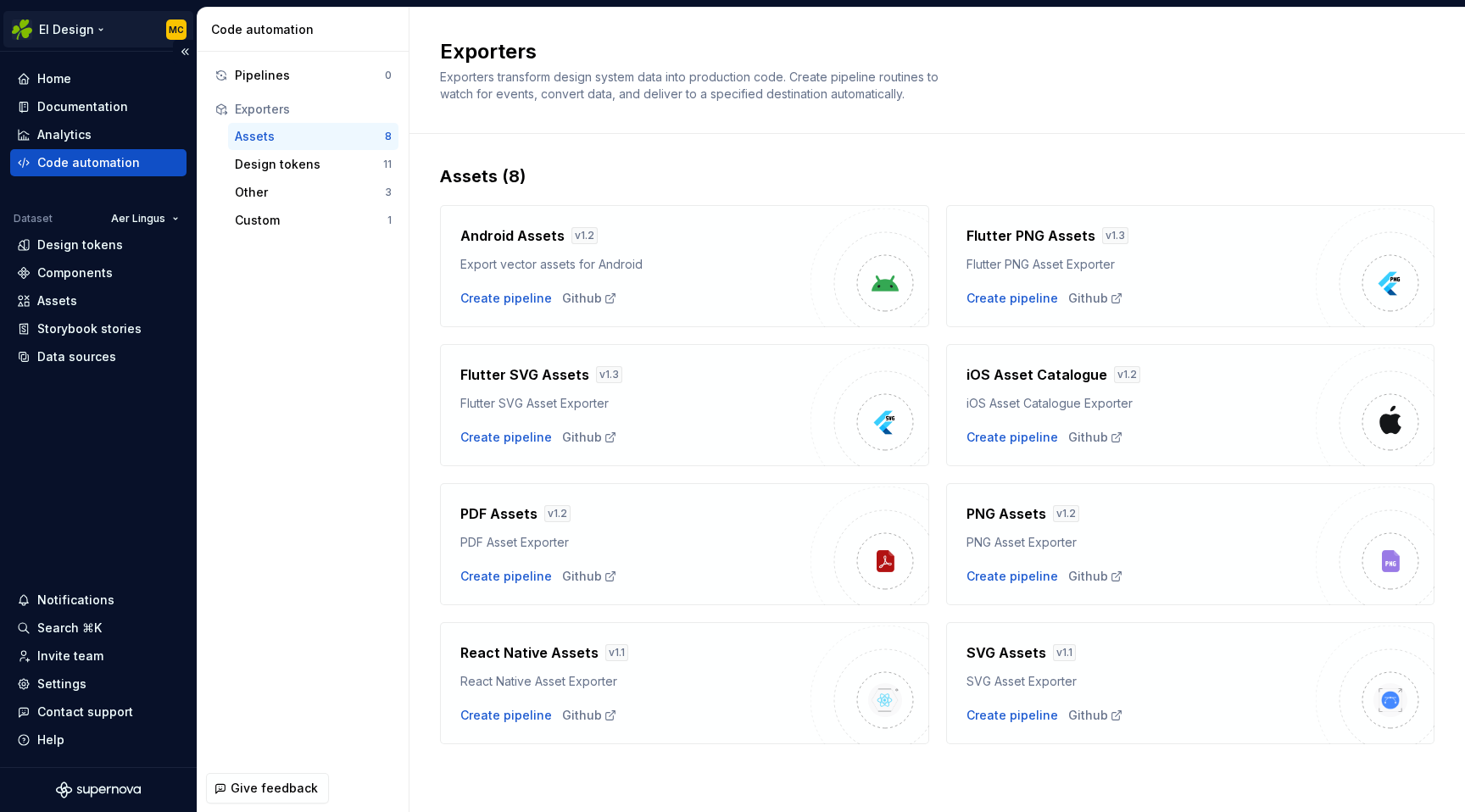
click at [98, 30] on html "EI Design MC Home Documentation Analytics Code automation Dataset Aer Lingus De…" at bounding box center [732, 406] width 1465 height 812
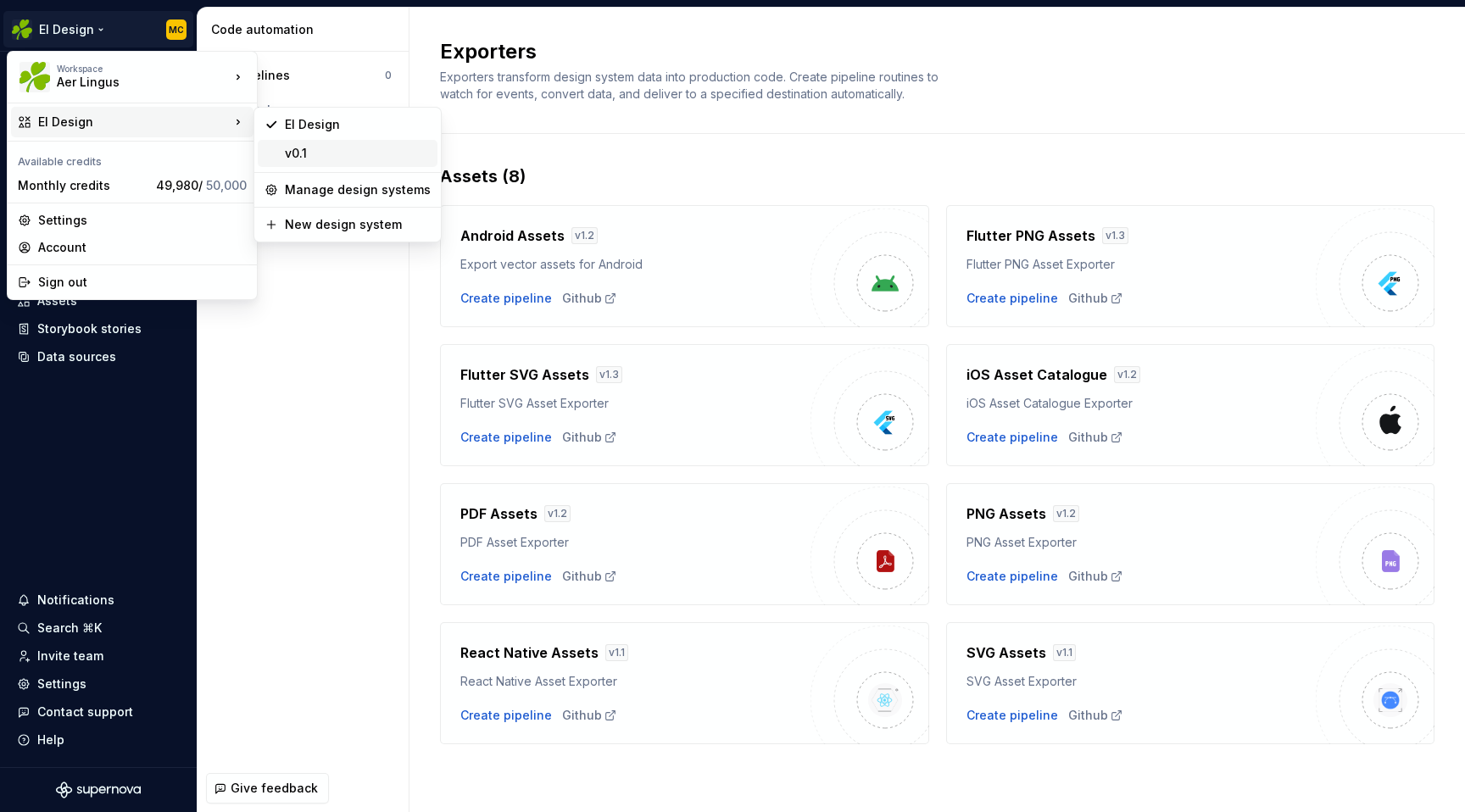
click at [326, 152] on div "v0.1" at bounding box center [357, 153] width 146 height 17
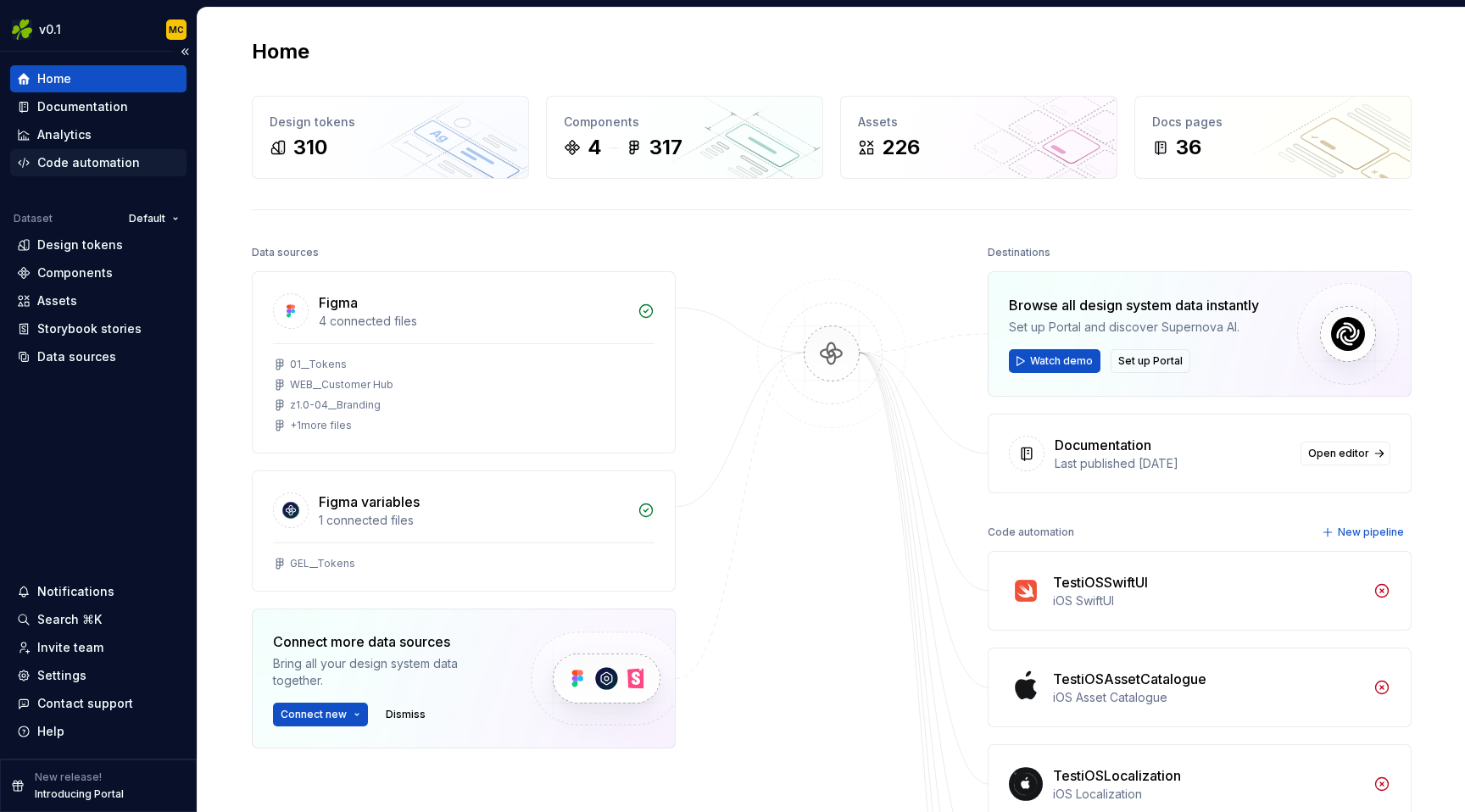
click at [93, 164] on div "Code automation" at bounding box center [89, 162] width 103 height 17
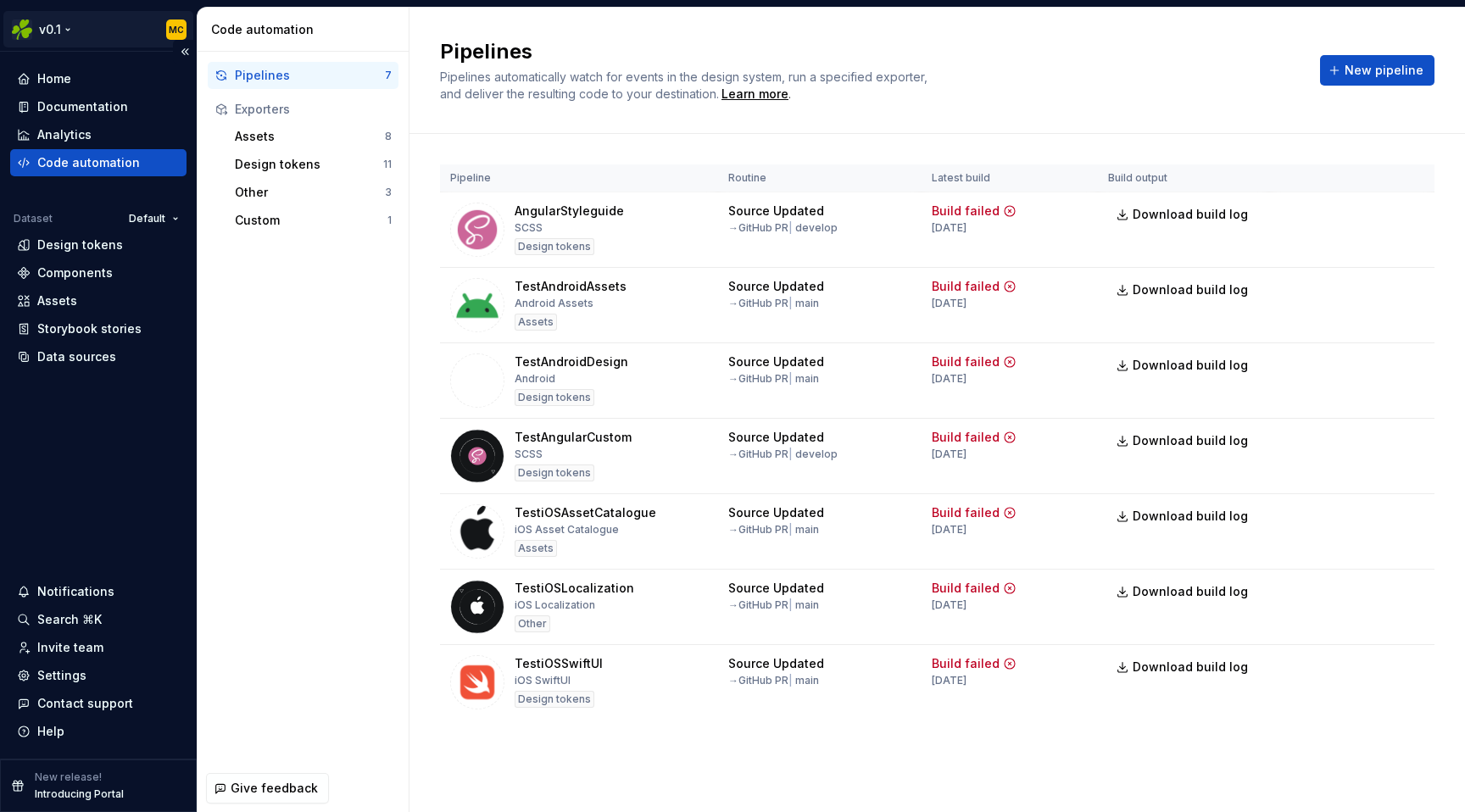
click at [70, 34] on html "v0.1 MC Home Documentation Analytics Code automation Dataset Default Design tok…" at bounding box center [732, 406] width 1465 height 812
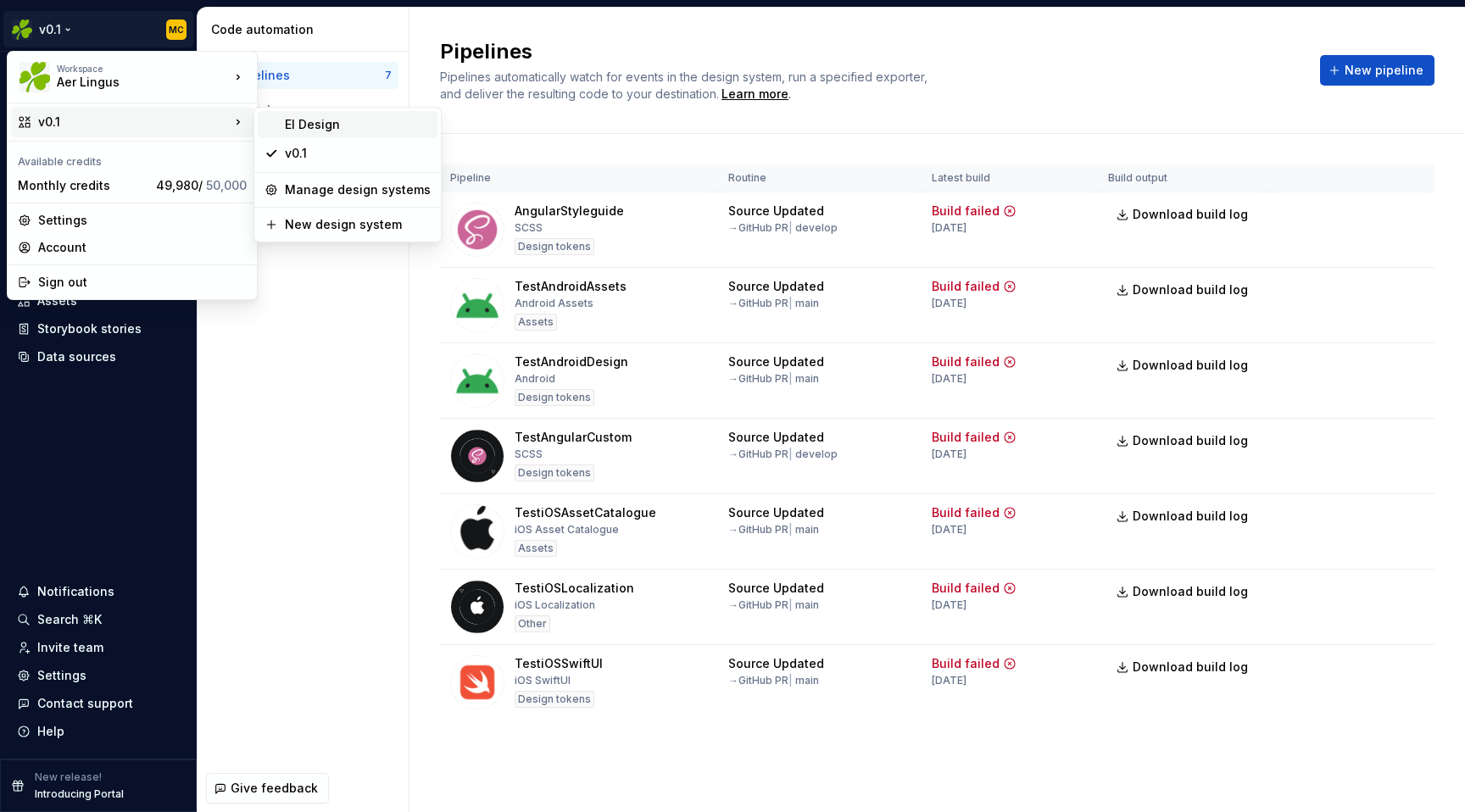
click at [389, 127] on div "EI Design" at bounding box center [357, 124] width 146 height 17
